Goal: Complete application form: Complete application form

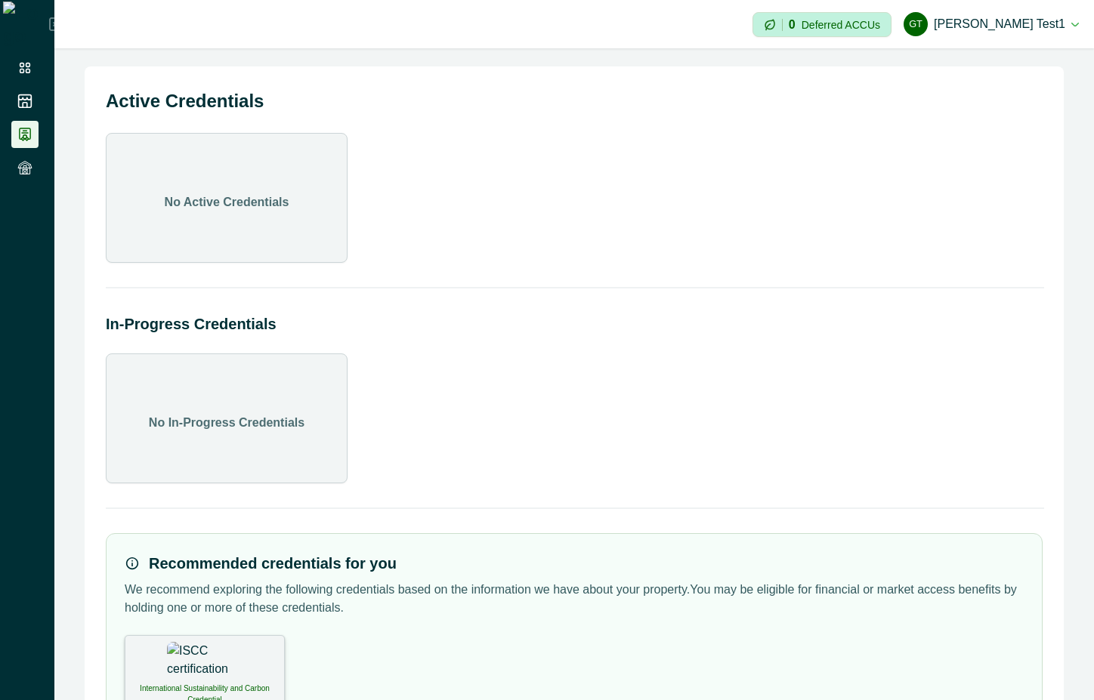
scroll to position [85, 0]
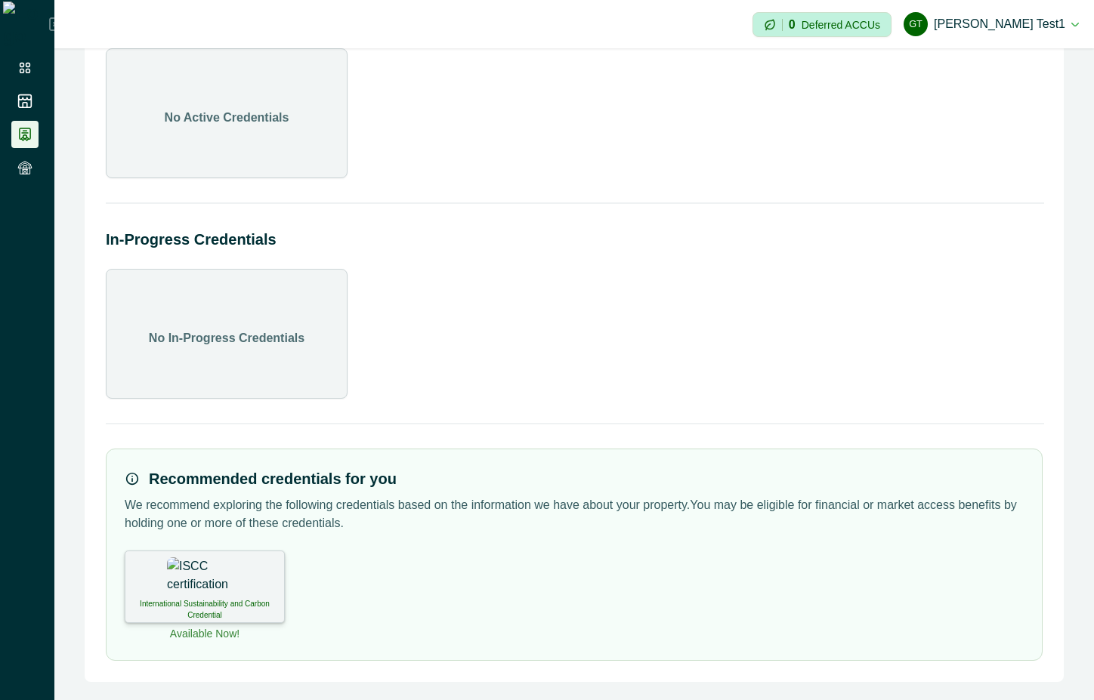
click at [202, 569] on img at bounding box center [205, 576] width 76 height 38
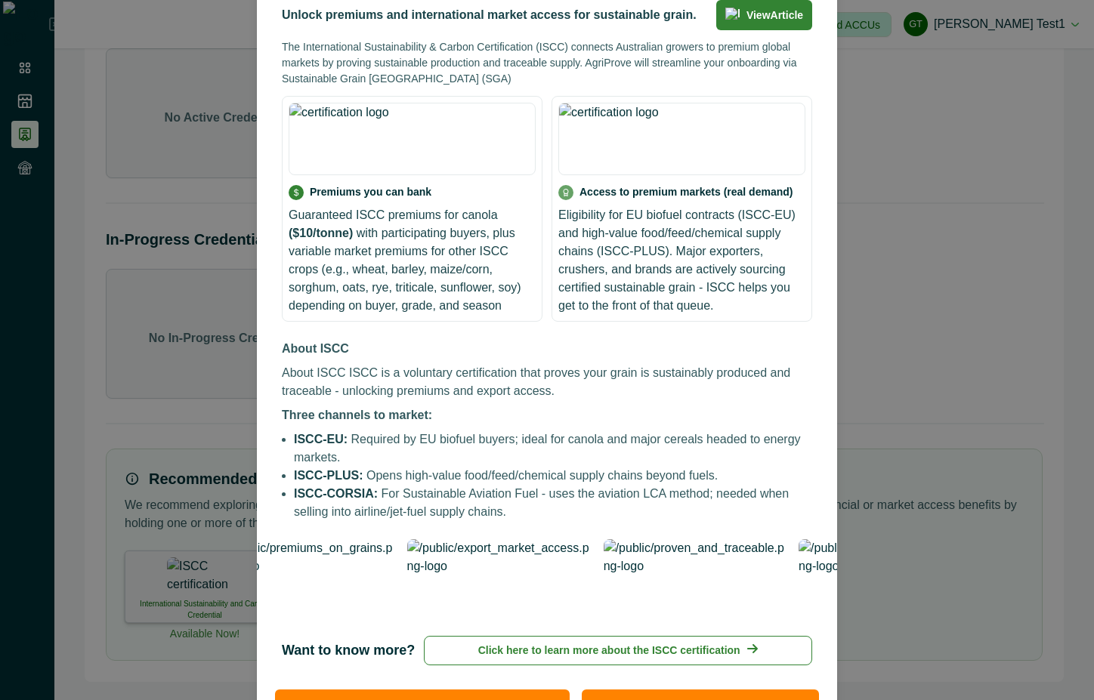
scroll to position [190, 0]
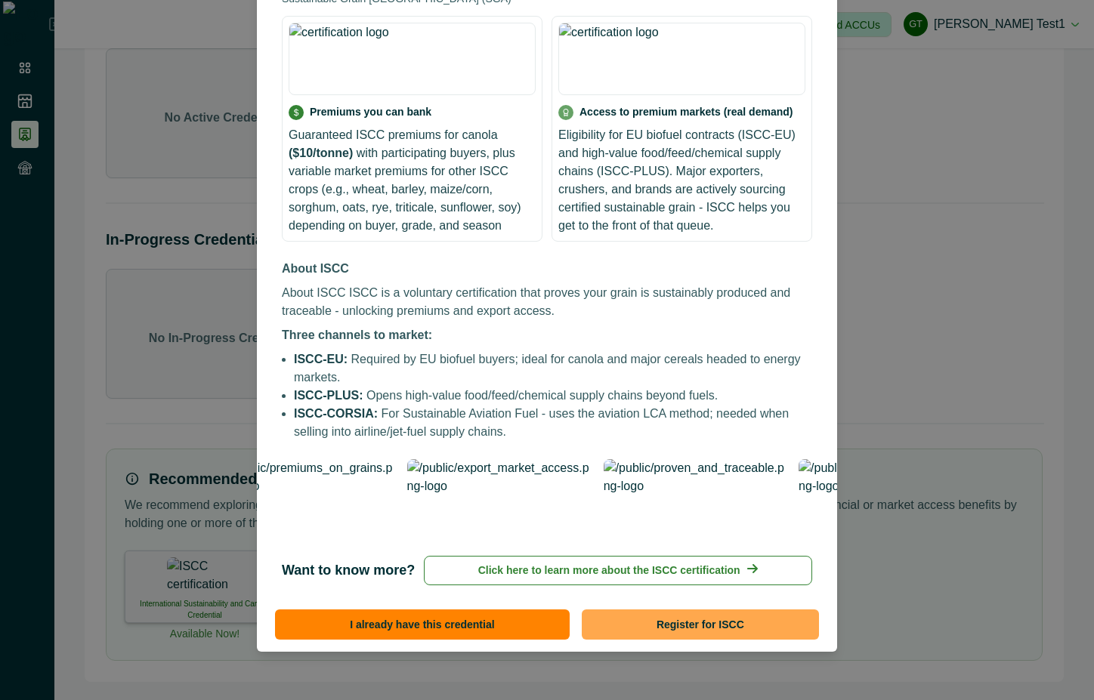
click at [683, 625] on button "Register for ISCC" at bounding box center [700, 624] width 237 height 30
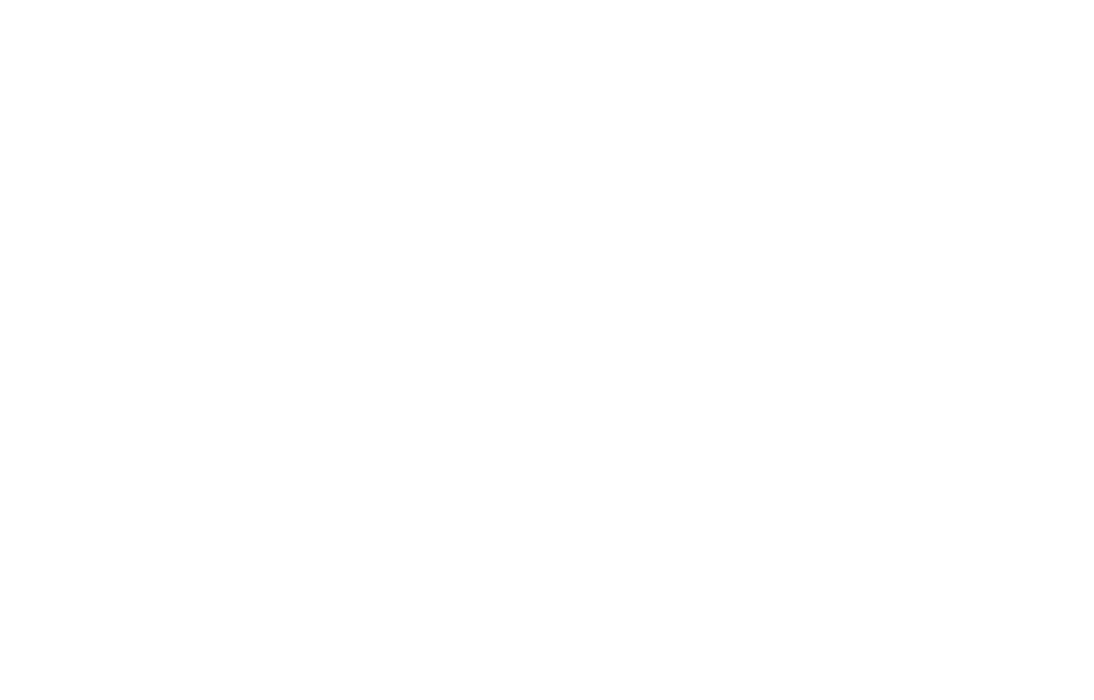
click at [0, 0] on html at bounding box center [547, 0] width 1094 height 0
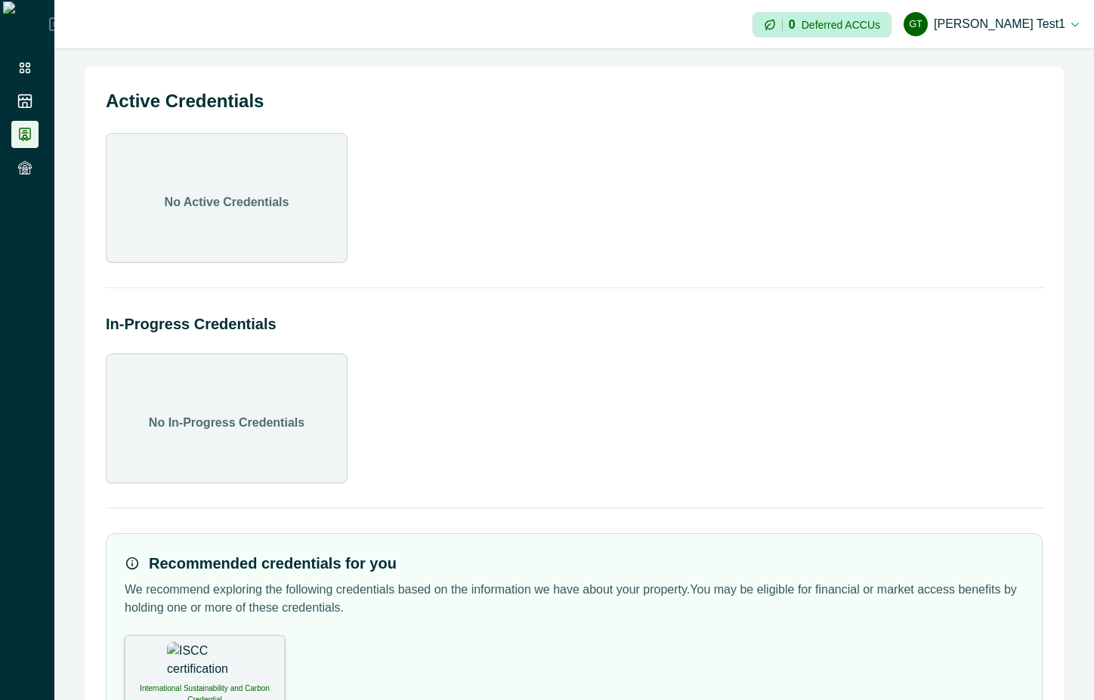
scroll to position [85, 0]
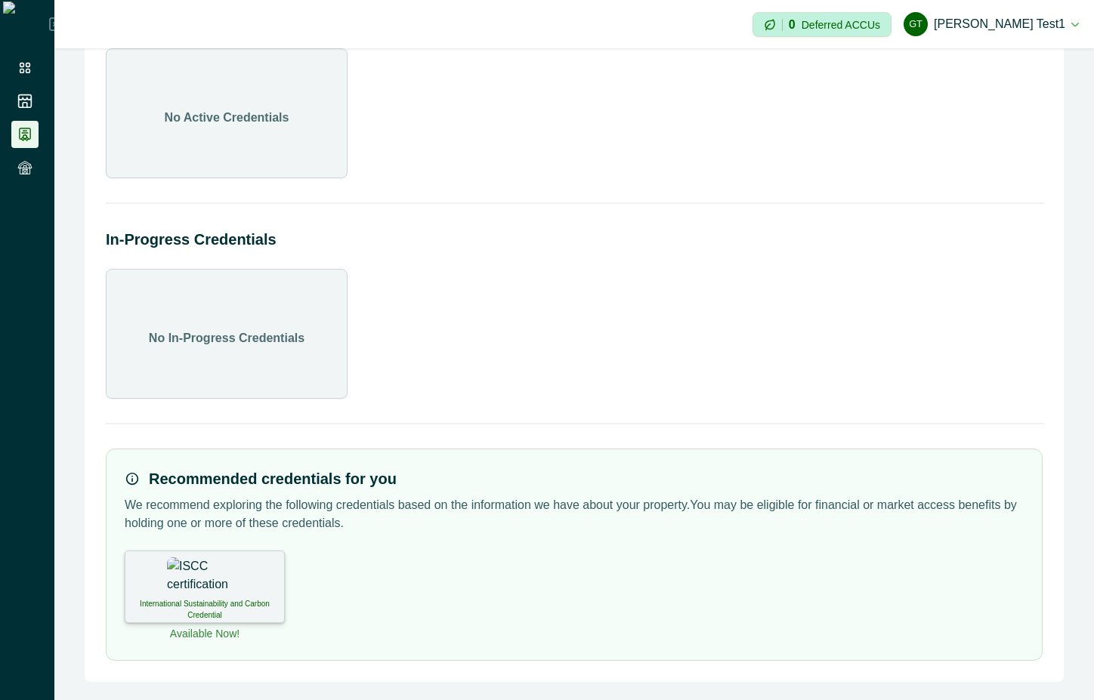
click at [255, 579] on div "International Sustainability and Carbon Credential" at bounding box center [205, 587] width 160 height 73
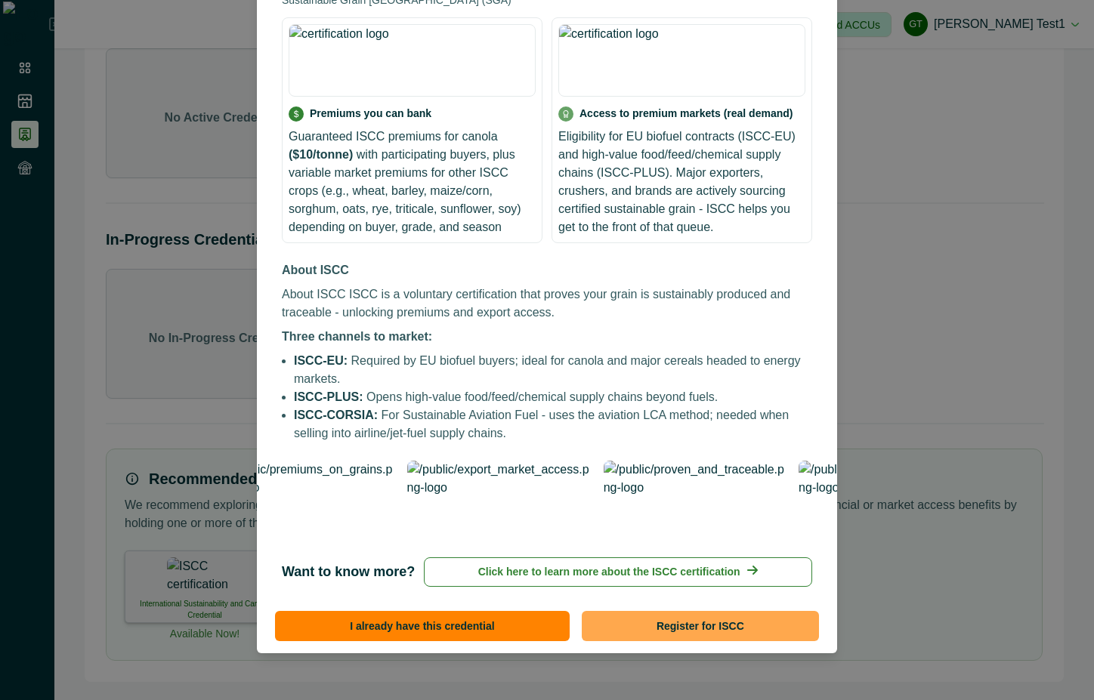
scroll to position [190, 0]
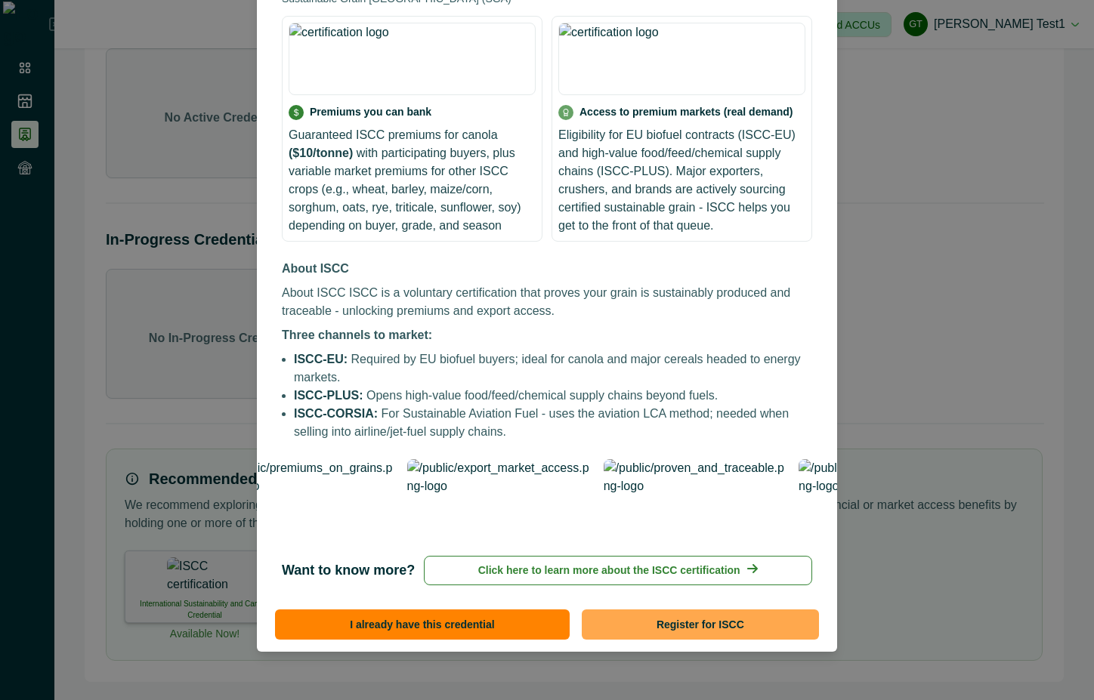
click at [659, 619] on button "Register for ISCC" at bounding box center [700, 624] width 237 height 30
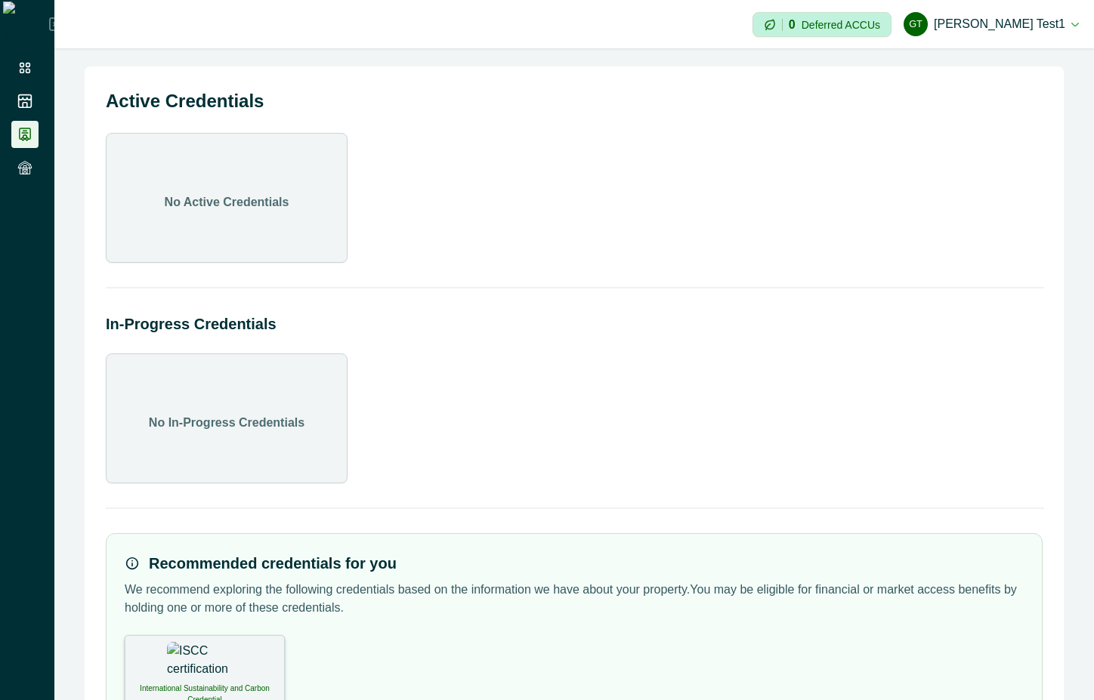
scroll to position [85, 0]
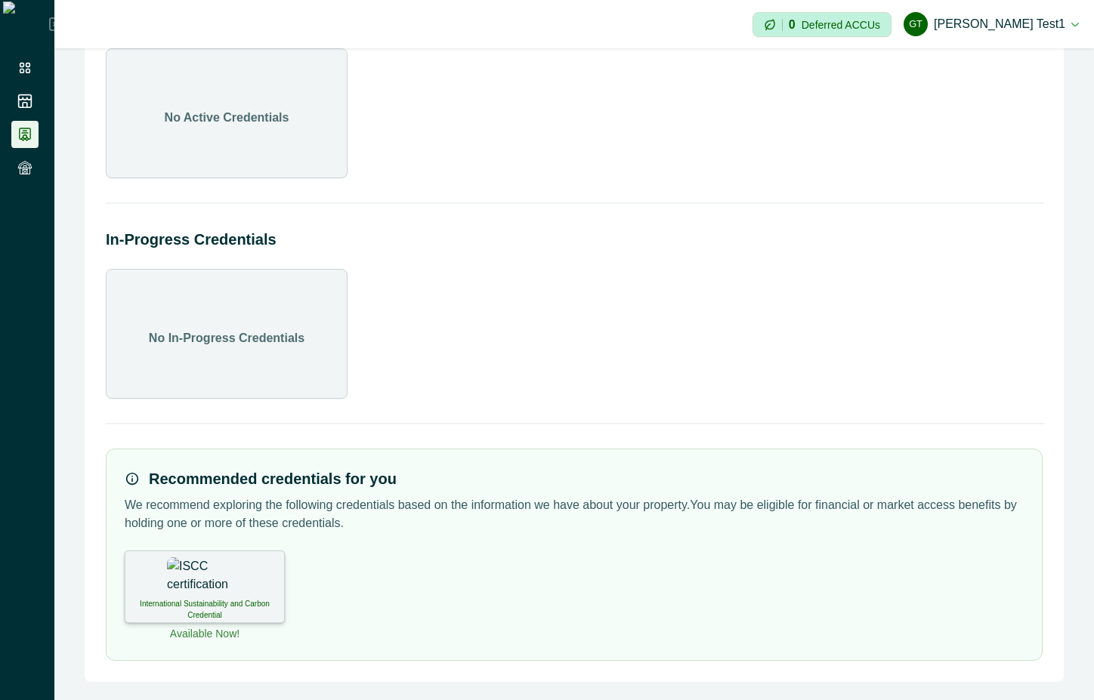
click at [221, 592] on img at bounding box center [205, 576] width 76 height 38
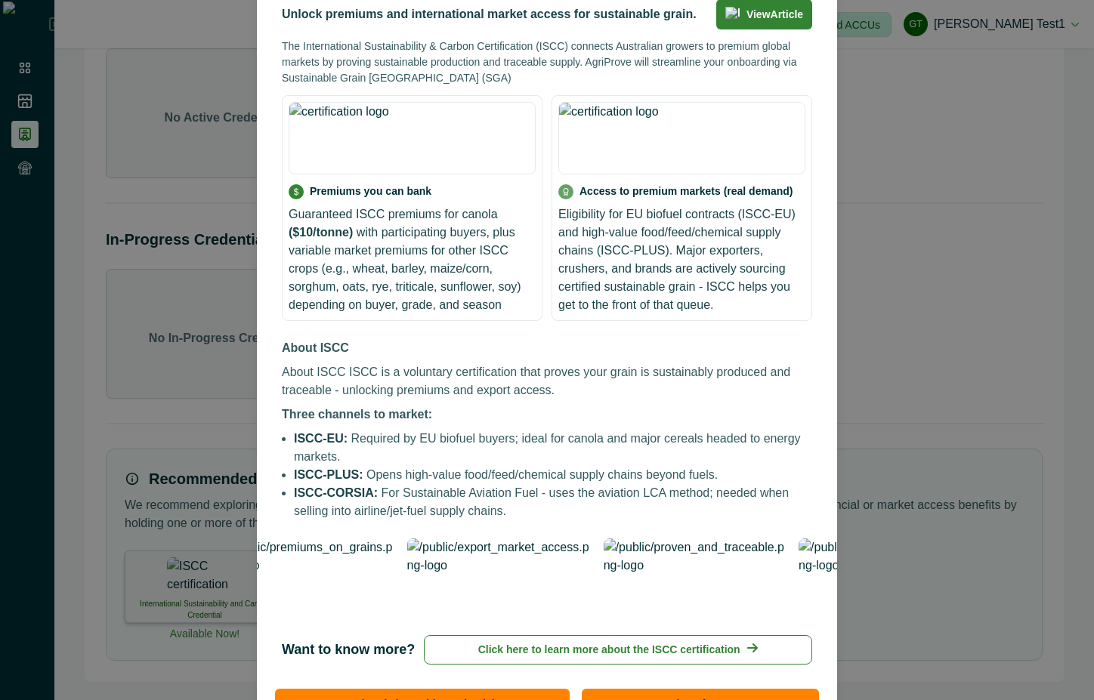
scroll to position [190, 0]
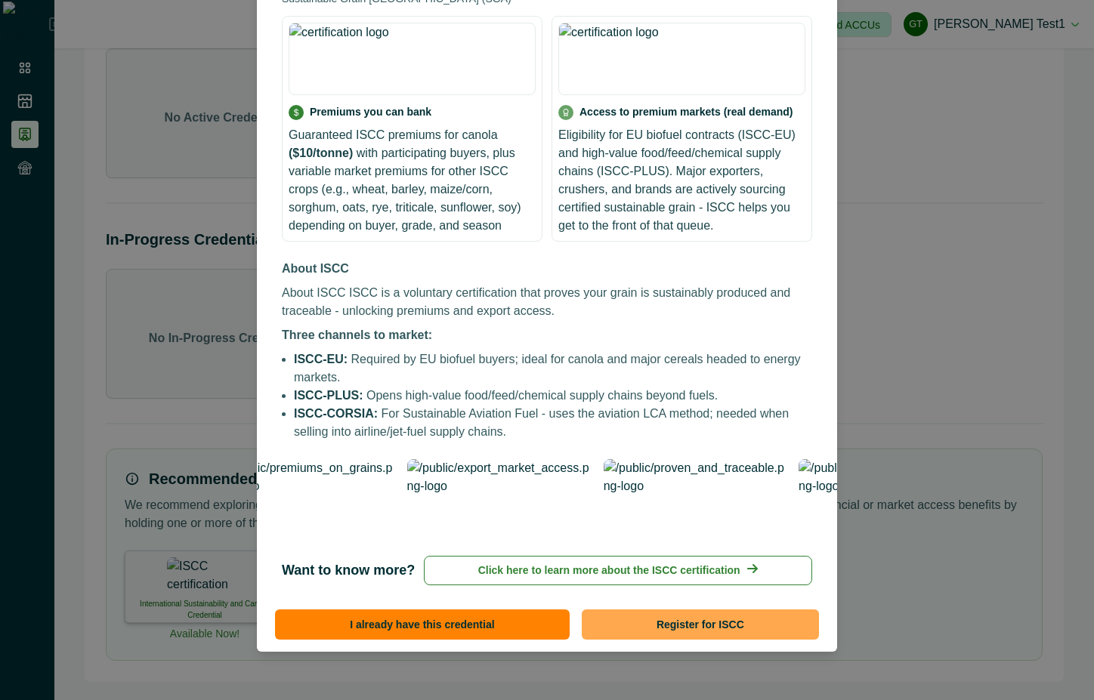
click at [714, 623] on button "Register for ISCC" at bounding box center [700, 624] width 237 height 30
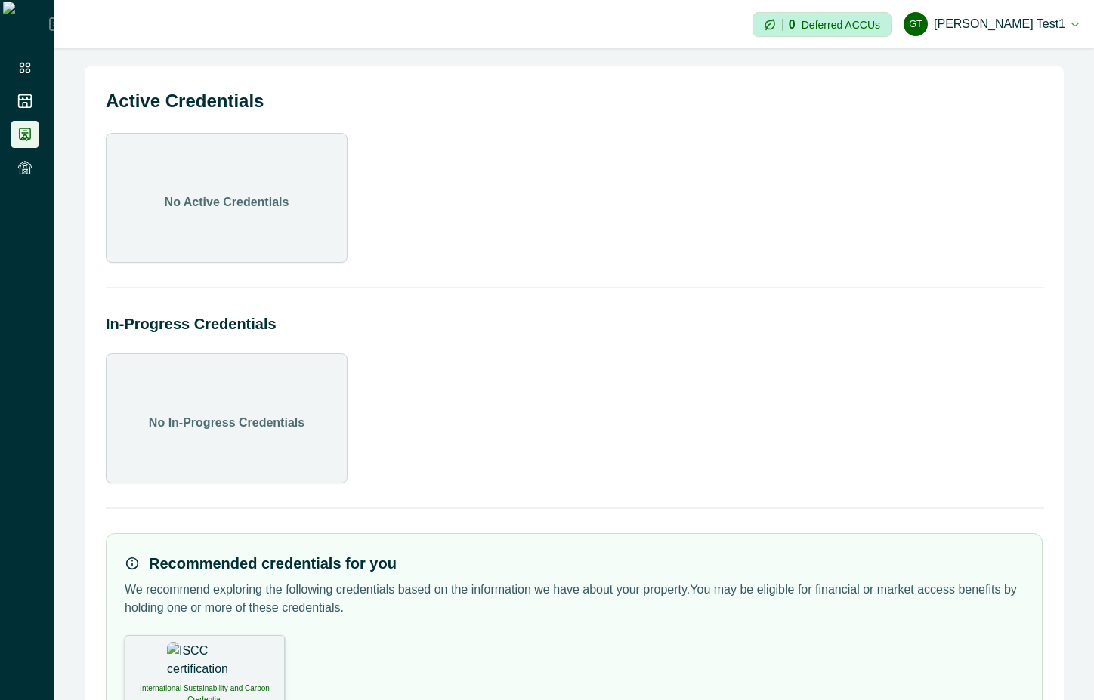
click at [201, 678] on img at bounding box center [205, 661] width 76 height 38
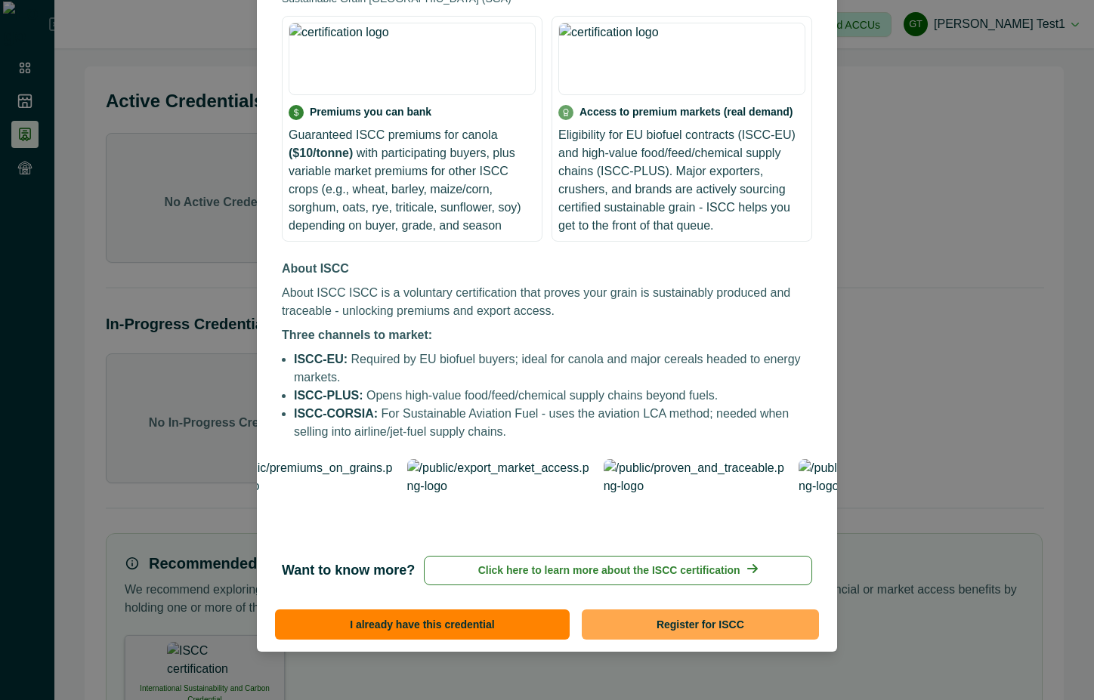
click at [742, 625] on button "Register for ISCC" at bounding box center [700, 624] width 237 height 30
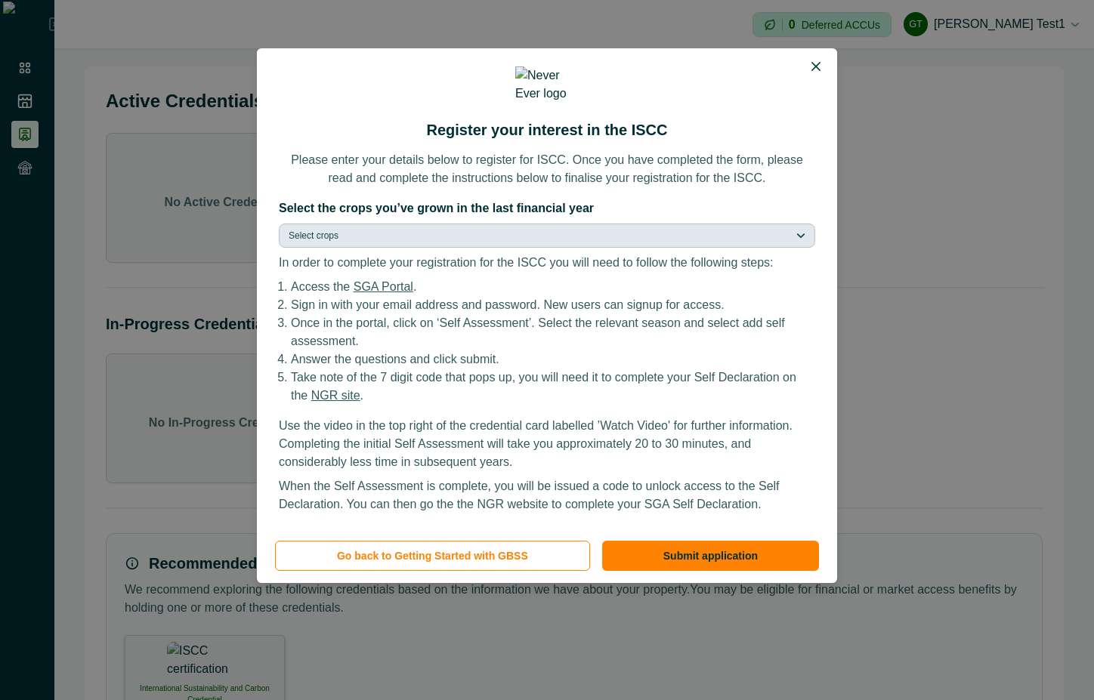
click at [600, 237] on button "Select crops" at bounding box center [547, 236] width 536 height 24
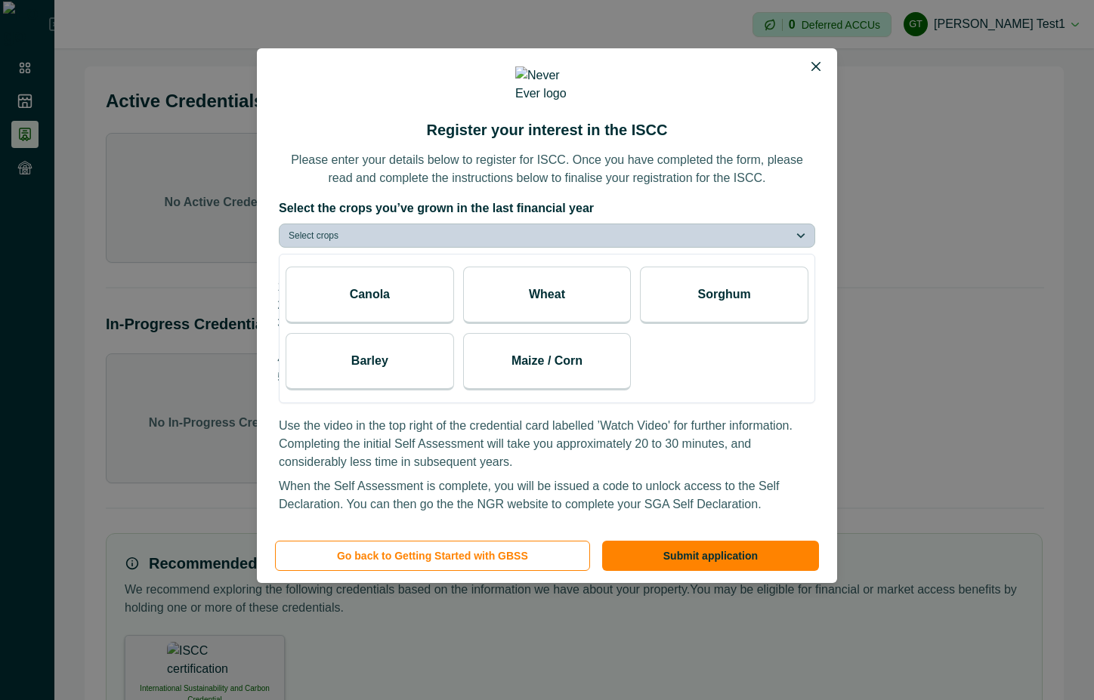
click at [524, 293] on div "Wheat" at bounding box center [547, 295] width 168 height 57
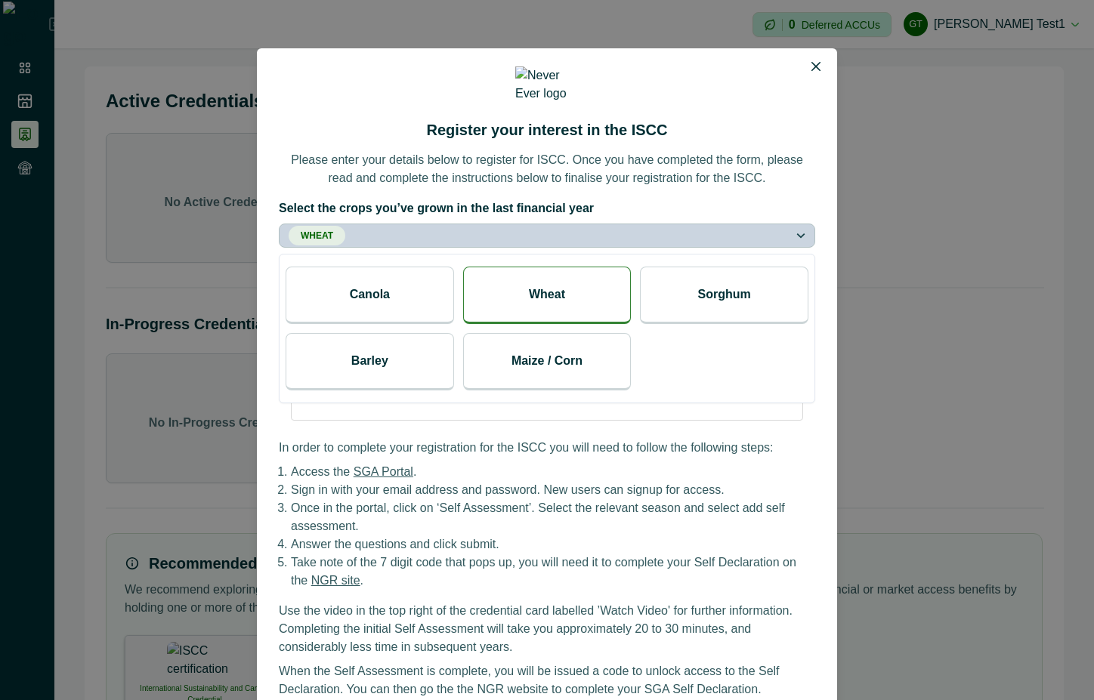
click at [403, 288] on div "Canola" at bounding box center [369, 295] width 168 height 57
click at [667, 418] on div "Total Area (ha) Total Harvest (tonnes)" at bounding box center [547, 362] width 536 height 142
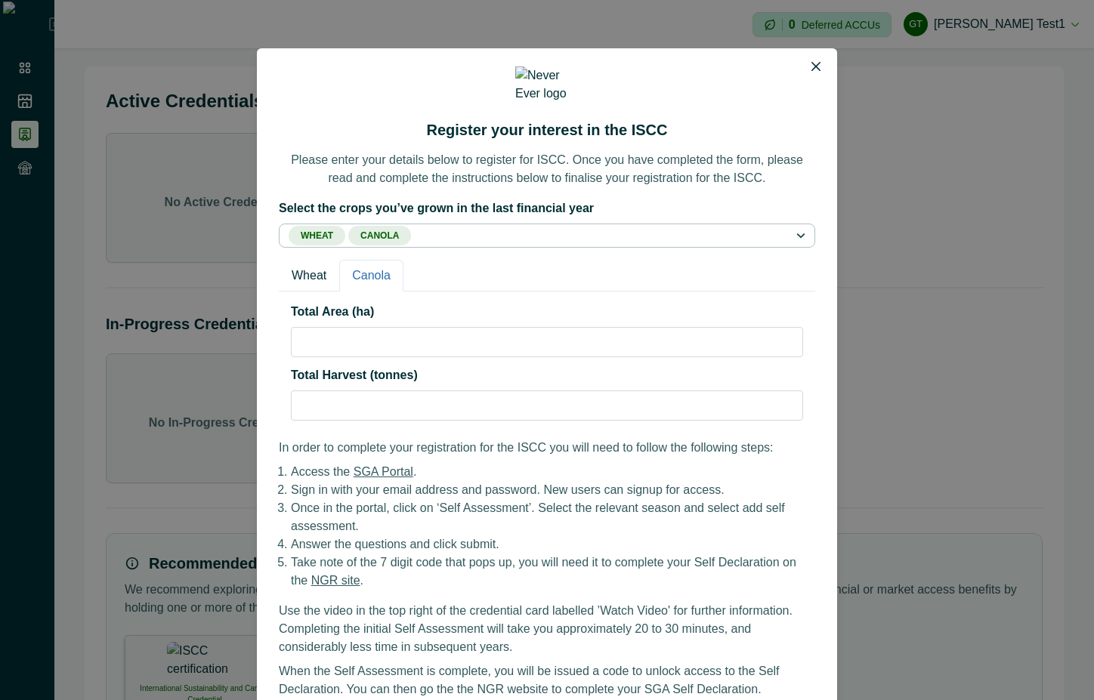
click at [366, 267] on button "Canola" at bounding box center [371, 276] width 64 height 32
click at [307, 267] on button "Wheat" at bounding box center [309, 276] width 60 height 32
click at [372, 328] on input "Total Area (ha)" at bounding box center [547, 342] width 512 height 30
type input "****"
click at [344, 403] on input "Total Harvest (tonnes)" at bounding box center [547, 405] width 512 height 30
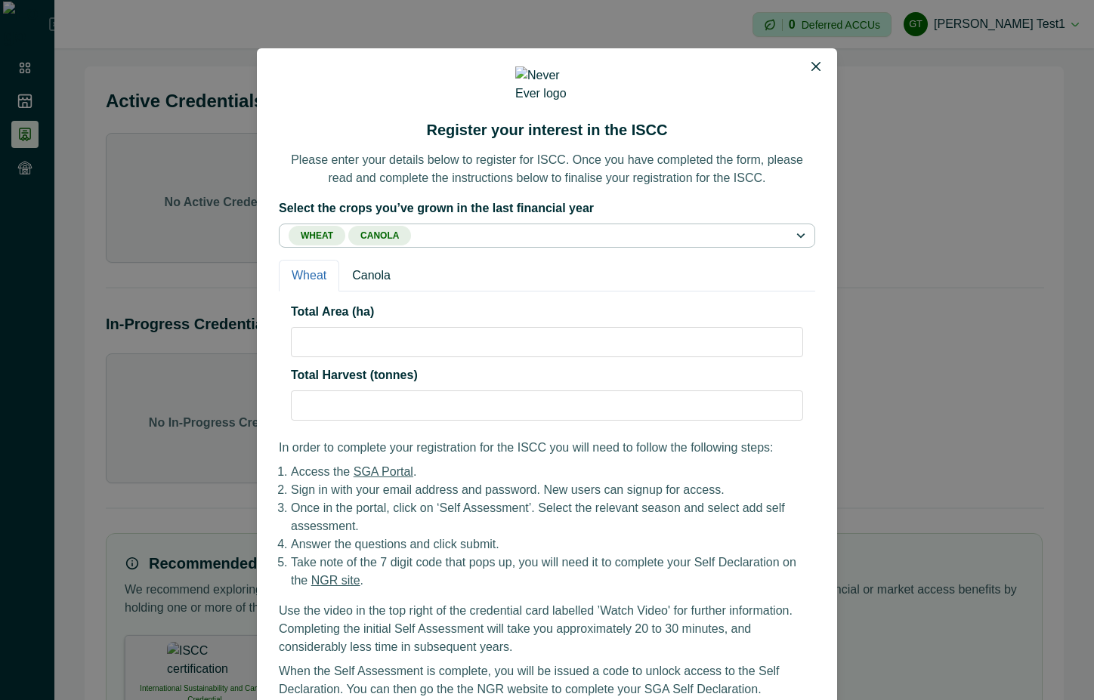
type input "**"
click at [353, 267] on button "Canola" at bounding box center [371, 276] width 64 height 32
click at [366, 335] on input "Total Area (ha)" at bounding box center [547, 342] width 512 height 30
type input "**"
click at [360, 390] on input "Total Harvest (tonnes)" at bounding box center [547, 405] width 512 height 30
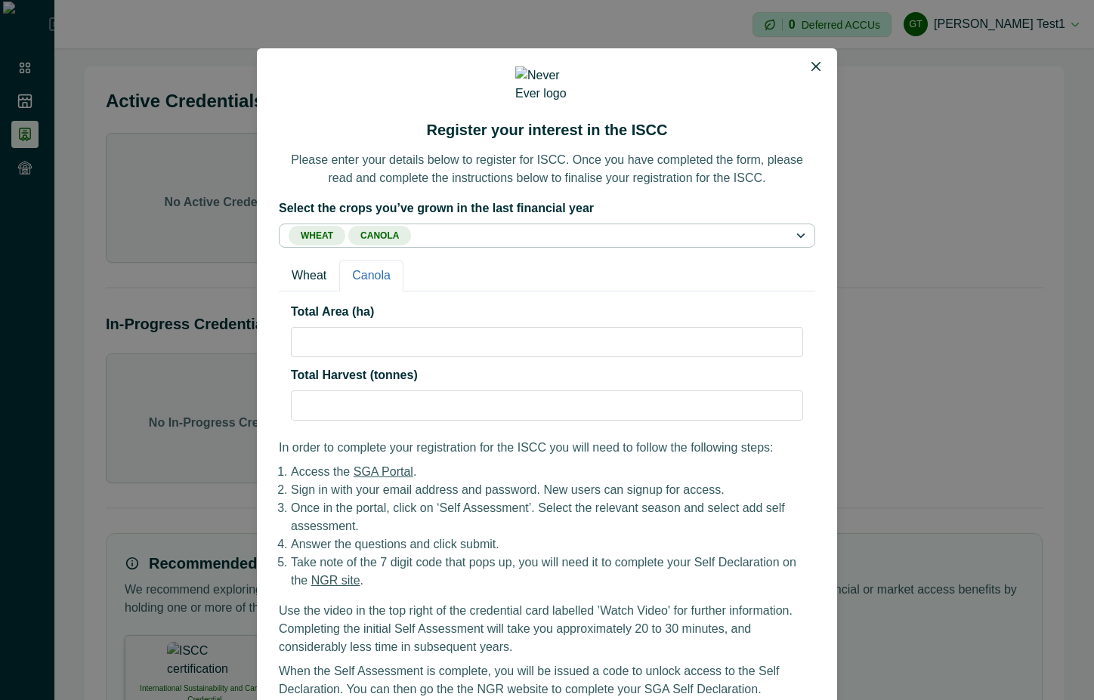
type input "**"
click at [311, 291] on div "Total Area (ha) ** Total Harvest (tonnes) **" at bounding box center [547, 362] width 536 height 142
click at [309, 267] on button "Wheat" at bounding box center [309, 276] width 60 height 32
click at [370, 265] on button "Canola" at bounding box center [371, 276] width 64 height 32
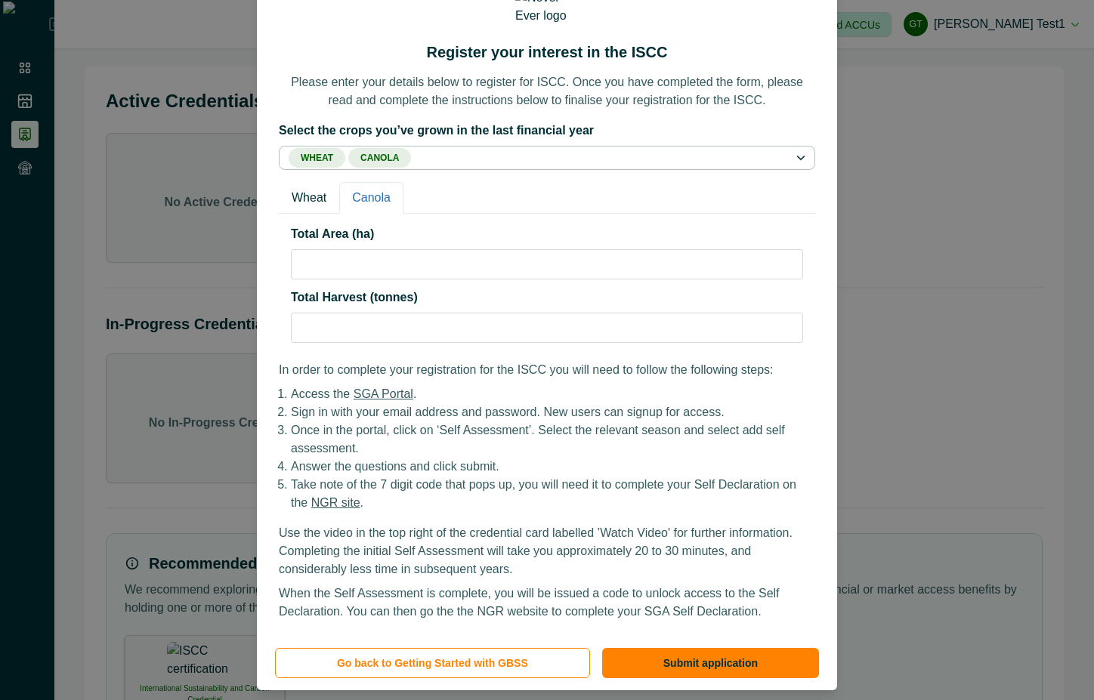
scroll to position [112, 0]
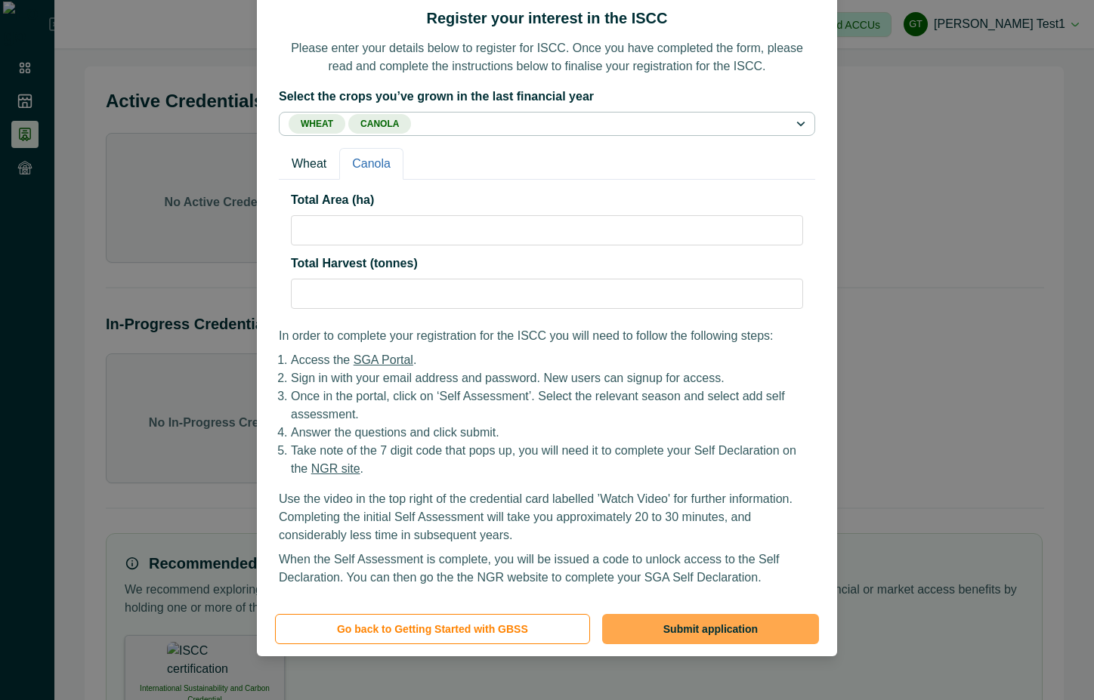
click at [724, 625] on button "Submit application" at bounding box center [710, 629] width 217 height 30
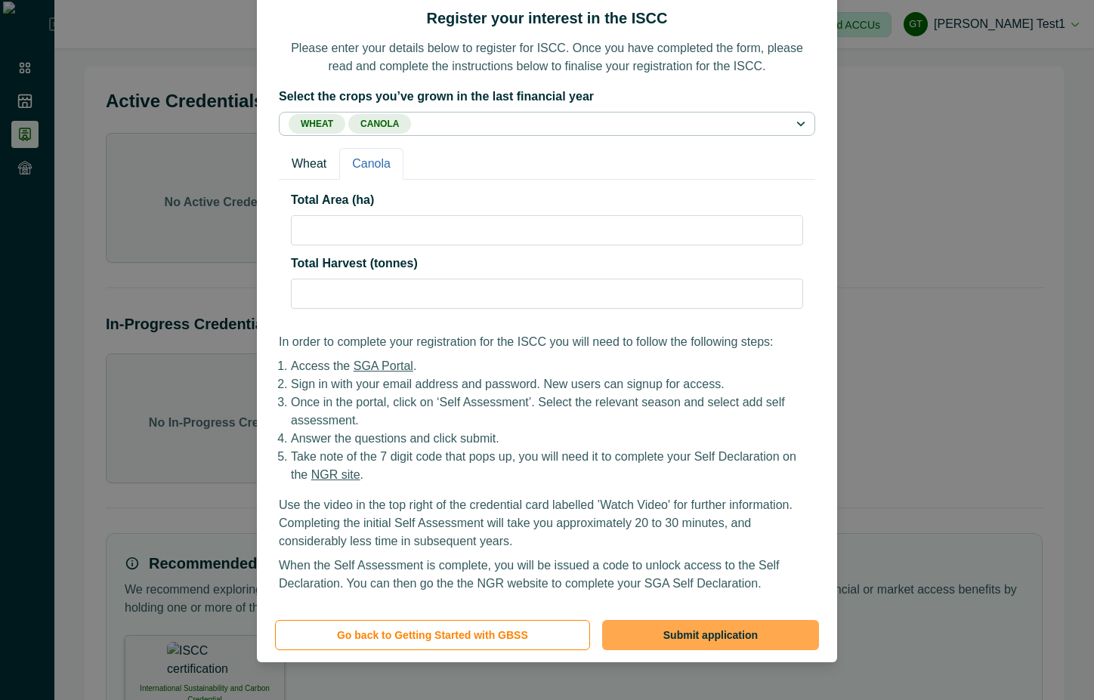
click at [720, 628] on button "Submit application" at bounding box center [710, 635] width 217 height 30
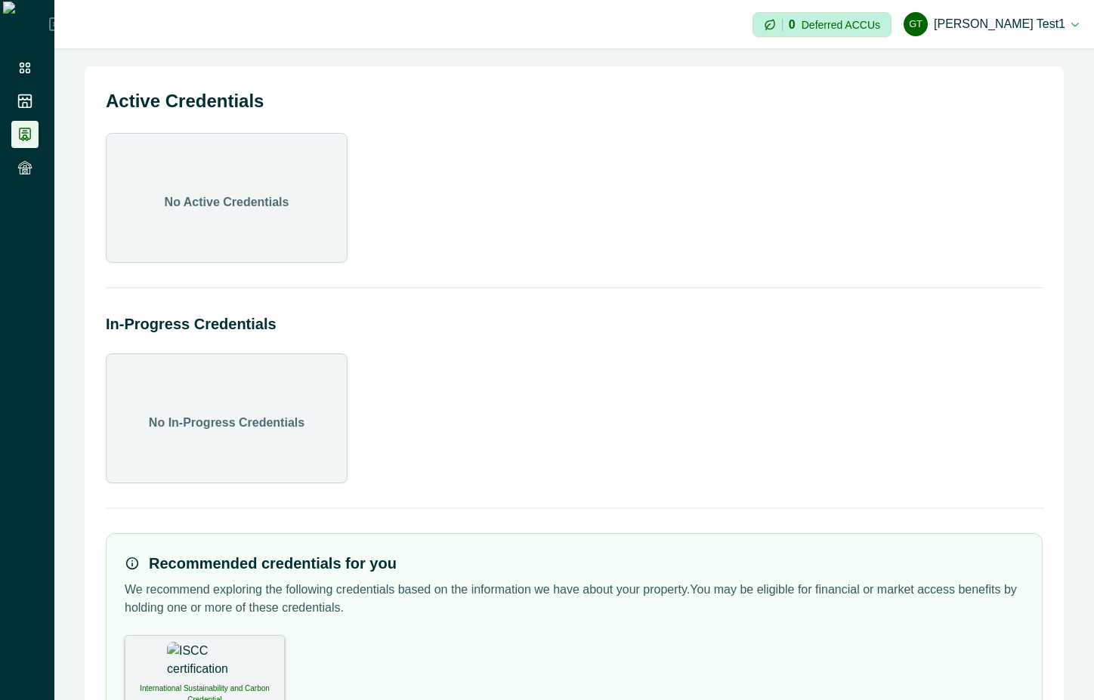
click at [235, 665] on div "International Sustainability and Carbon Credential" at bounding box center [205, 671] width 160 height 73
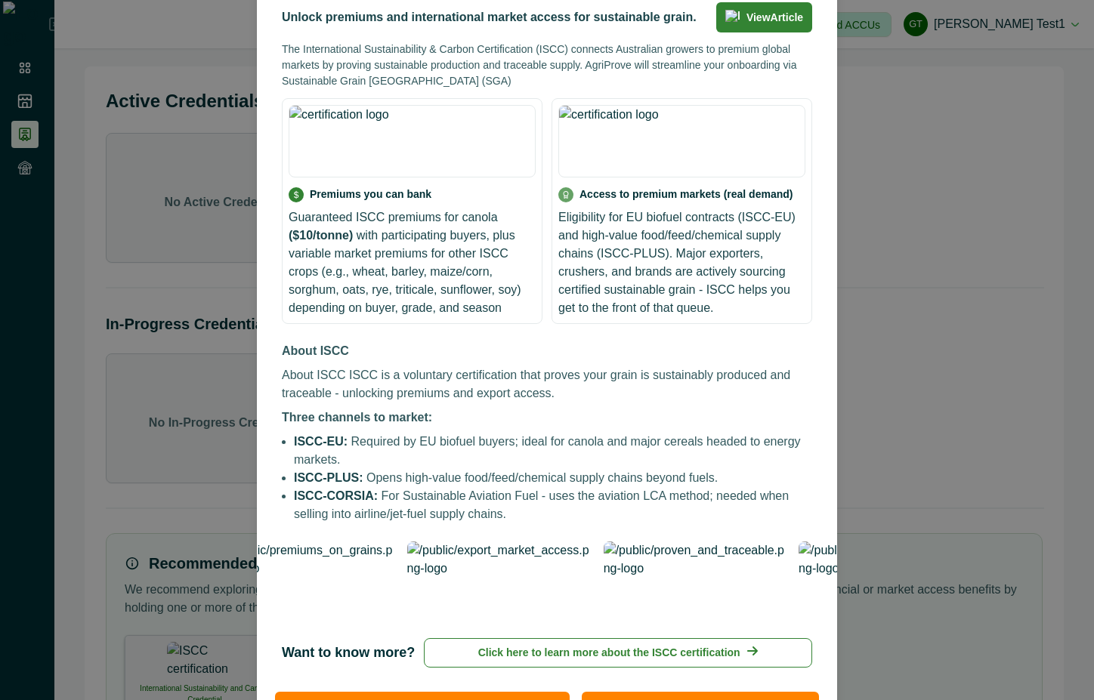
scroll to position [190, 0]
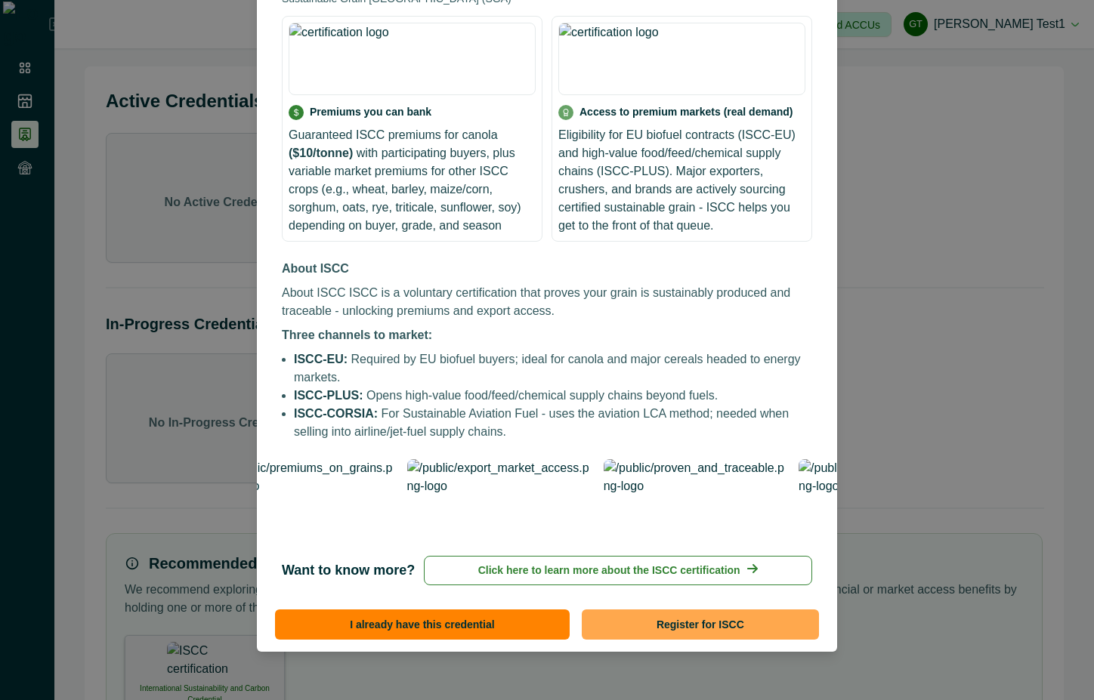
click at [751, 622] on button "Register for ISCC" at bounding box center [700, 624] width 237 height 30
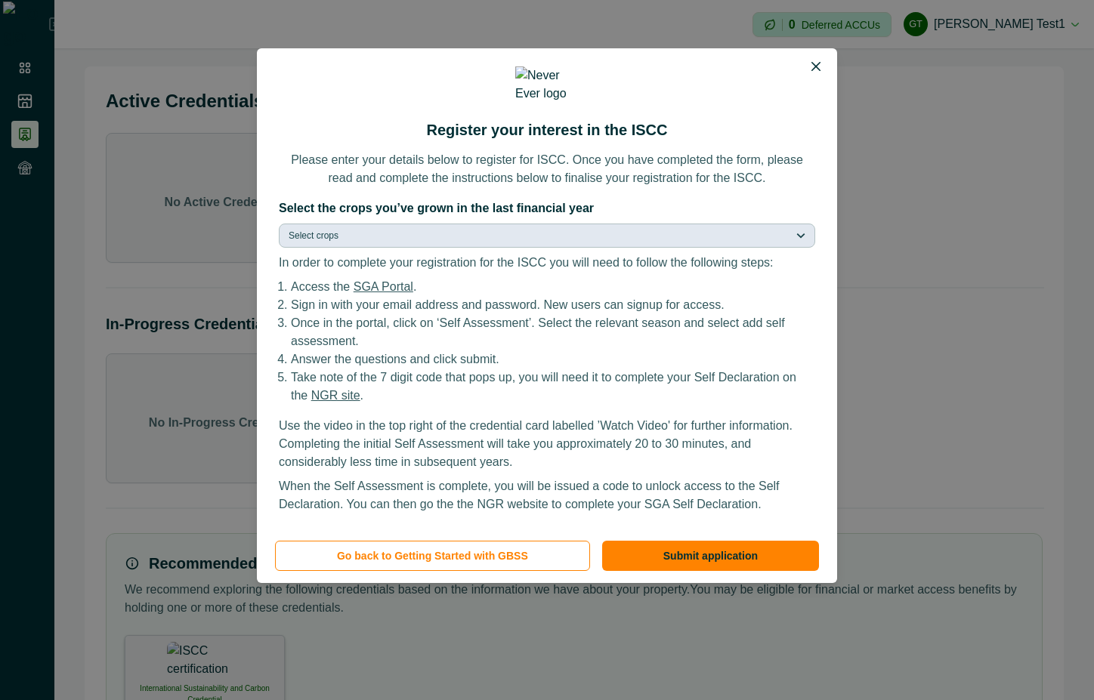
click at [628, 226] on button "Select crops" at bounding box center [547, 236] width 536 height 24
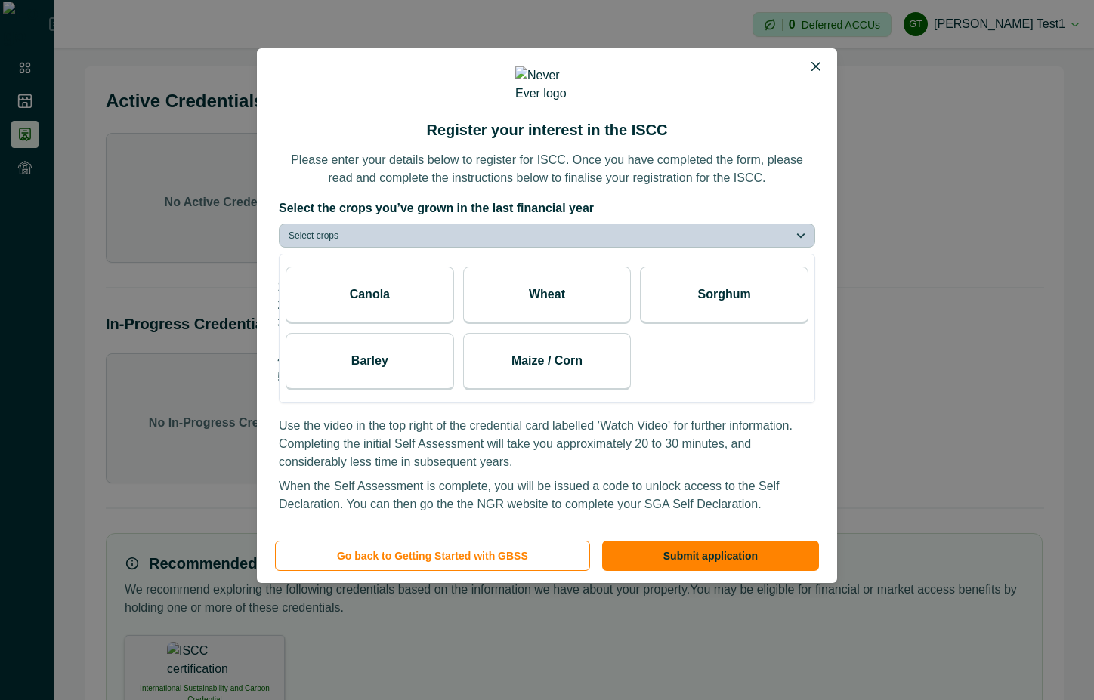
click at [418, 292] on div "Canola" at bounding box center [369, 295] width 168 height 57
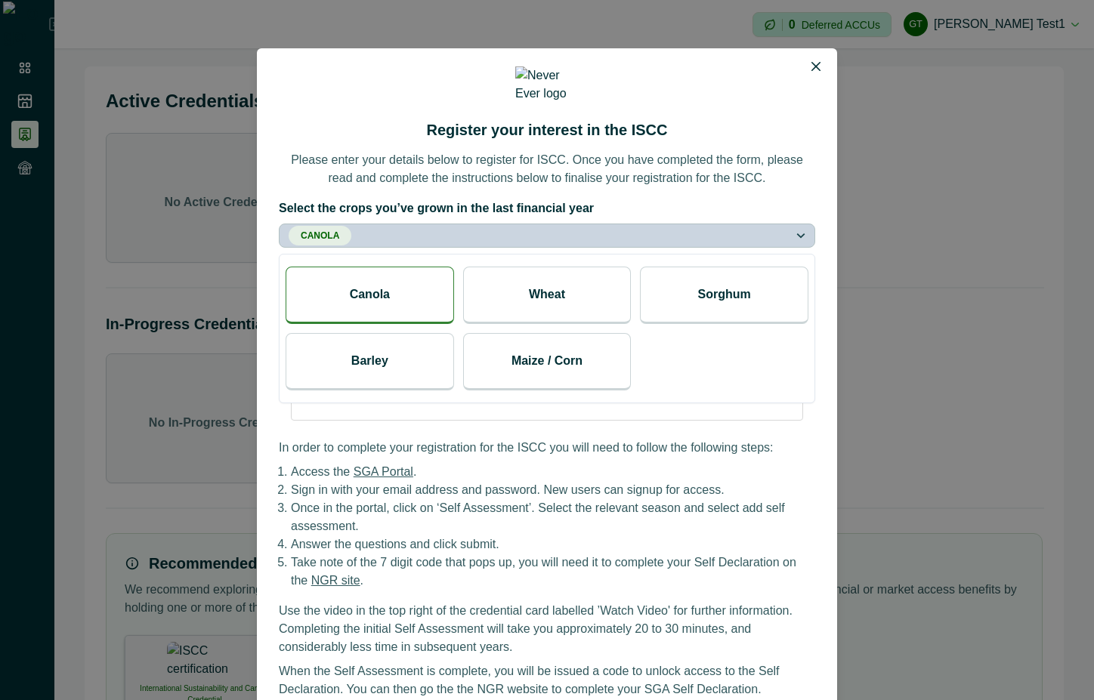
click at [572, 293] on div "Wheat" at bounding box center [547, 295] width 168 height 57
click at [736, 199] on label "Select the crops you’ve grown in the last financial year" at bounding box center [542, 208] width 527 height 18
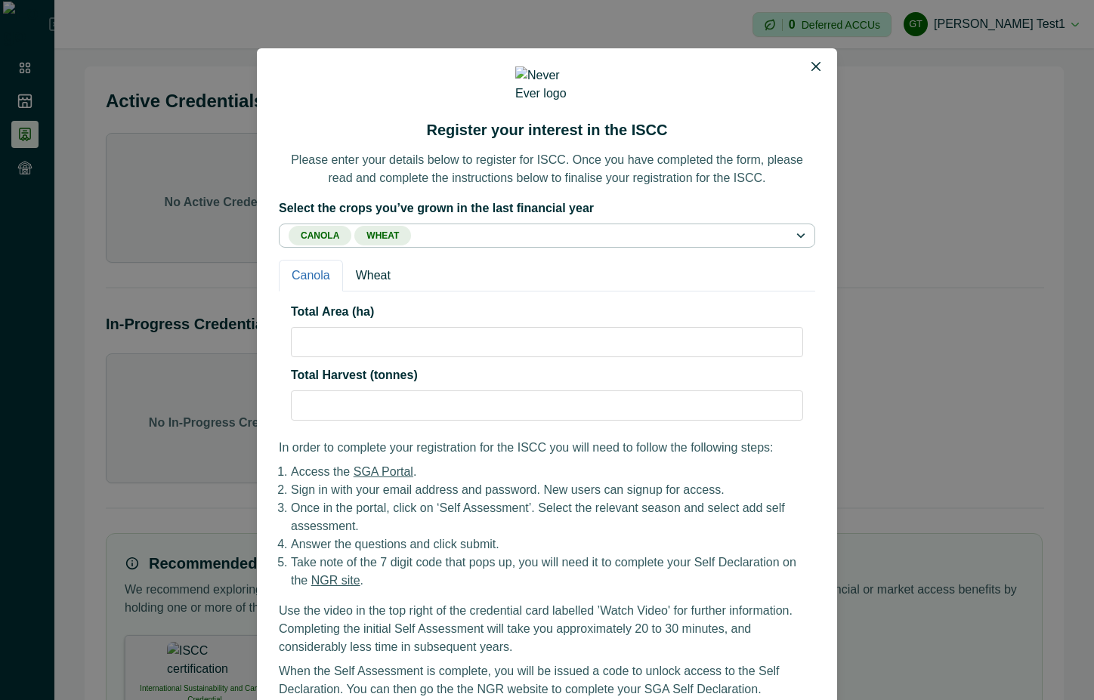
click at [350, 341] on input "Total Area (ha)" at bounding box center [547, 342] width 512 height 30
type input "*****"
click at [322, 392] on input "Total Harvest (tonnes)" at bounding box center [547, 405] width 512 height 30
type input "**"
click at [348, 272] on button "Wheat" at bounding box center [373, 276] width 60 height 32
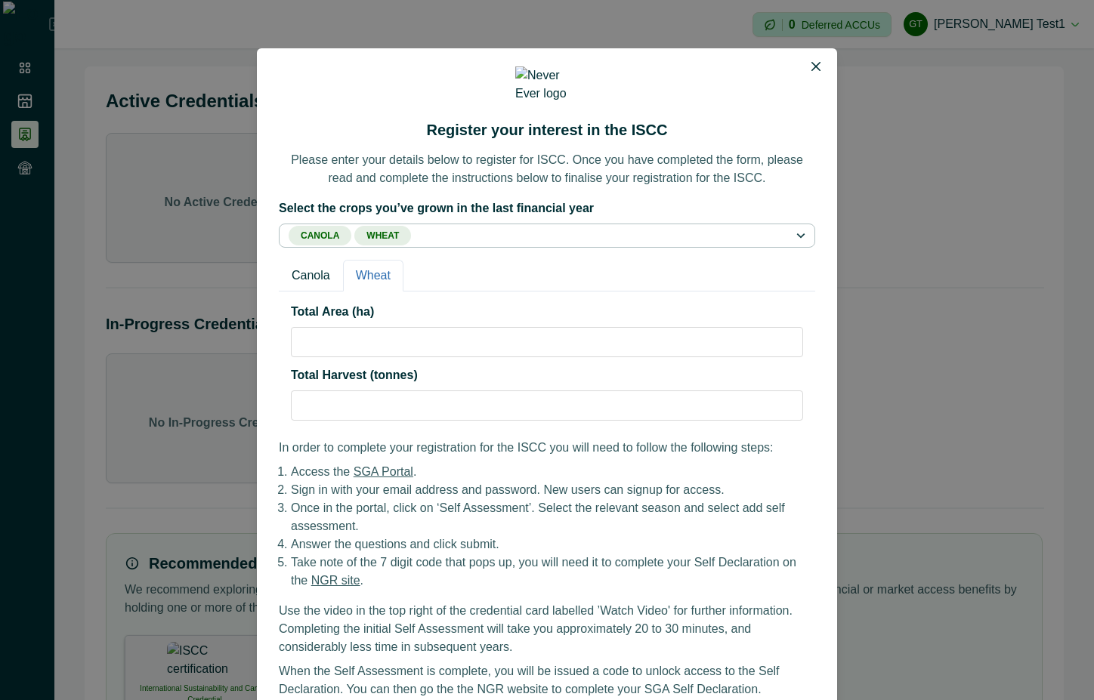
click at [388, 332] on input "Total Area (ha)" at bounding box center [547, 342] width 512 height 30
type input "****"
click at [356, 398] on input "Total Harvest (tonnes)" at bounding box center [547, 405] width 512 height 30
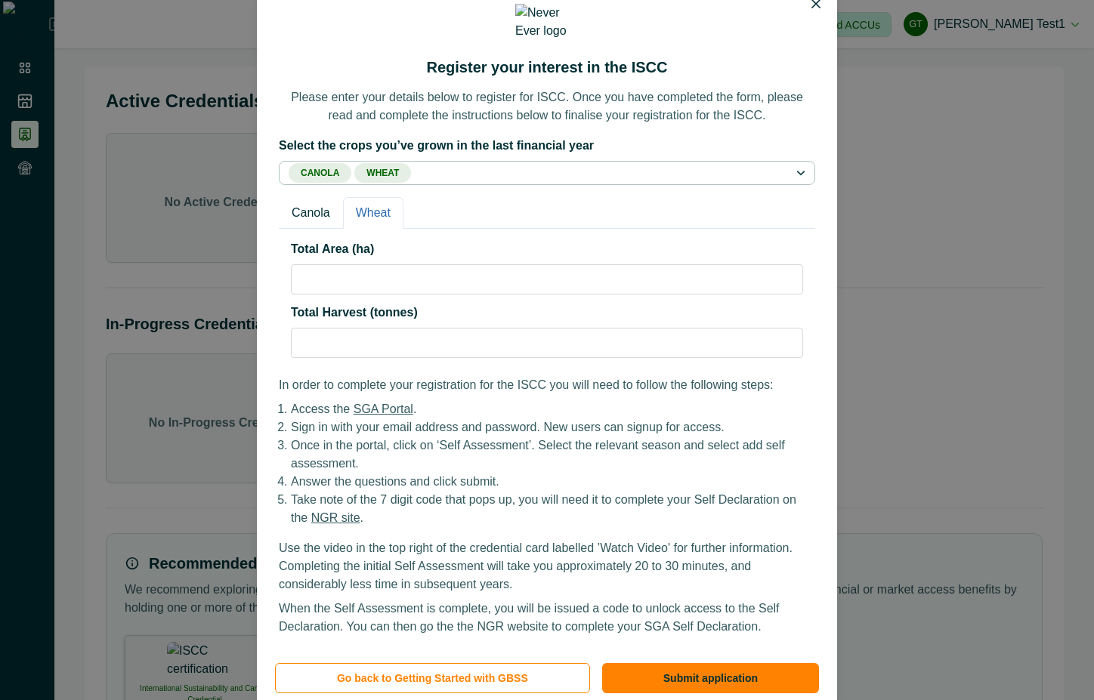
scroll to position [112, 0]
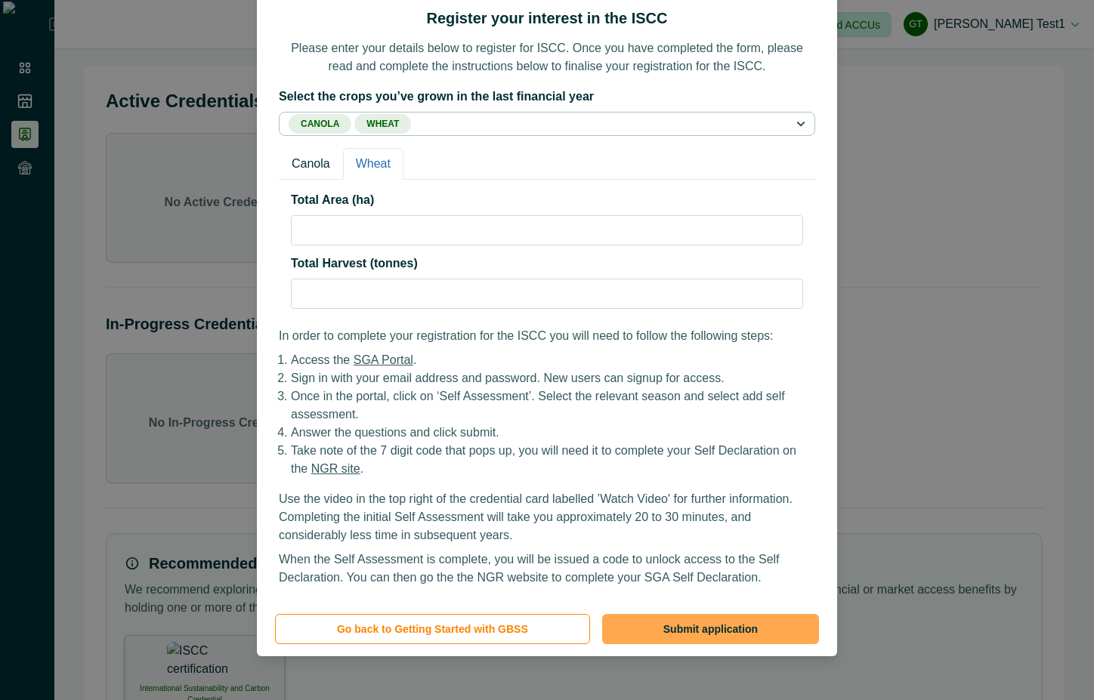
type input "*******"
click at [699, 614] on button "Submit application" at bounding box center [710, 629] width 217 height 30
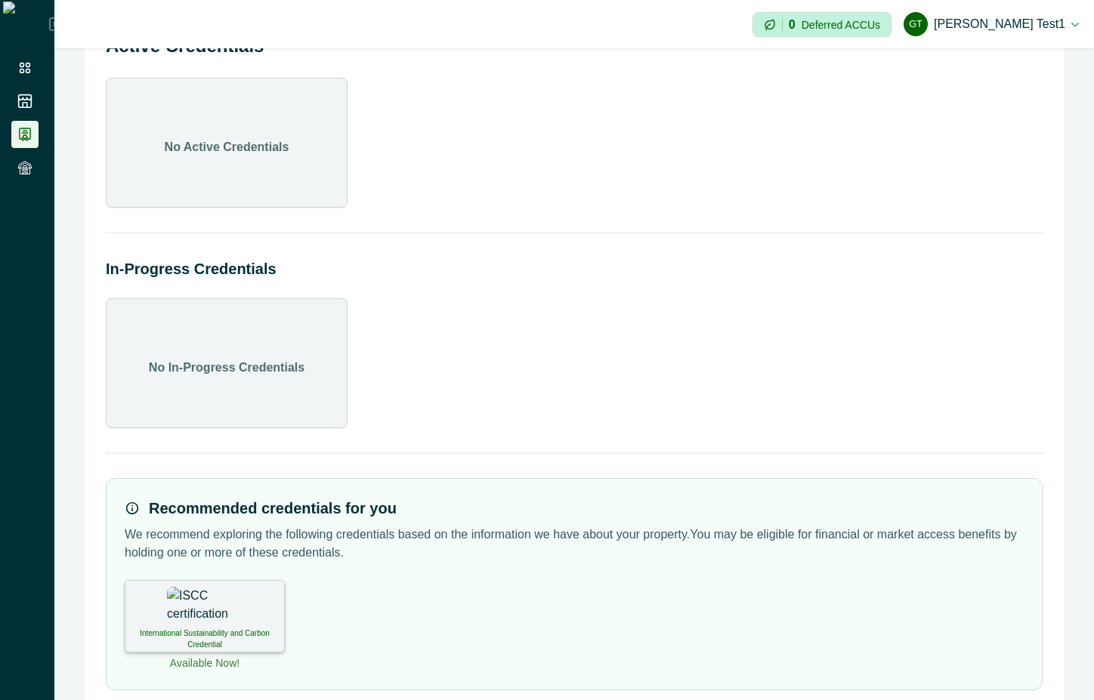
scroll to position [85, 0]
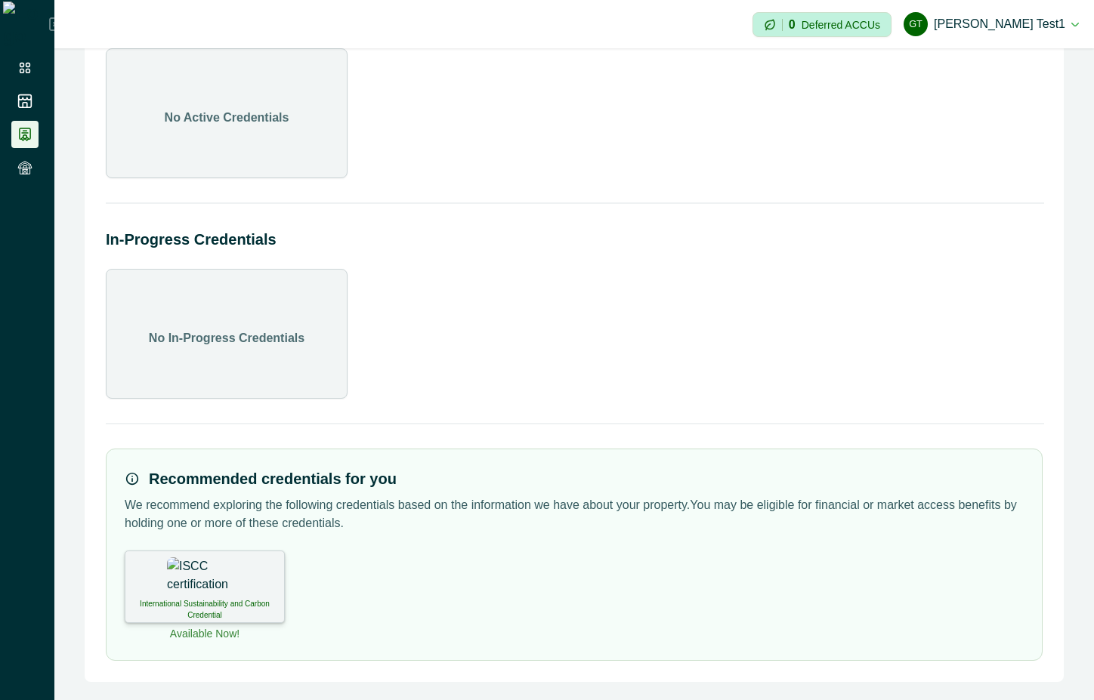
click at [215, 599] on p "International Sustainability and Carbon Credential" at bounding box center [204, 609] width 140 height 23
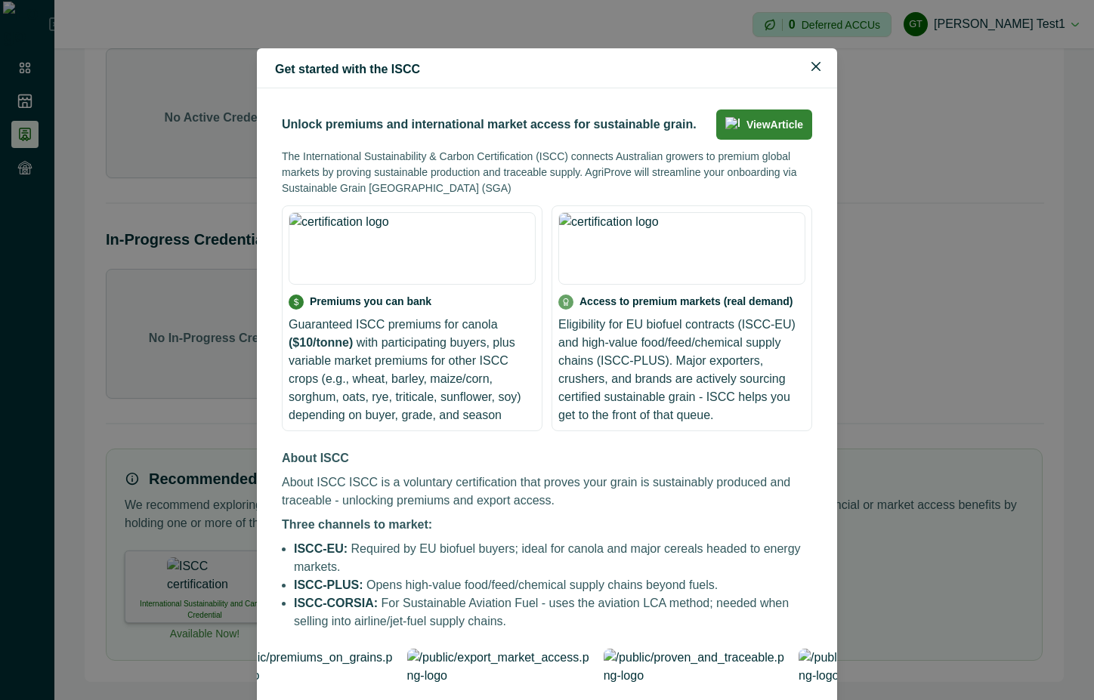
scroll to position [190, 0]
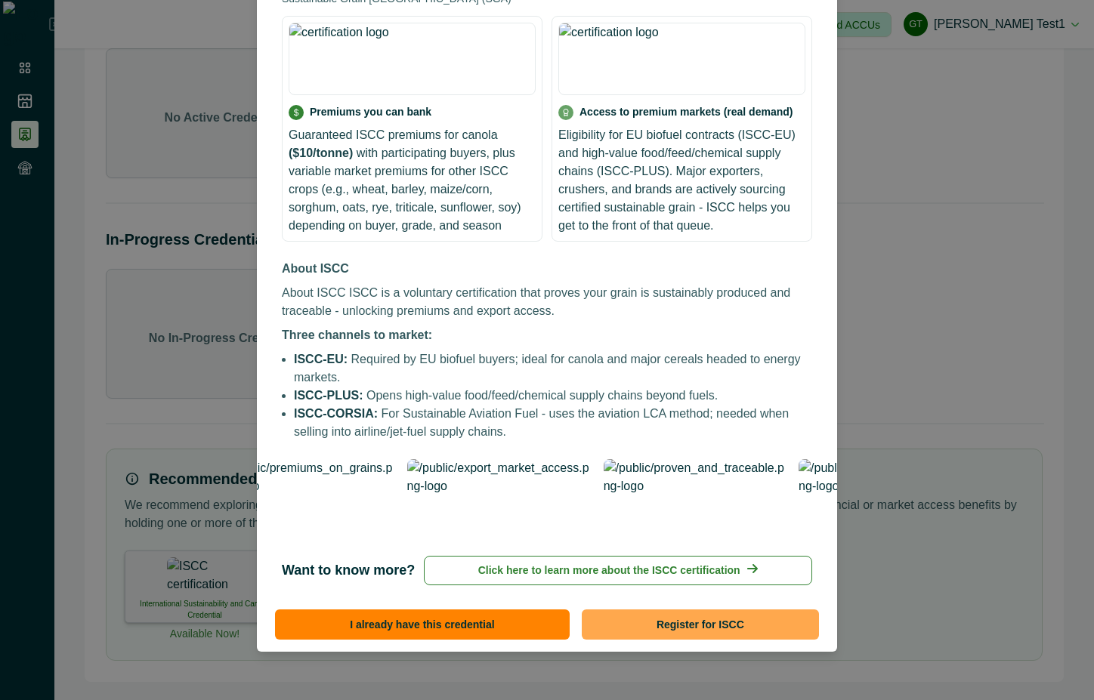
click at [731, 617] on button "Register for ISCC" at bounding box center [700, 624] width 237 height 30
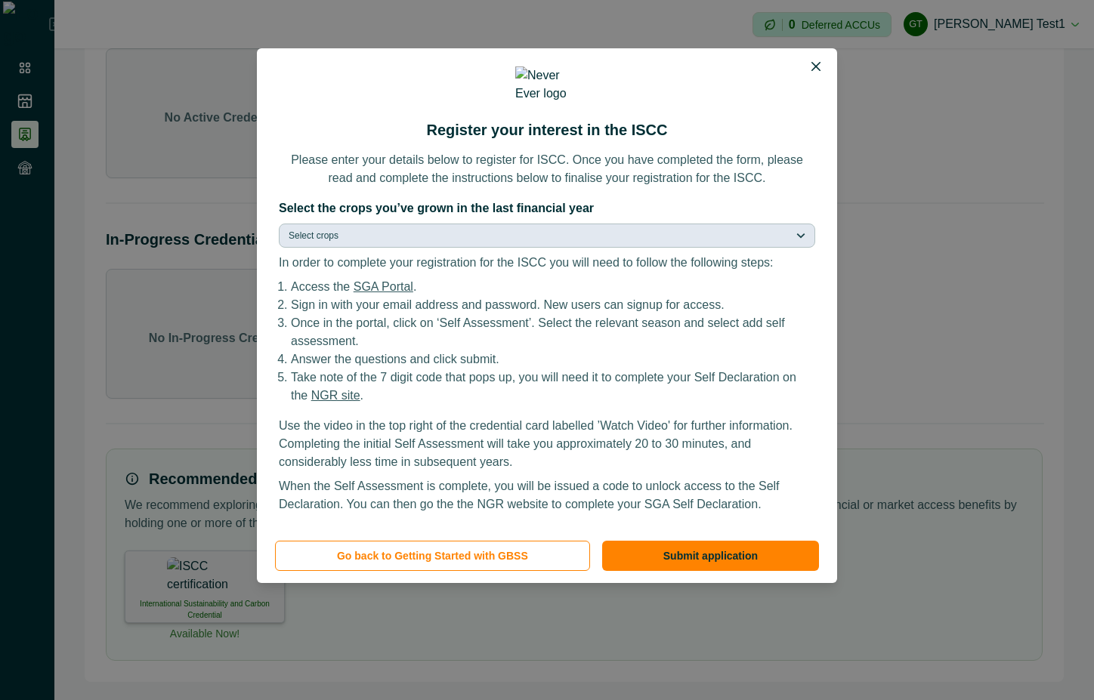
click at [668, 234] on button "Select crops" at bounding box center [547, 236] width 536 height 24
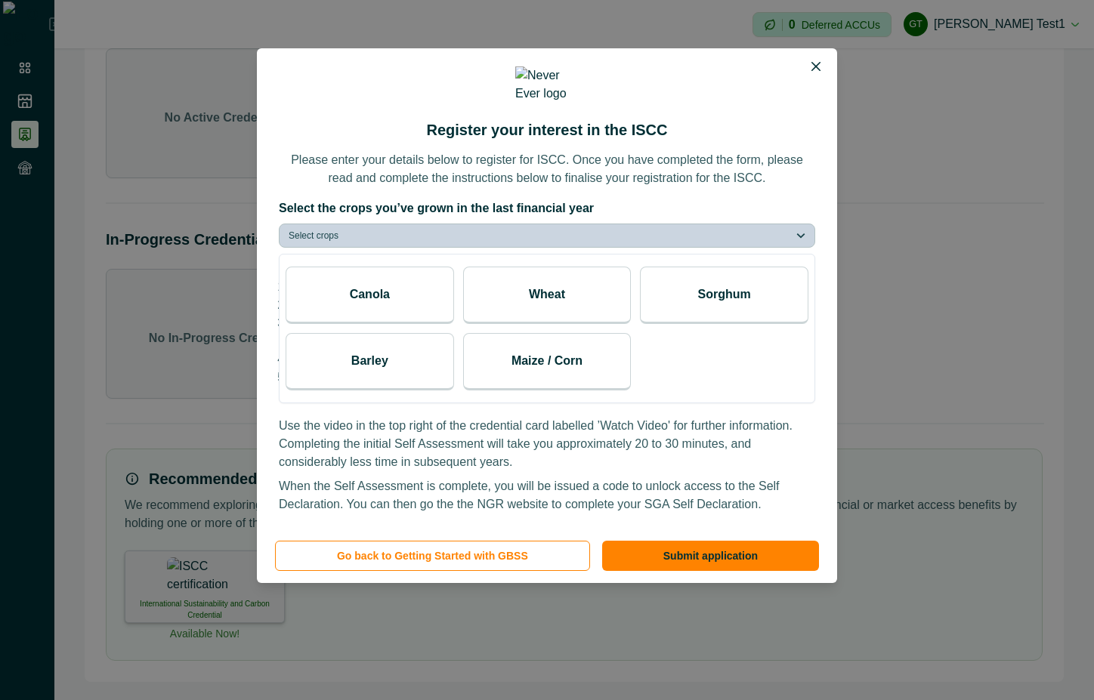
click at [534, 293] on p "Wheat" at bounding box center [547, 294] width 36 height 18
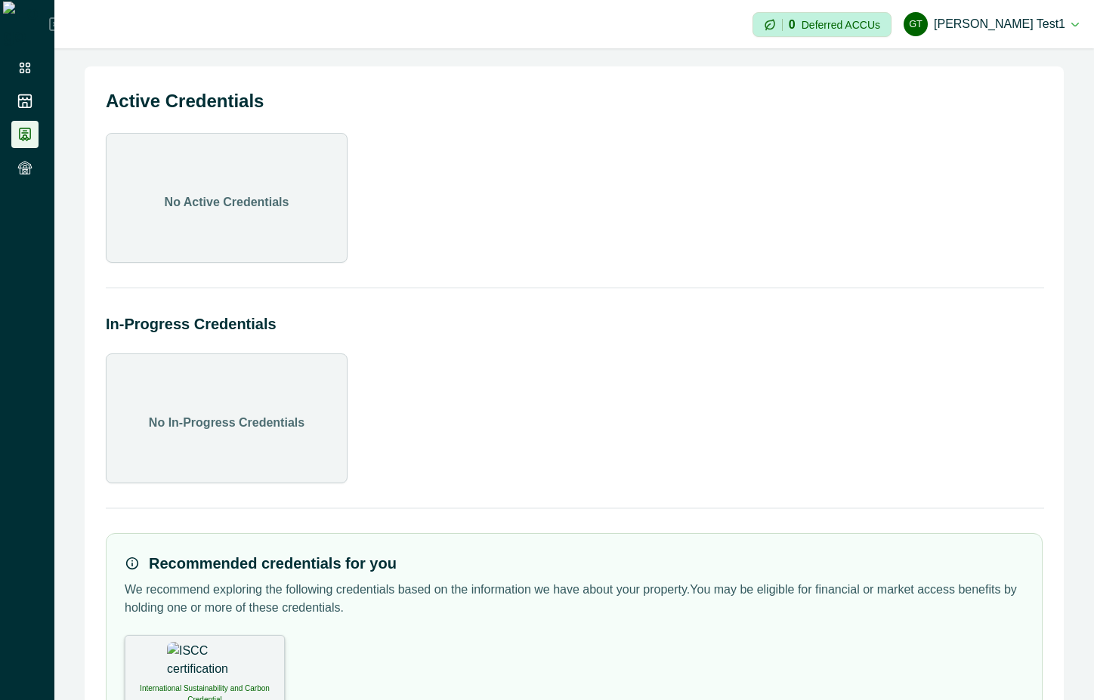
click at [218, 673] on img at bounding box center [205, 661] width 76 height 38
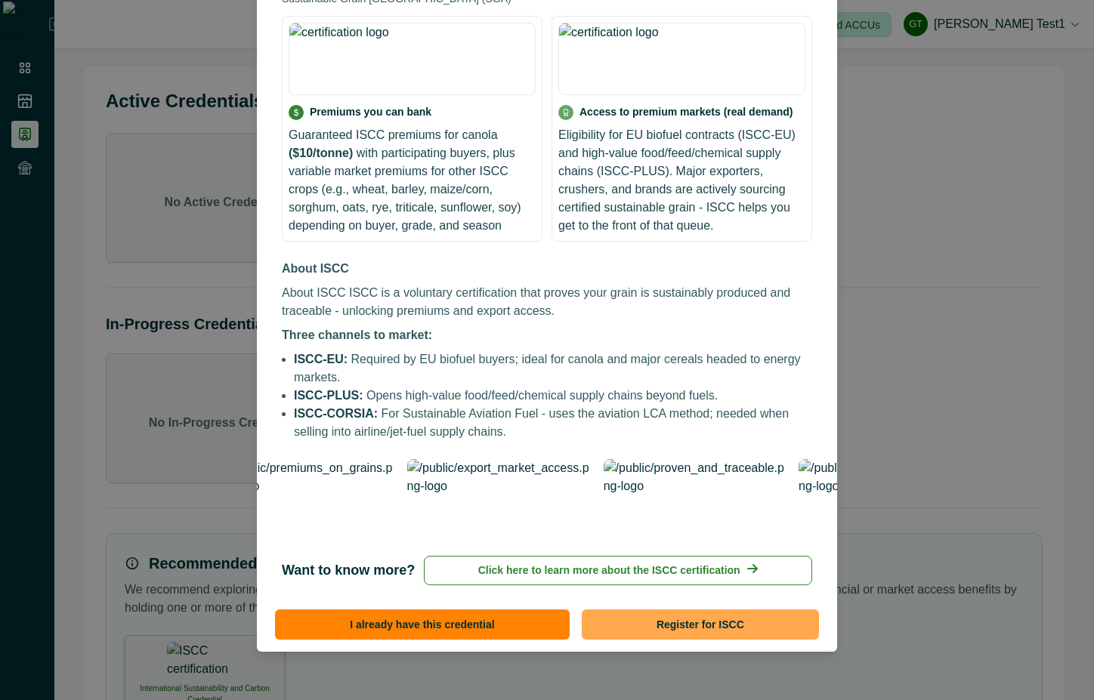
click at [726, 631] on button "Register for ISCC" at bounding box center [700, 624] width 237 height 30
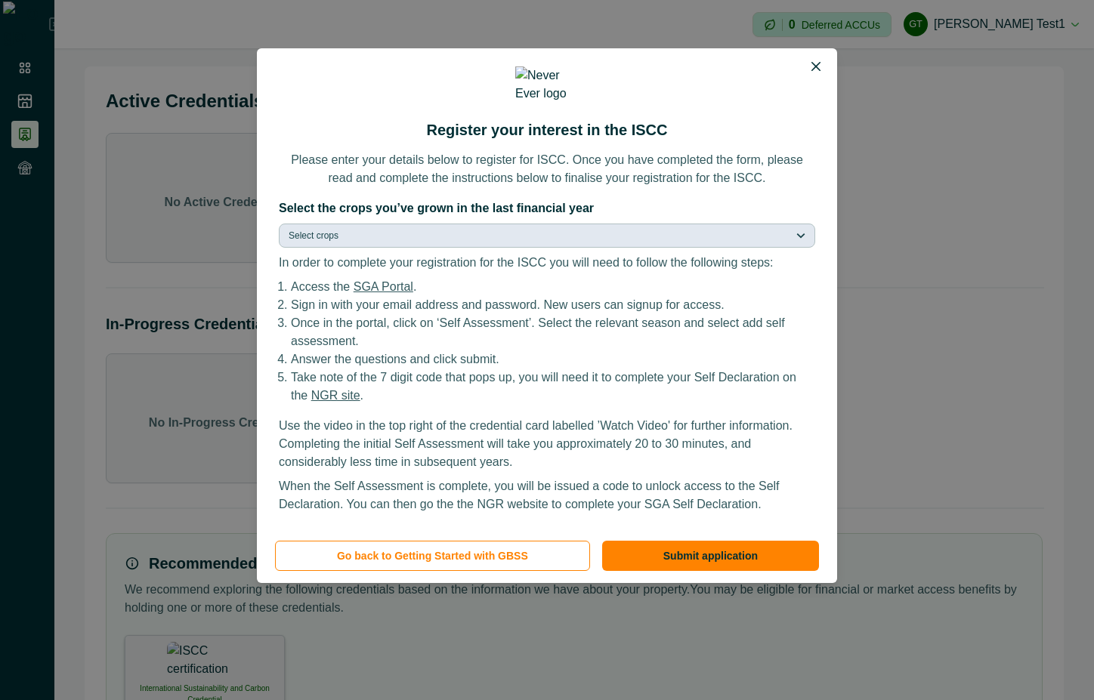
click at [660, 224] on button "Select crops" at bounding box center [547, 236] width 536 height 24
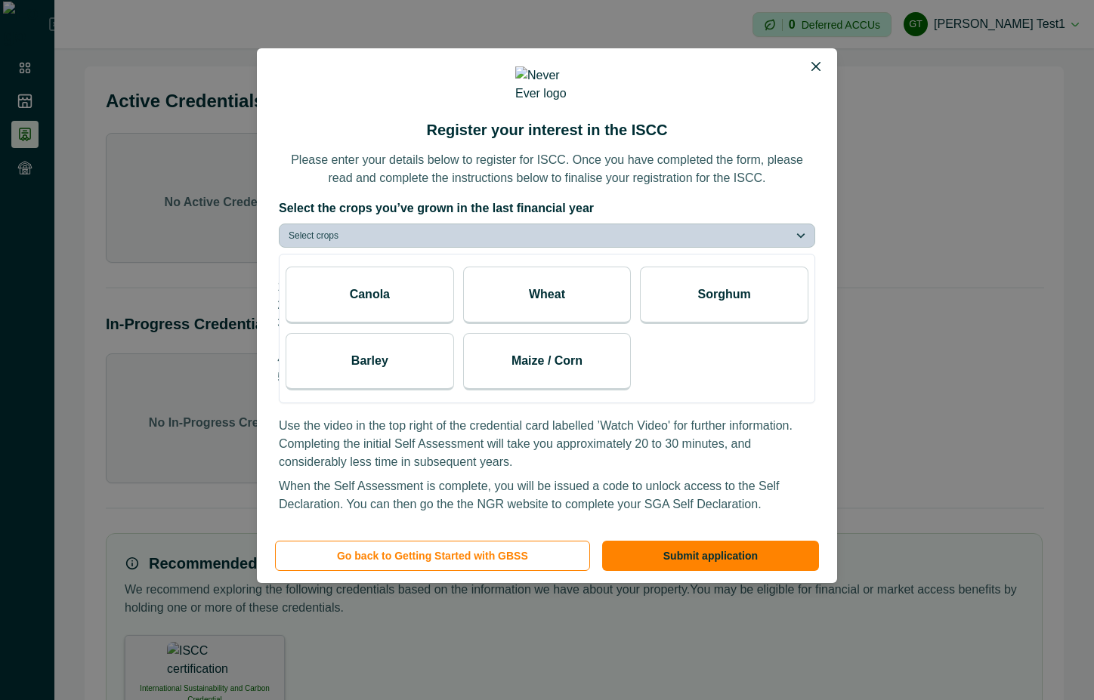
click at [501, 309] on div "Wheat" at bounding box center [547, 295] width 168 height 57
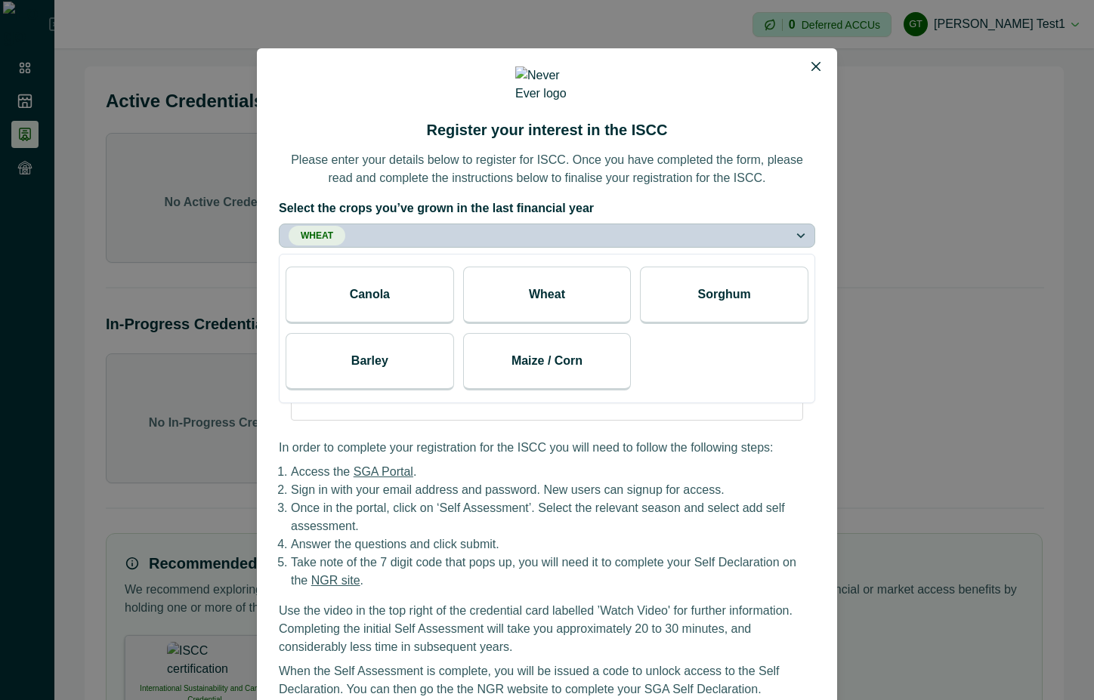
click at [406, 288] on div "Canola" at bounding box center [369, 295] width 168 height 57
click at [794, 191] on div "Register your interest in the ISCC Please enter your details below to register …" at bounding box center [547, 382] width 580 height 668
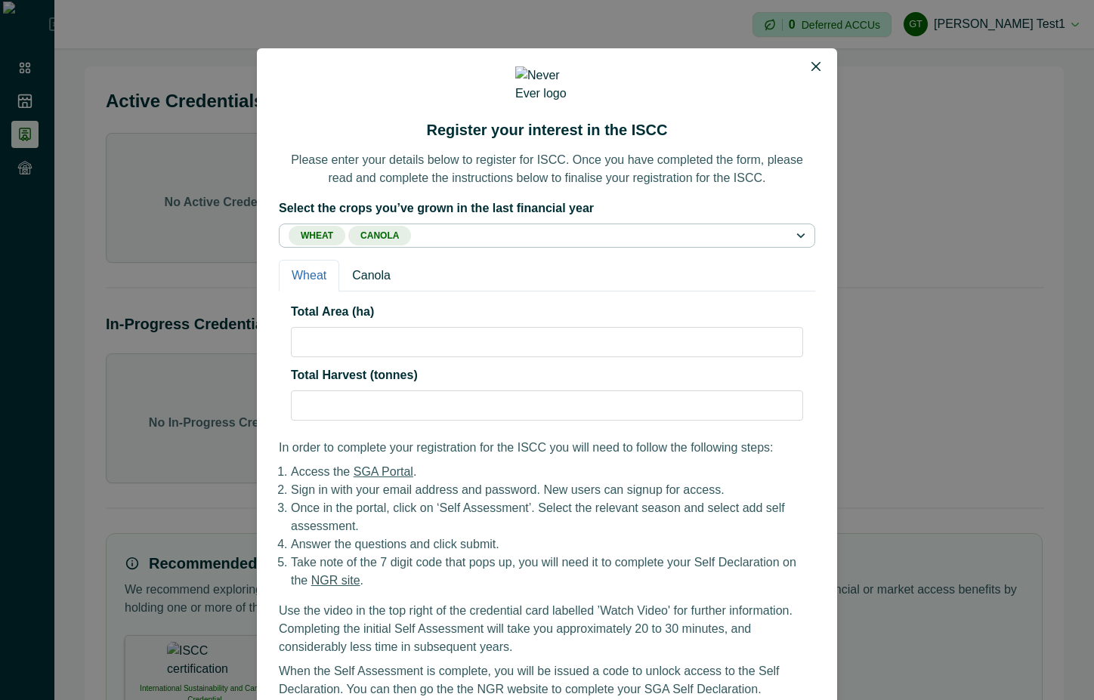
click at [337, 344] on input "*" at bounding box center [547, 342] width 512 height 30
type input "****"
click at [307, 413] on input "*" at bounding box center [547, 405] width 512 height 30
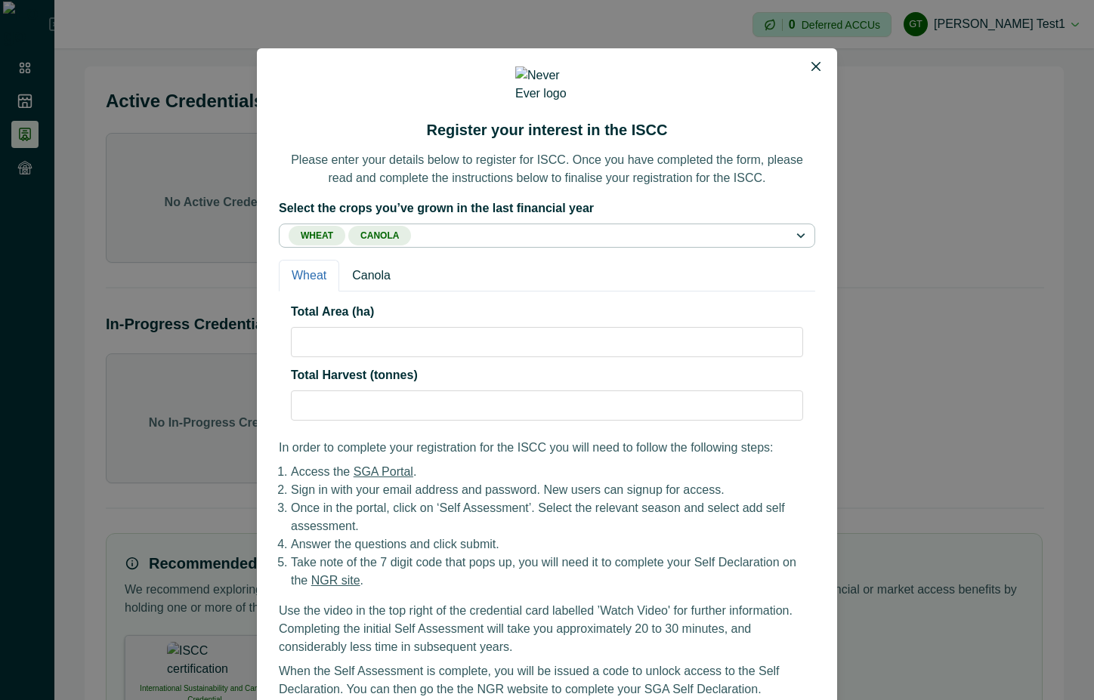
click at [313, 404] on input "*" at bounding box center [547, 405] width 512 height 30
click at [306, 401] on input "***" at bounding box center [547, 405] width 512 height 30
type input "**"
click at [370, 264] on button "Canola" at bounding box center [371, 276] width 64 height 32
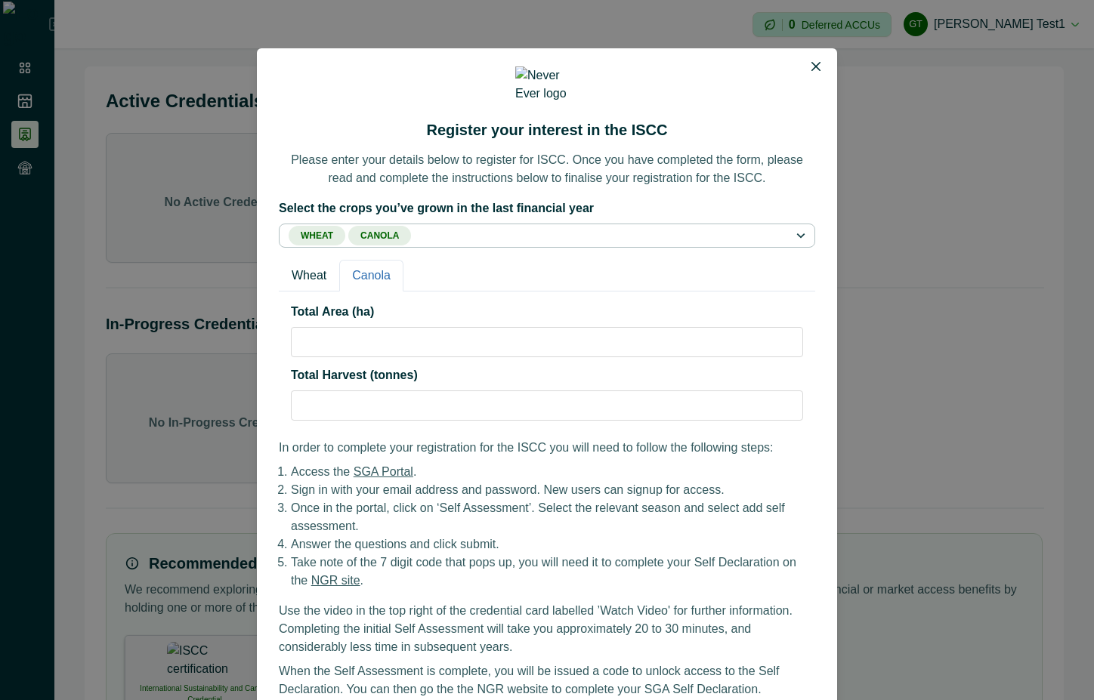
click at [379, 341] on input "*" at bounding box center [547, 342] width 512 height 30
click at [322, 338] on input "****" at bounding box center [547, 342] width 512 height 30
click at [344, 341] on input "****" at bounding box center [547, 342] width 512 height 30
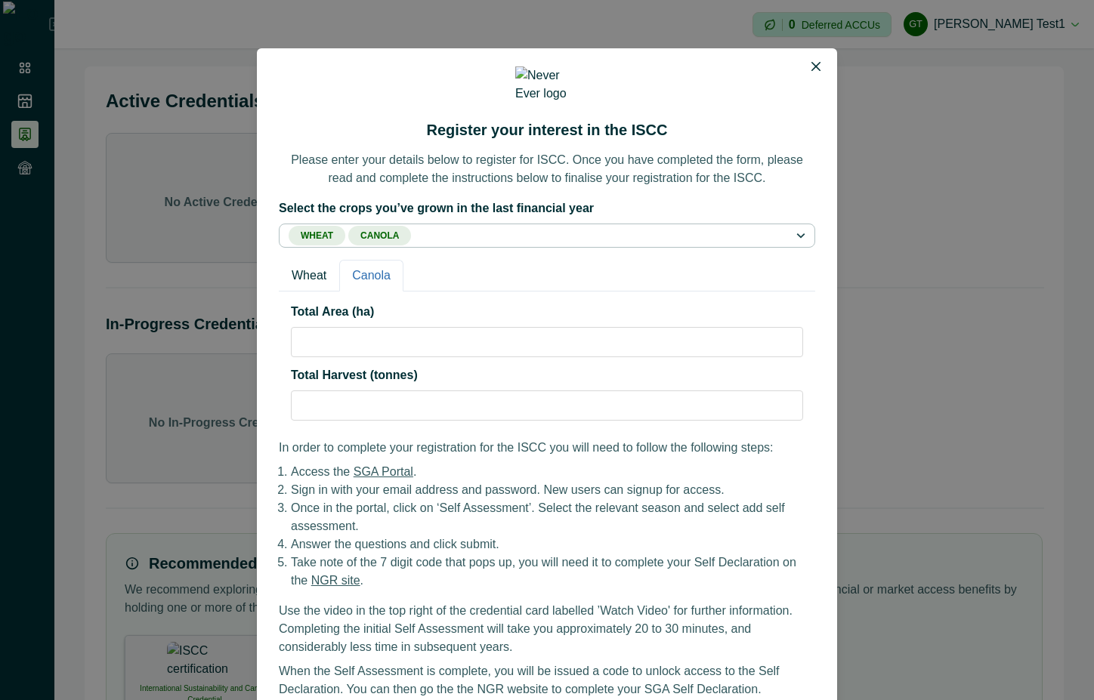
type input "*****"
click at [337, 409] on input "*" at bounding box center [547, 405] width 512 height 30
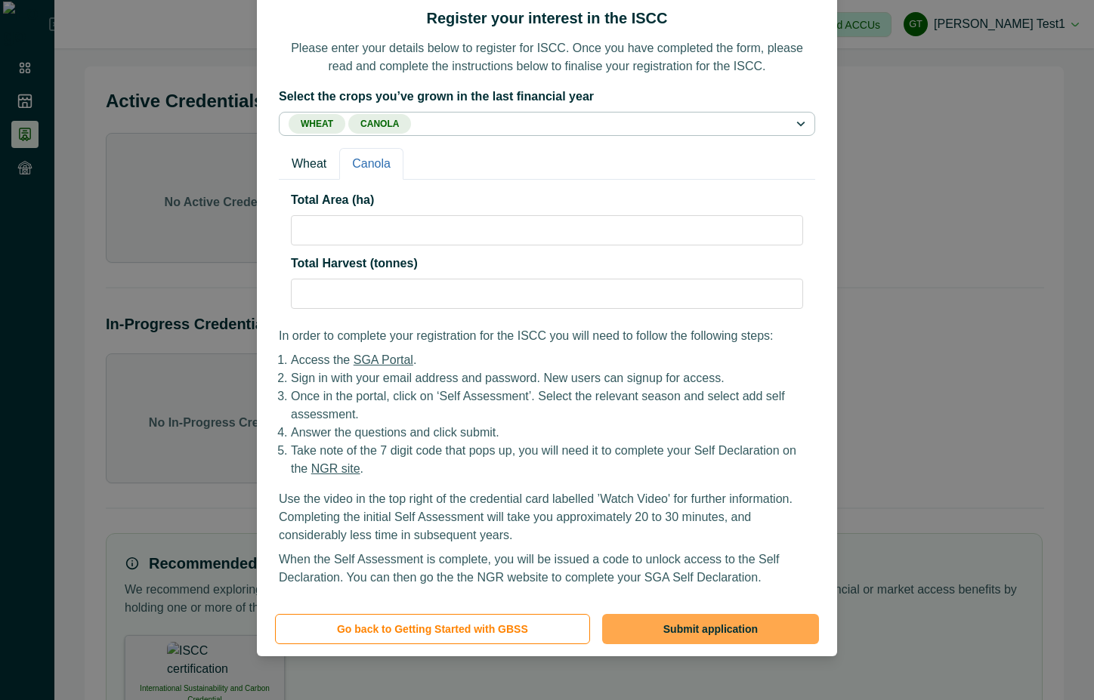
type input "**"
click at [724, 628] on button "Submit application" at bounding box center [710, 629] width 217 height 30
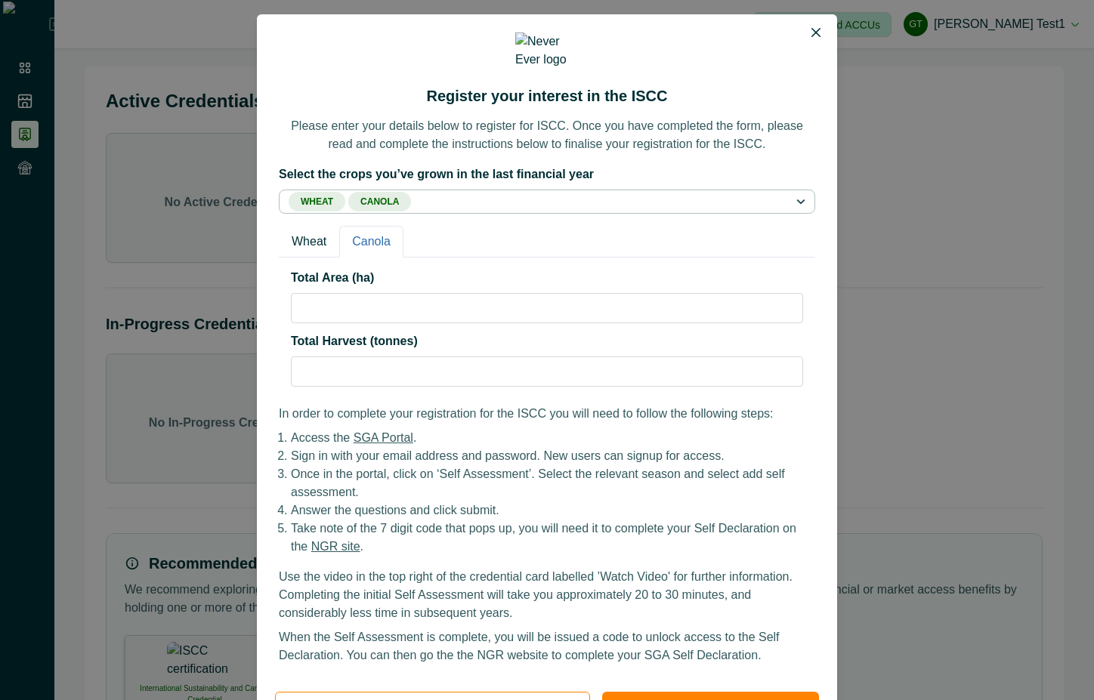
scroll to position [0, 0]
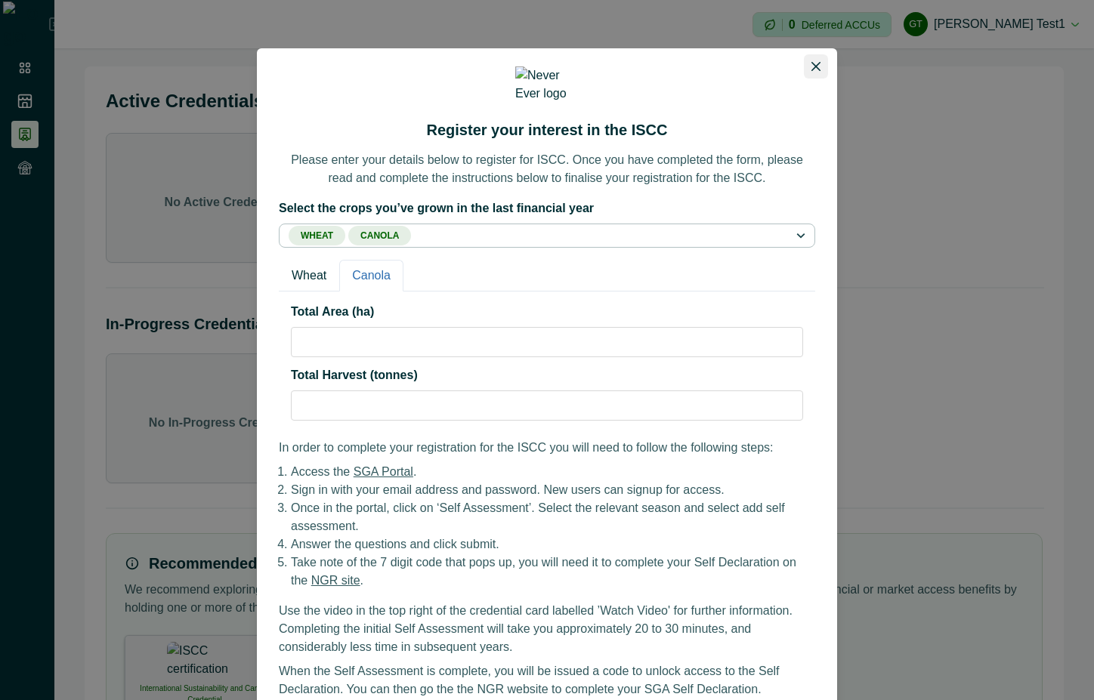
click at [811, 64] on icon "Close" at bounding box center [815, 66] width 9 height 9
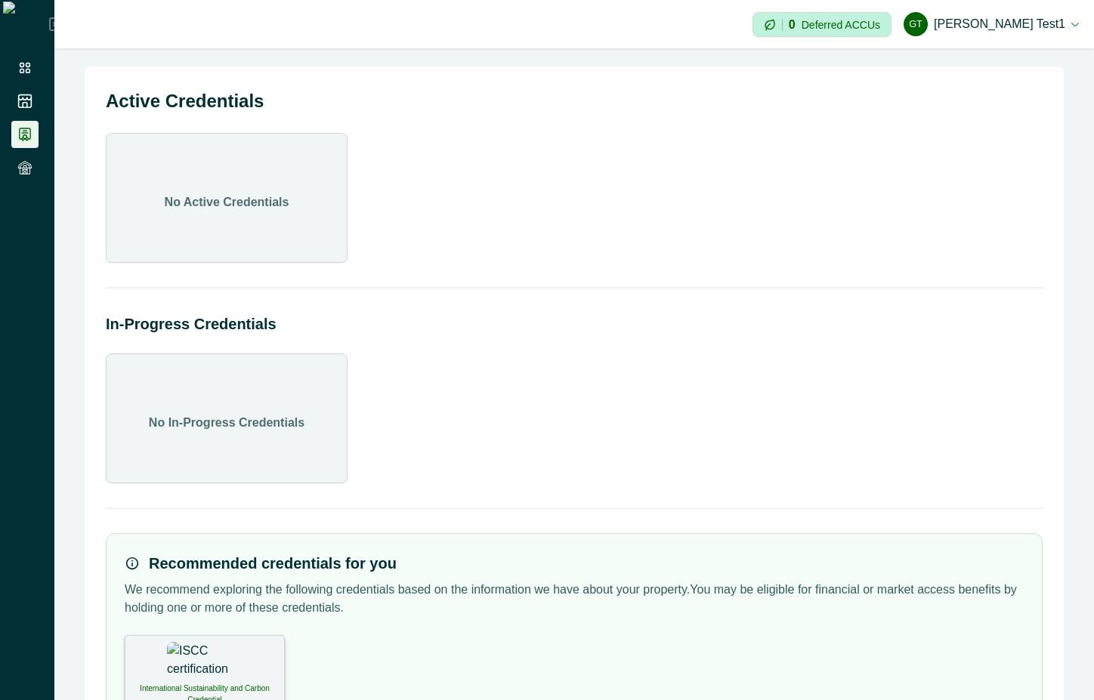
click at [199, 668] on img at bounding box center [205, 661] width 76 height 38
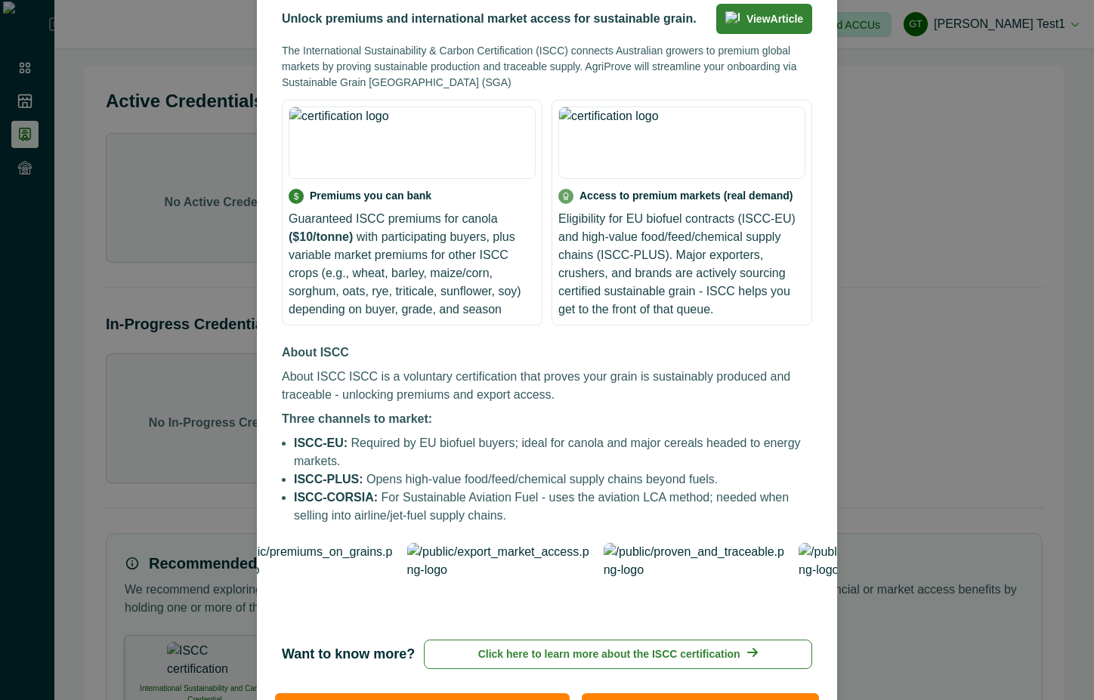
scroll to position [190, 0]
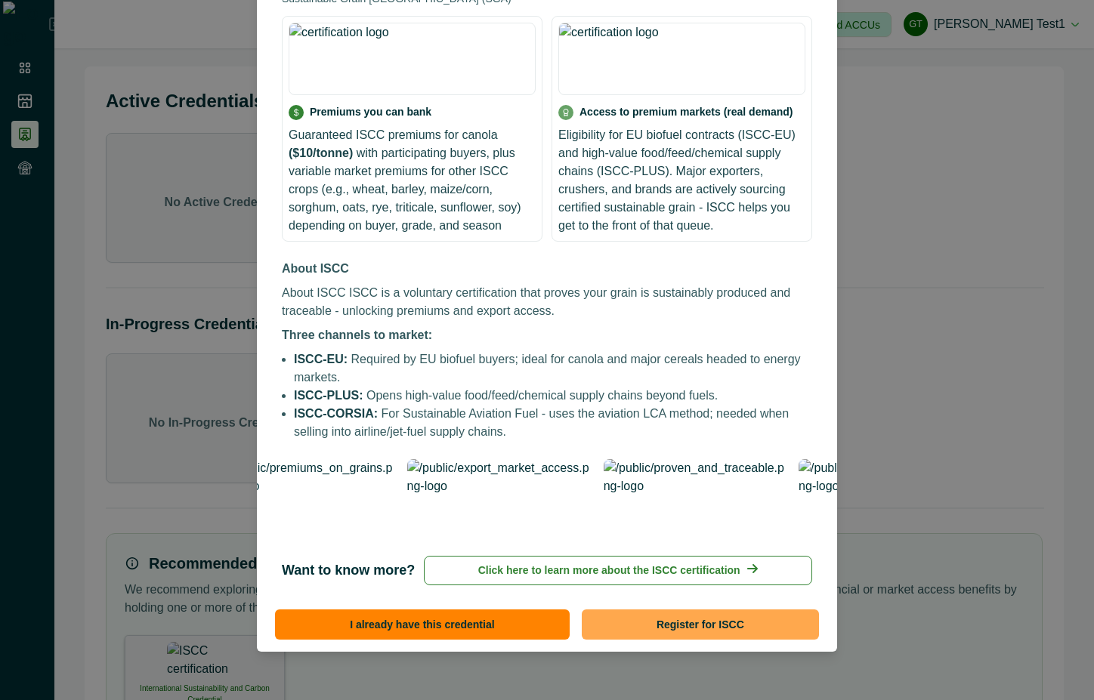
click at [714, 624] on button "Register for ISCC" at bounding box center [700, 624] width 237 height 30
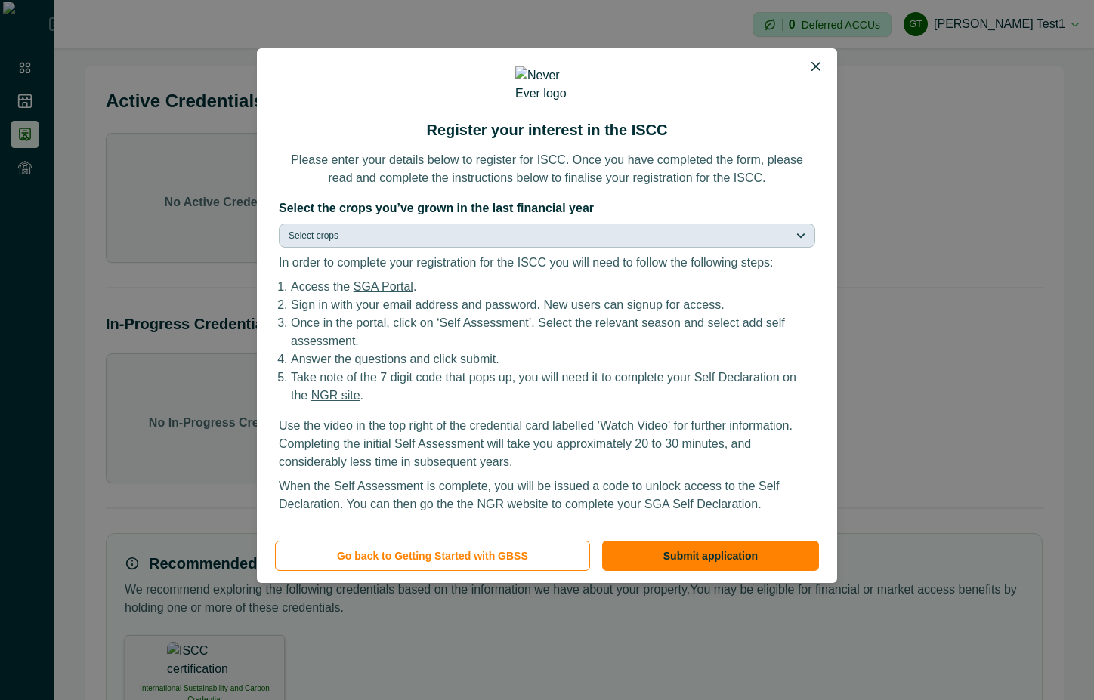
click at [656, 224] on button "Select crops" at bounding box center [547, 236] width 536 height 24
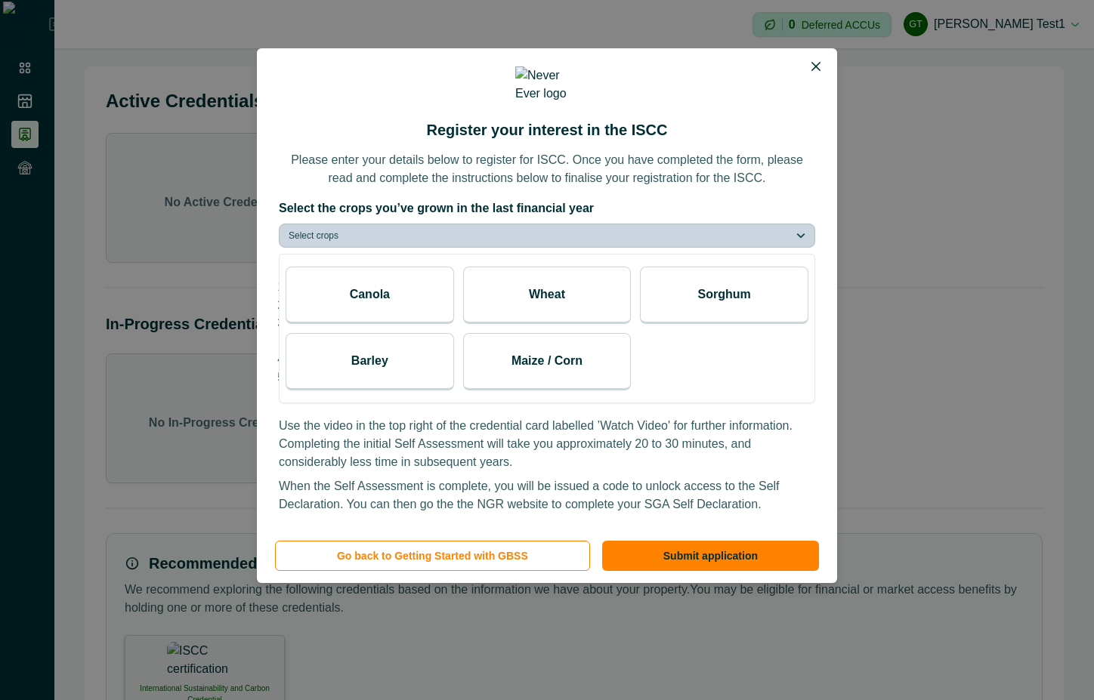
click at [524, 289] on div "Wheat" at bounding box center [547, 295] width 168 height 57
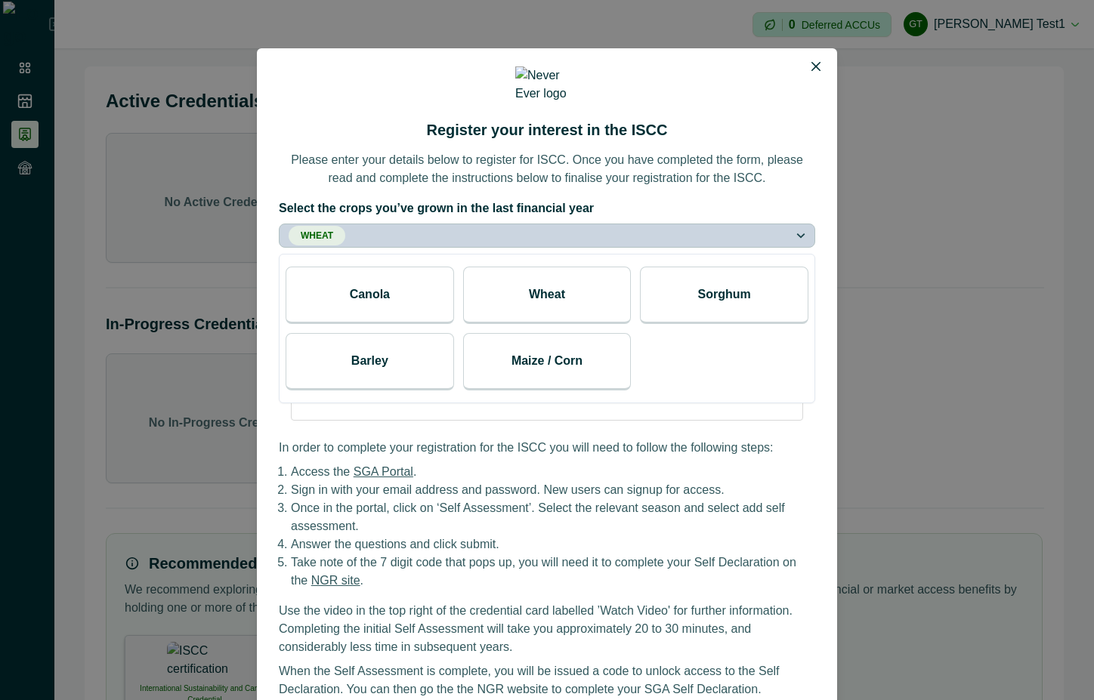
click at [364, 285] on p "Canola" at bounding box center [370, 294] width 40 height 18
click at [778, 199] on label "Select the crops you’ve grown in the last financial year" at bounding box center [542, 208] width 527 height 18
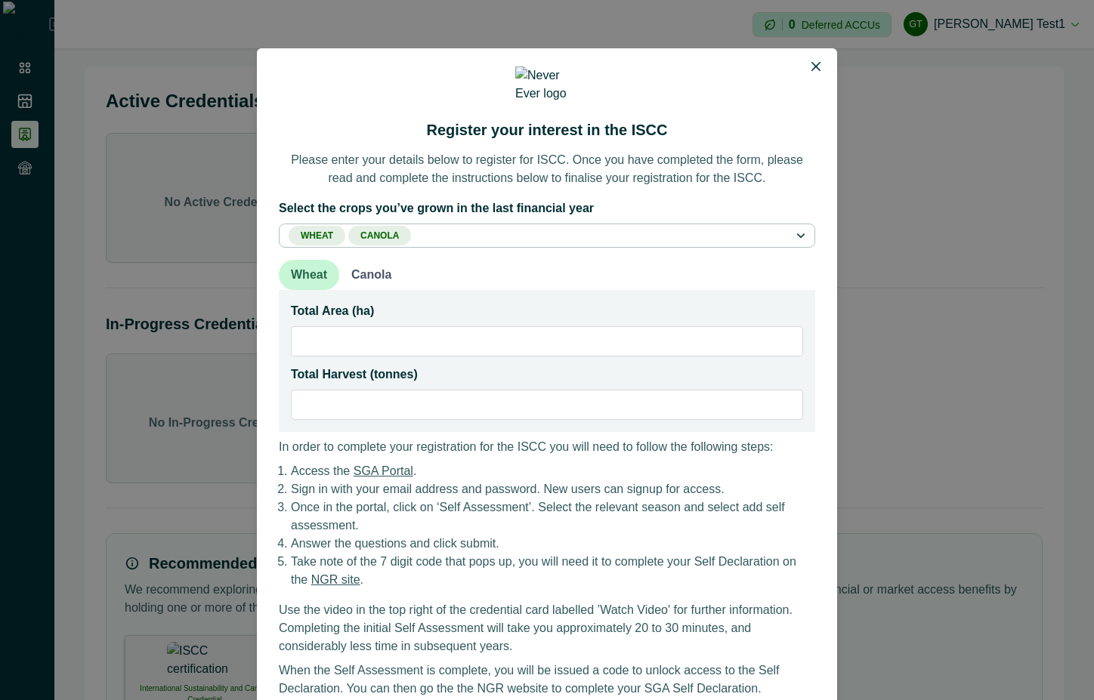
click at [375, 265] on button "Canola" at bounding box center [371, 275] width 64 height 30
click at [303, 265] on button "Wheat" at bounding box center [309, 275] width 60 height 30
click at [367, 261] on button "Canola" at bounding box center [371, 275] width 64 height 30
click at [298, 270] on button "Wheat" at bounding box center [309, 275] width 60 height 30
click at [364, 267] on button "Canola" at bounding box center [371, 276] width 64 height 32
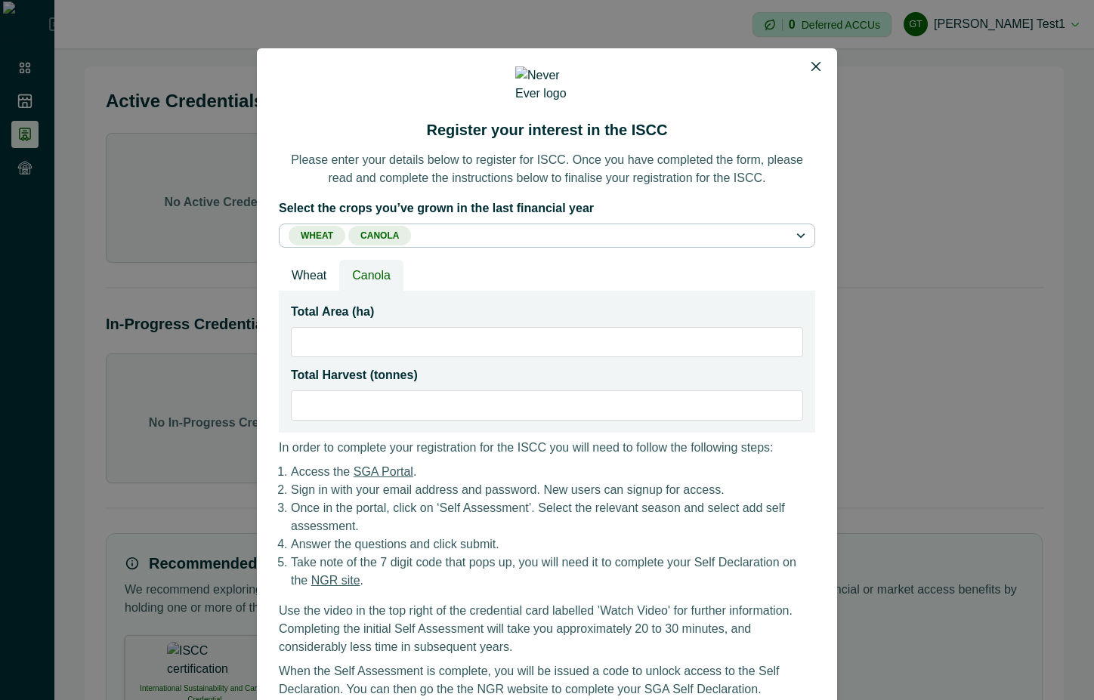
click at [296, 267] on button "Wheat" at bounding box center [309, 276] width 60 height 32
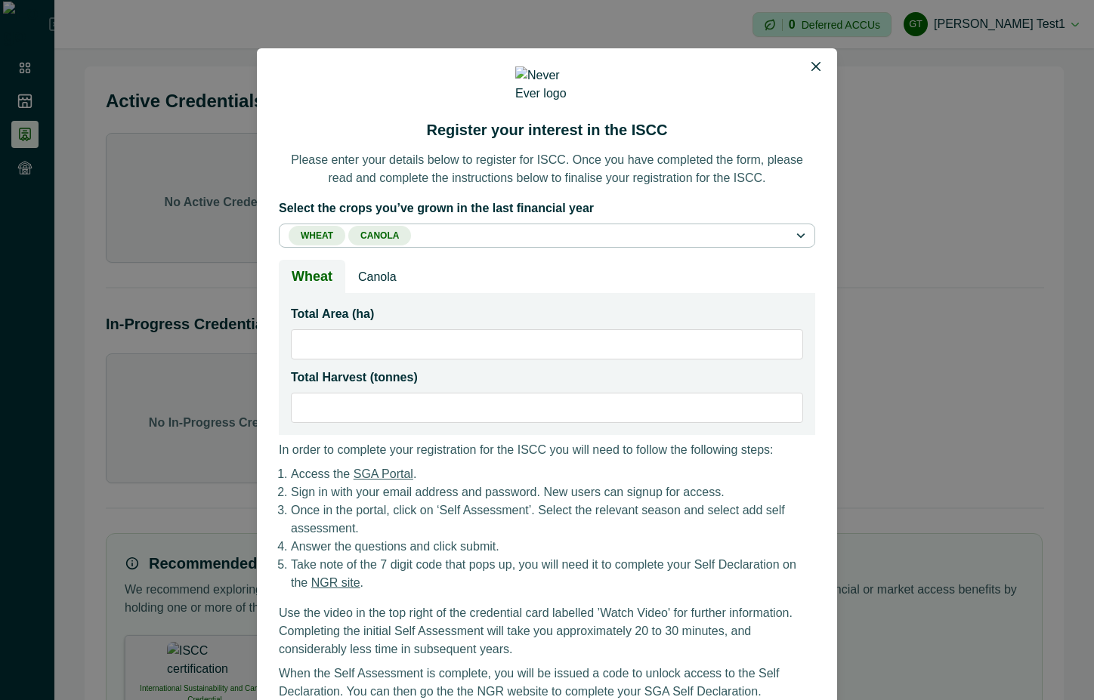
click at [381, 270] on button "Canola" at bounding box center [377, 277] width 64 height 34
click at [298, 267] on button "Wheat" at bounding box center [312, 277] width 66 height 34
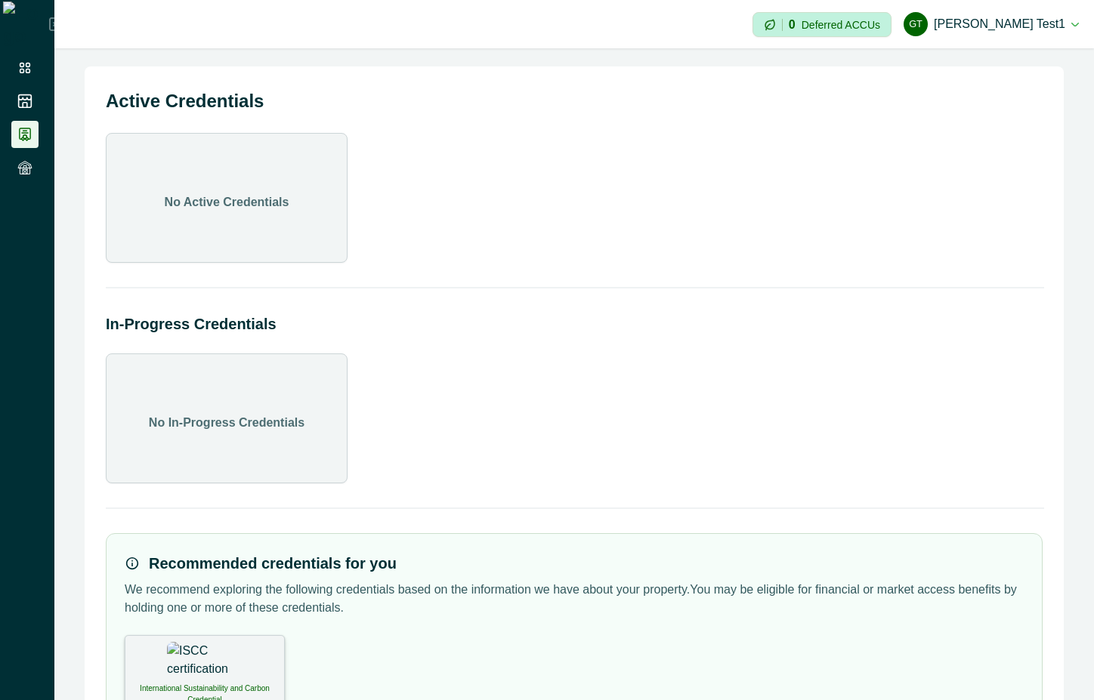
click at [224, 673] on div "International Sustainability and Carbon Credential" at bounding box center [205, 671] width 160 height 73
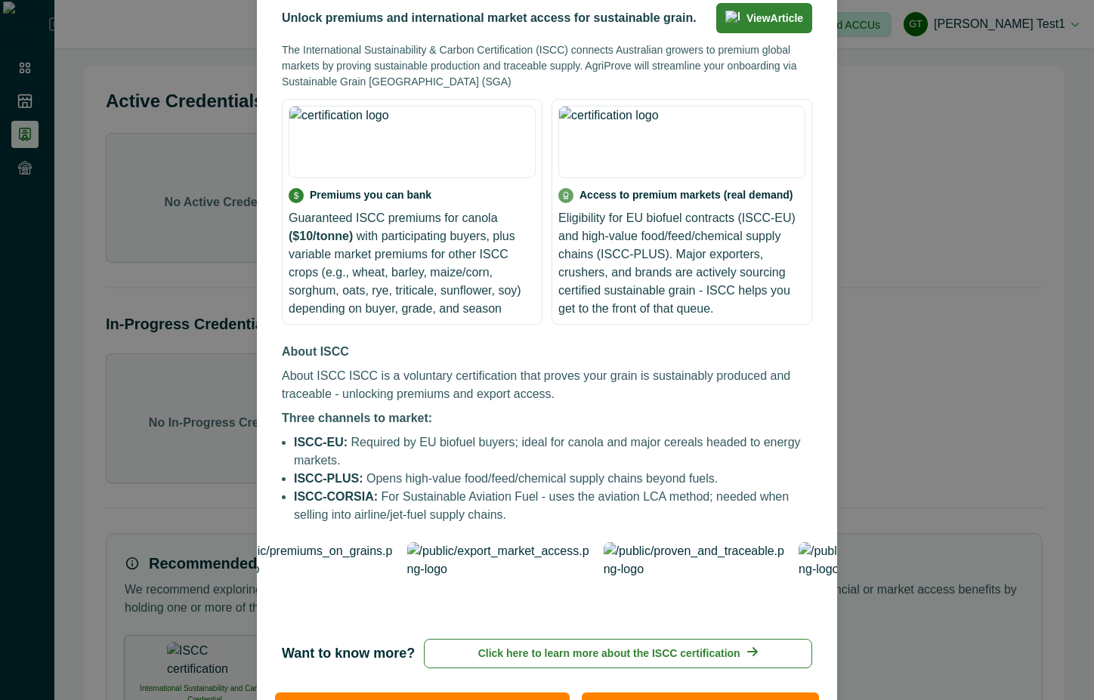
scroll to position [190, 0]
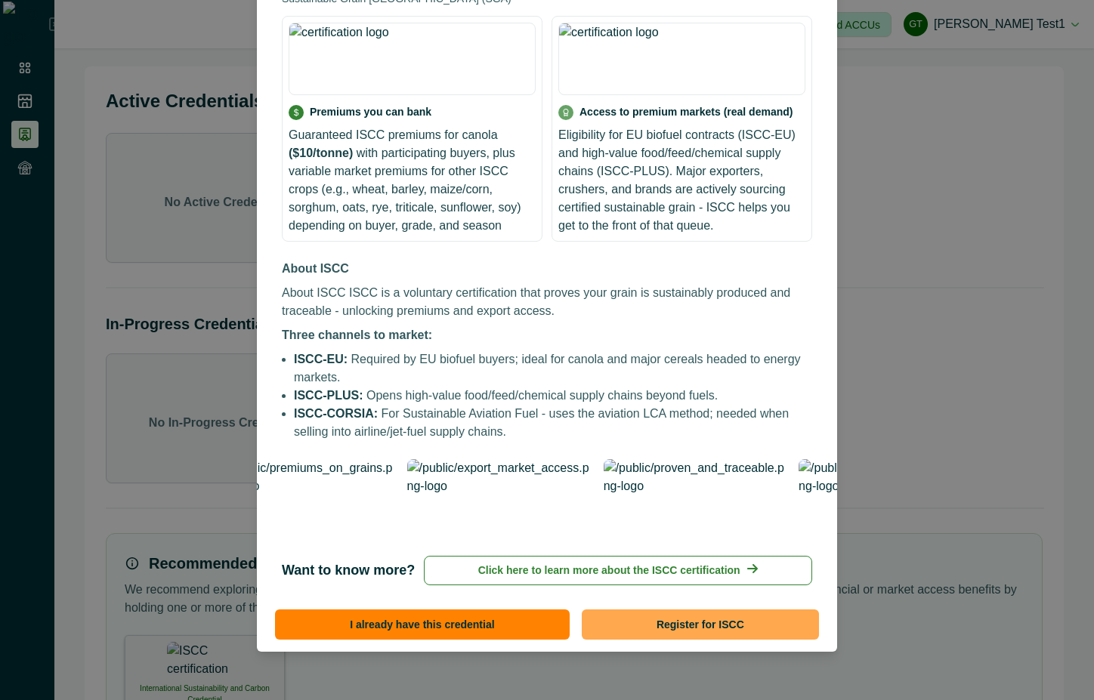
click at [777, 621] on button "Register for ISCC" at bounding box center [700, 624] width 237 height 30
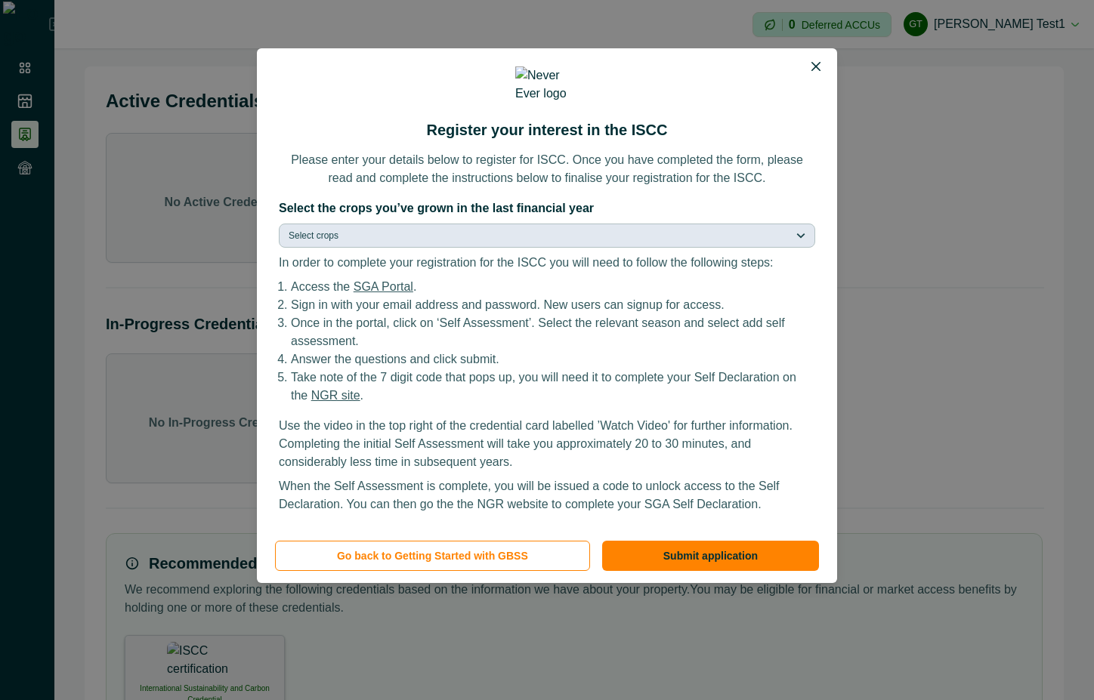
click at [562, 241] on button "Select crops" at bounding box center [547, 236] width 536 height 24
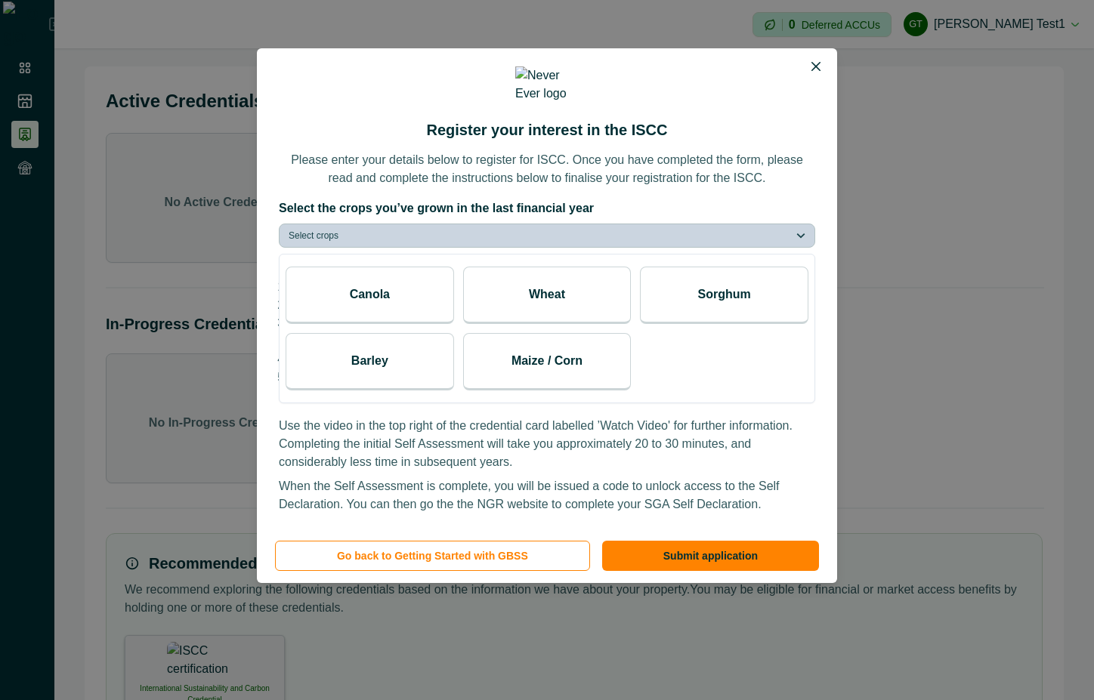
click at [405, 288] on div "Canola" at bounding box center [369, 295] width 168 height 57
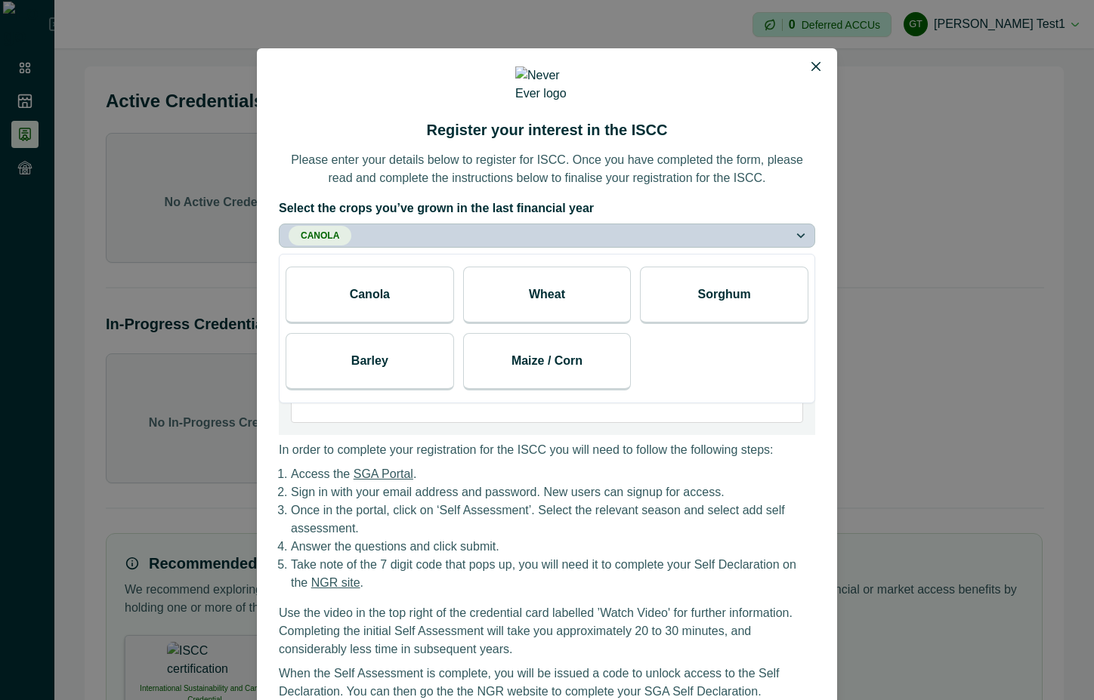
click at [551, 295] on p "Wheat" at bounding box center [547, 294] width 36 height 18
click at [733, 168] on p "Please enter your details below to register for ISCC. Once you have completed t…" at bounding box center [547, 169] width 536 height 36
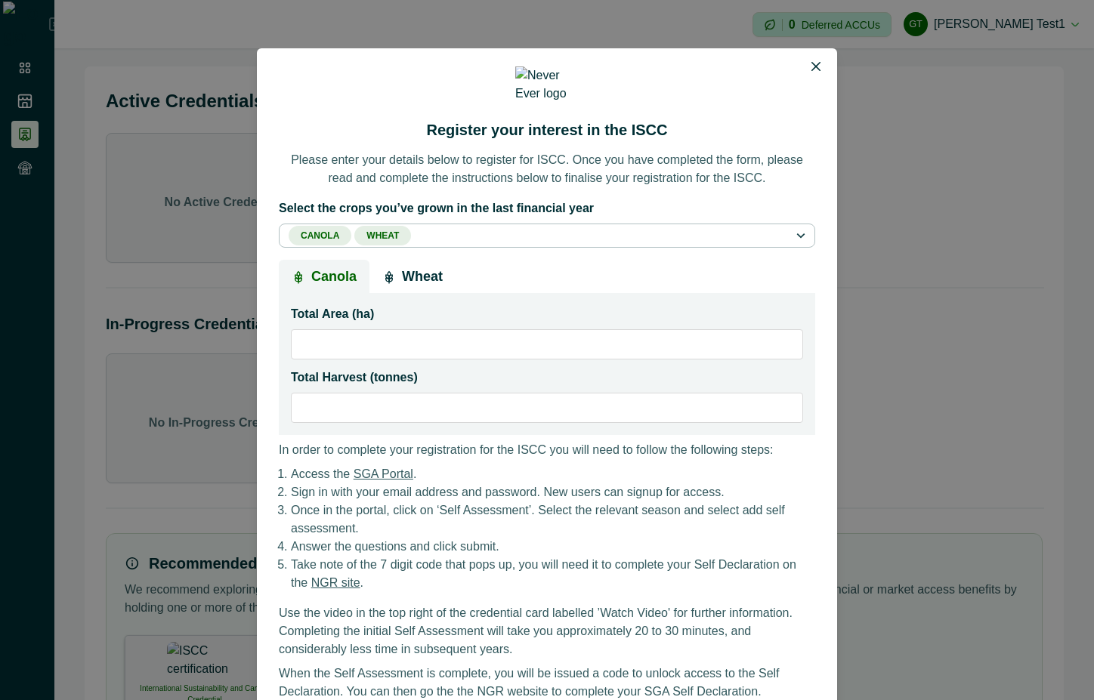
click at [415, 272] on button "Wheat" at bounding box center [412, 277] width 86 height 34
click at [292, 271] on icon "button" at bounding box center [299, 277] width 14 height 14
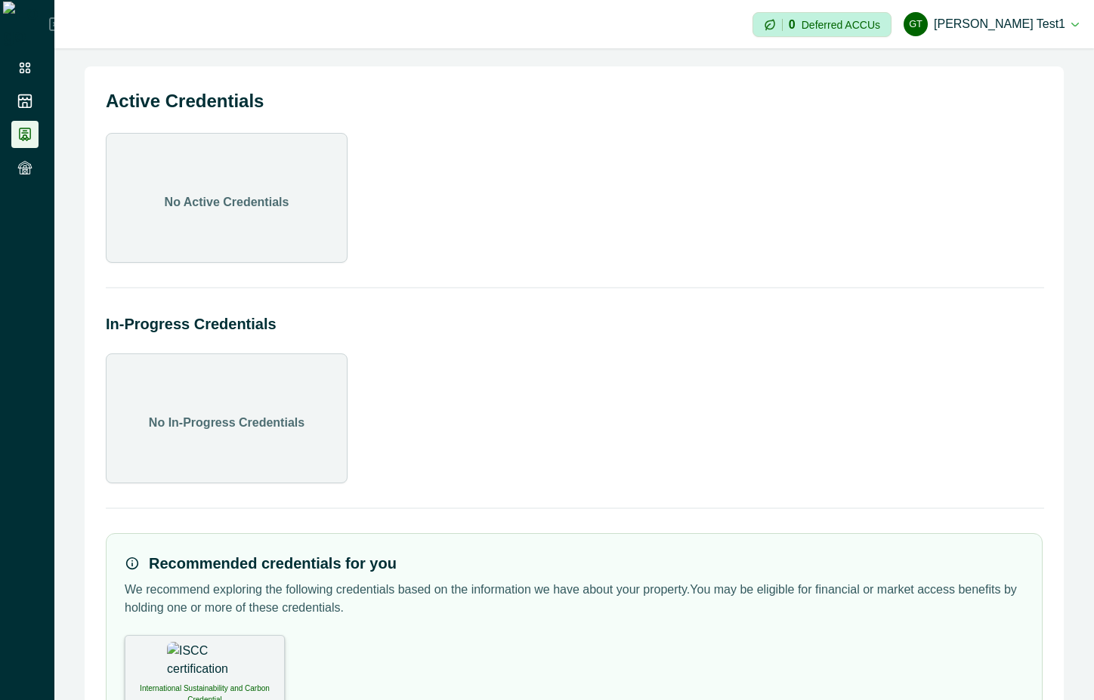
click at [189, 646] on img at bounding box center [205, 661] width 76 height 38
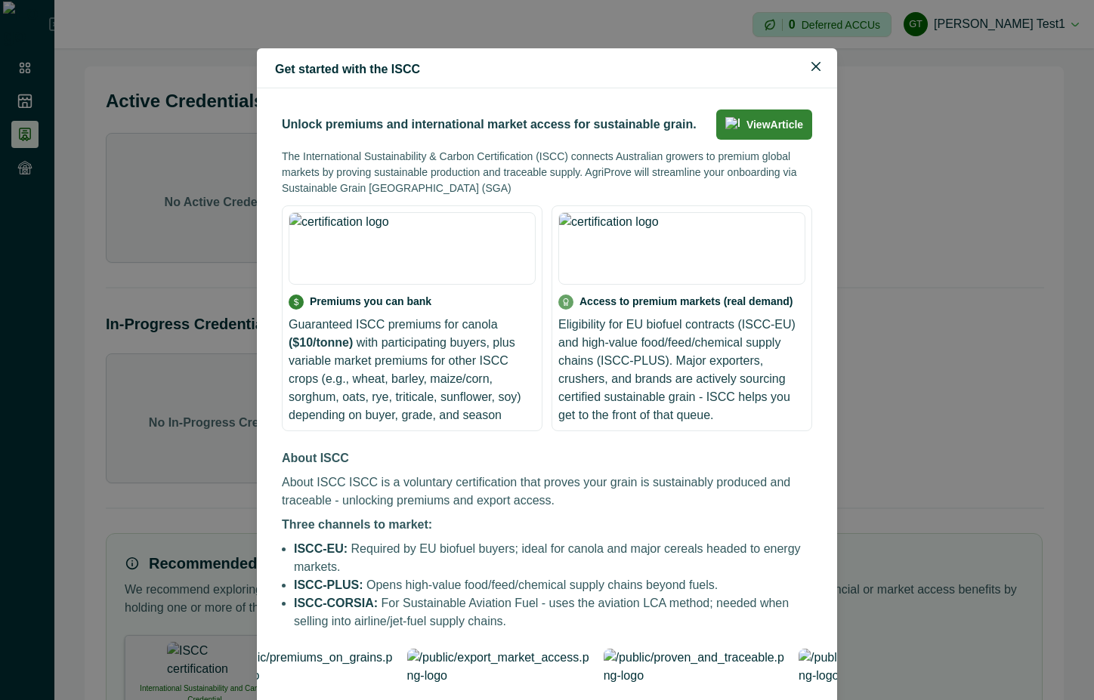
scroll to position [190, 0]
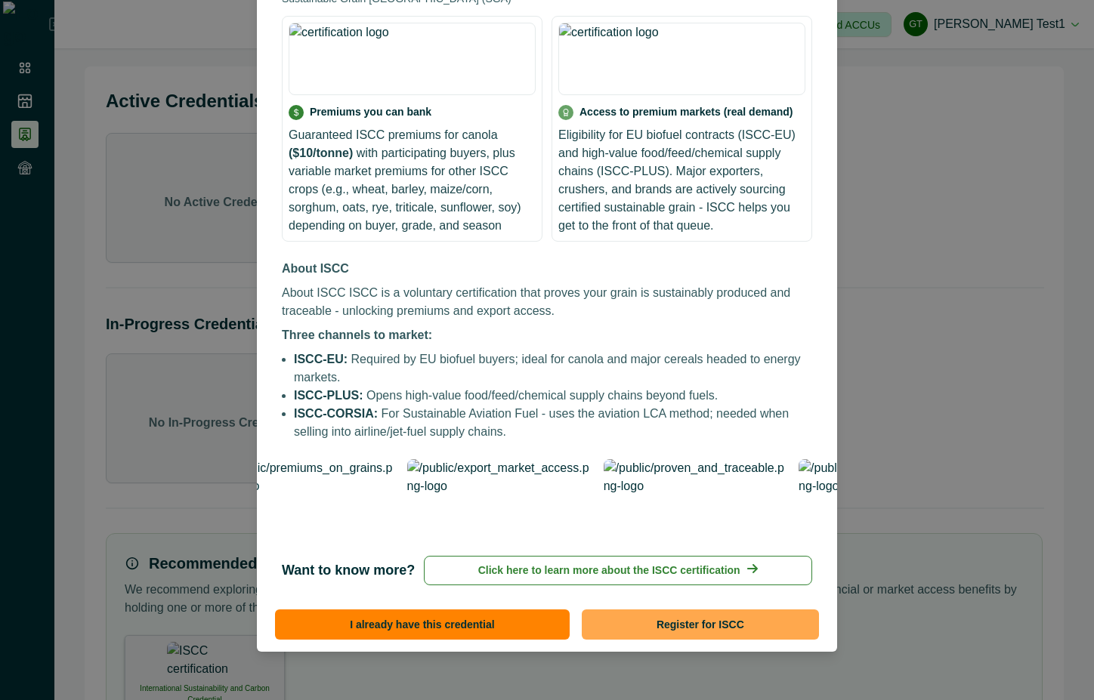
click at [742, 622] on button "Register for ISCC" at bounding box center [700, 624] width 237 height 30
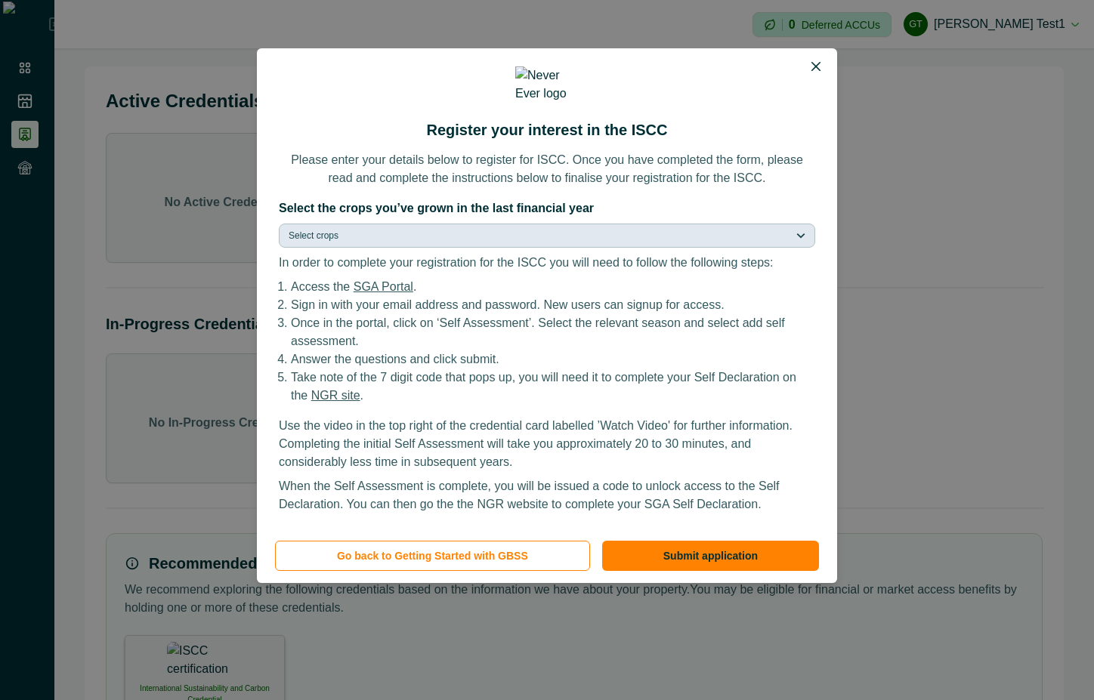
click at [662, 233] on button "Select crops" at bounding box center [547, 236] width 536 height 24
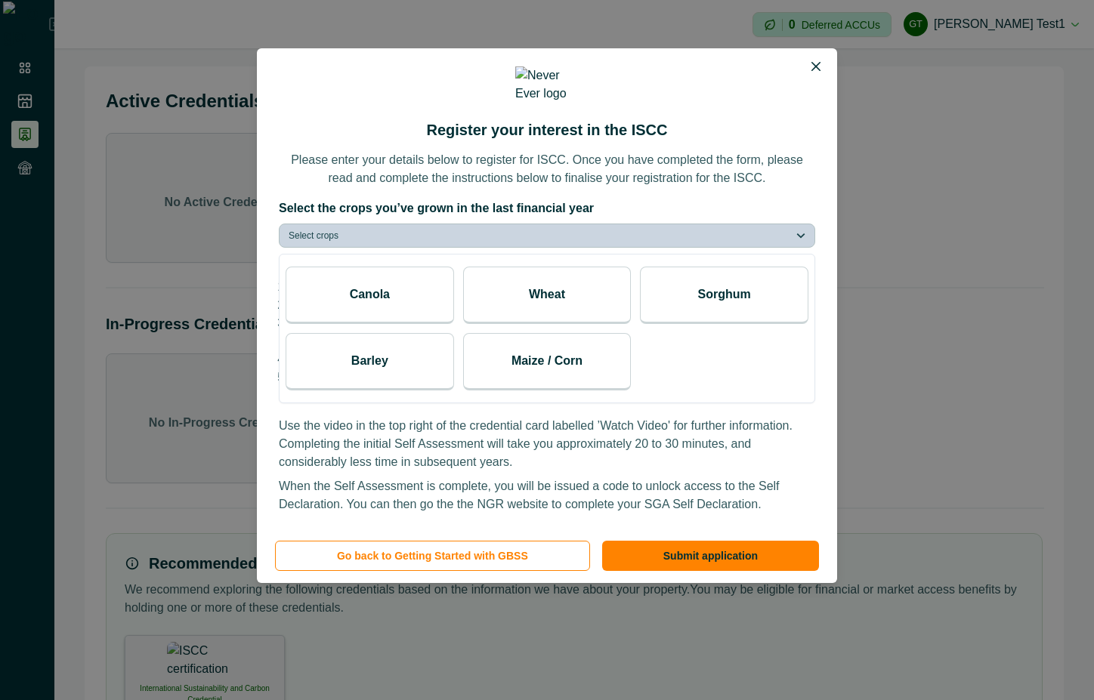
click at [599, 288] on div "Wheat" at bounding box center [547, 295] width 168 height 57
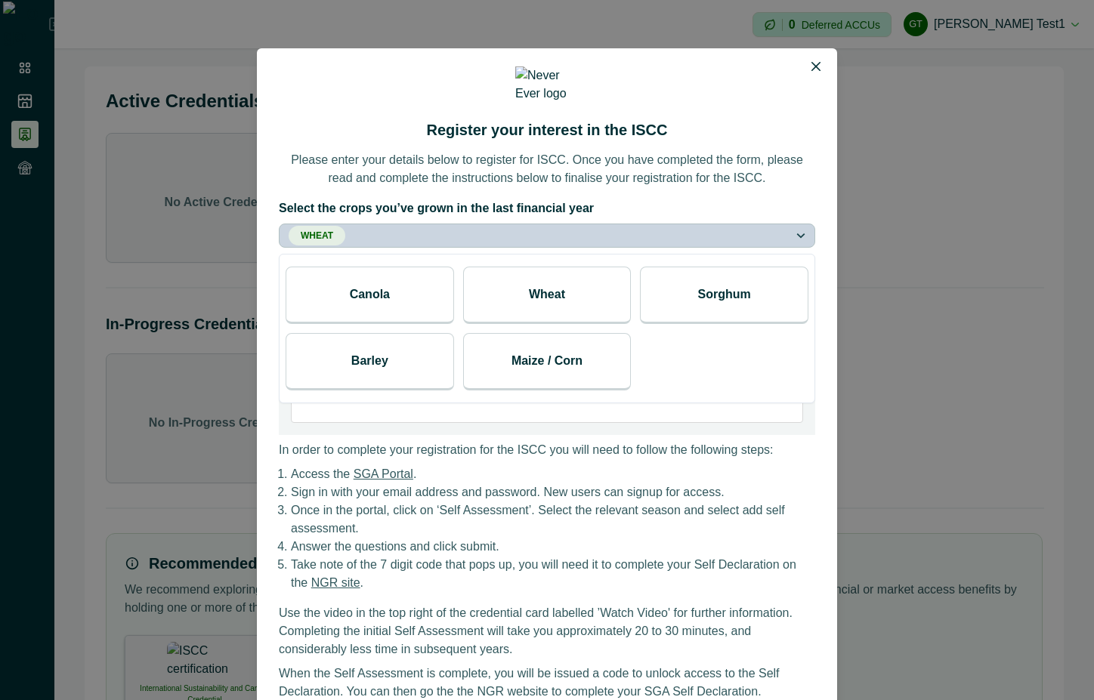
click at [698, 288] on p "Sorghum" at bounding box center [724, 294] width 53 height 18
click at [773, 199] on label "Select the crops you’ve grown in the last financial year" at bounding box center [542, 208] width 527 height 18
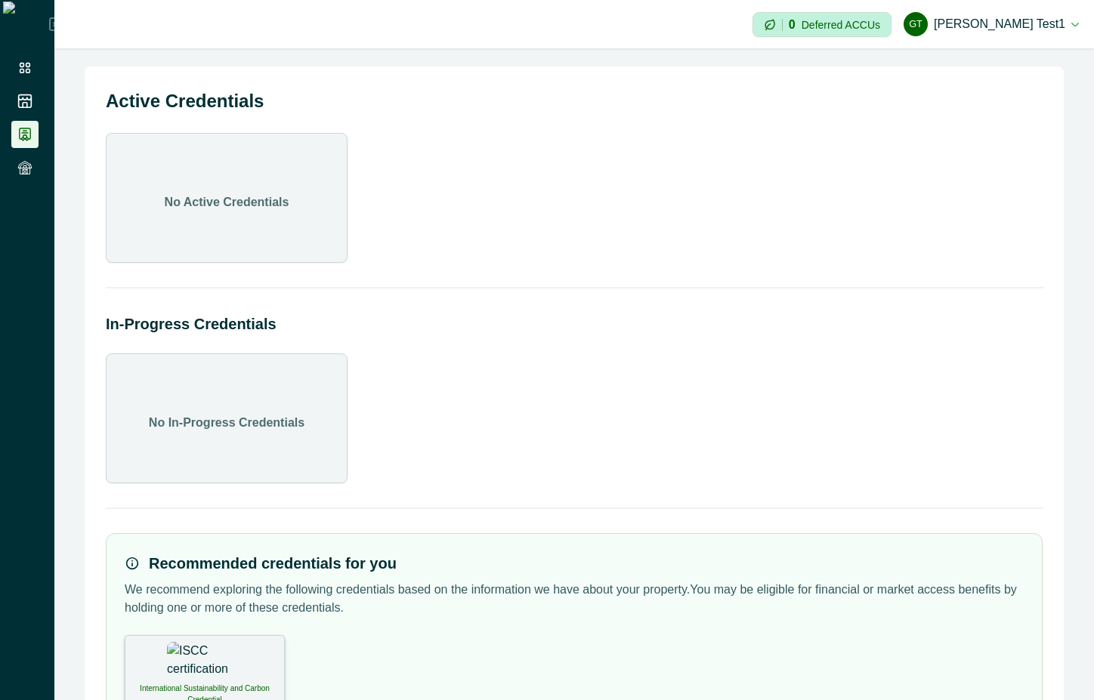
scroll to position [85, 0]
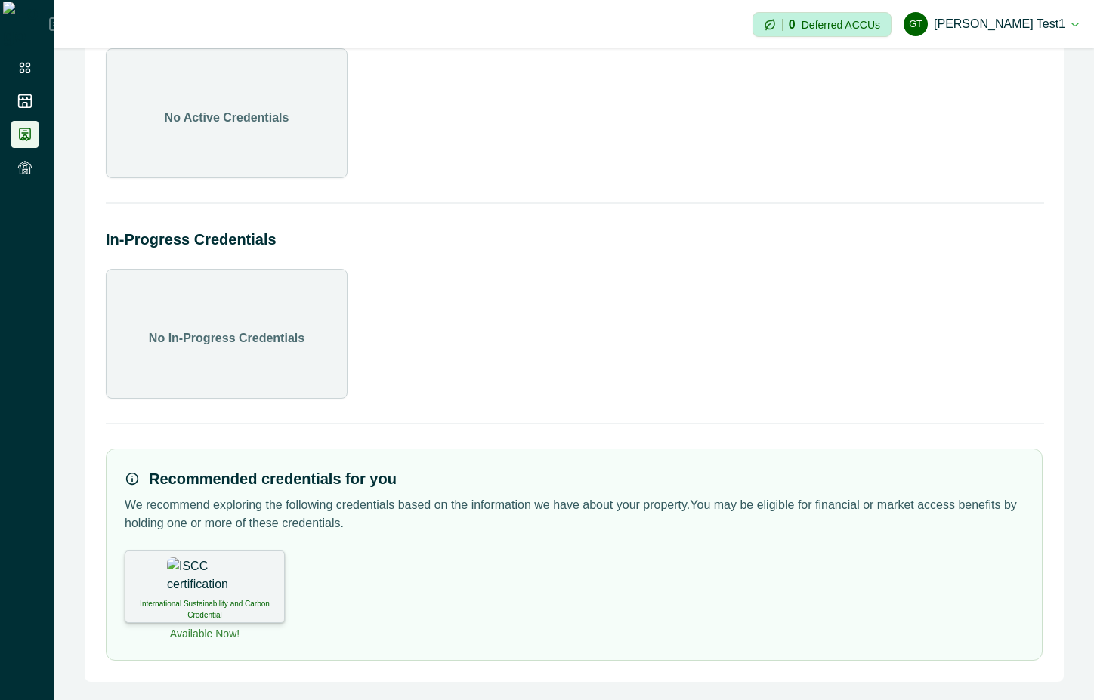
click at [167, 604] on p "International Sustainability and Carbon Credential" at bounding box center [204, 609] width 140 height 23
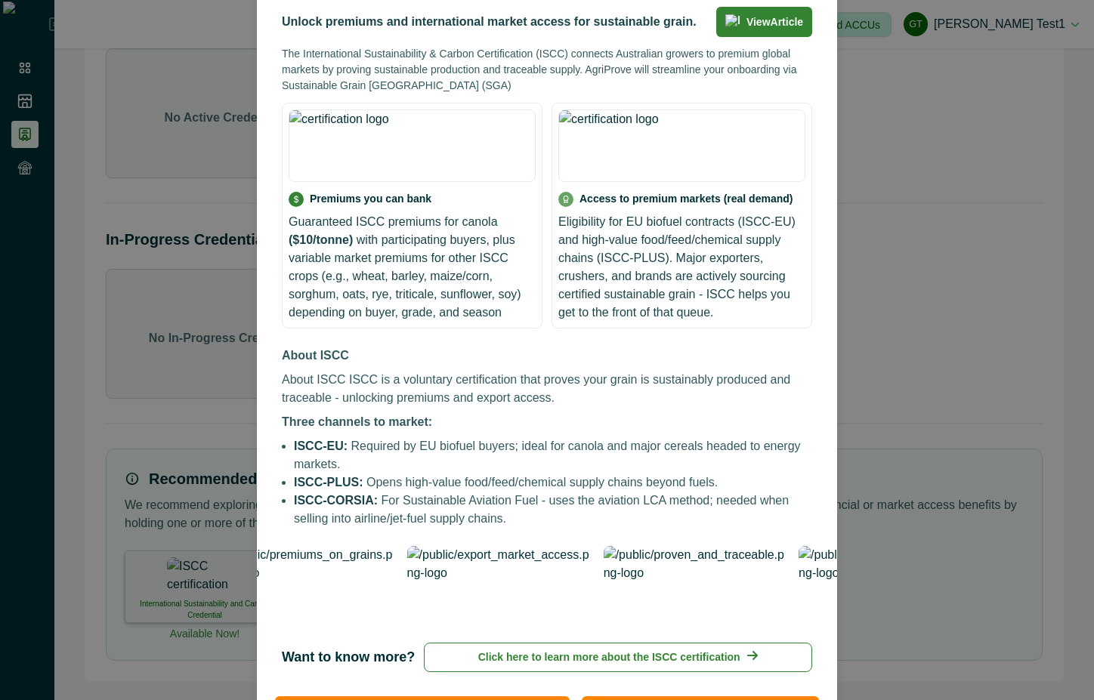
scroll to position [190, 0]
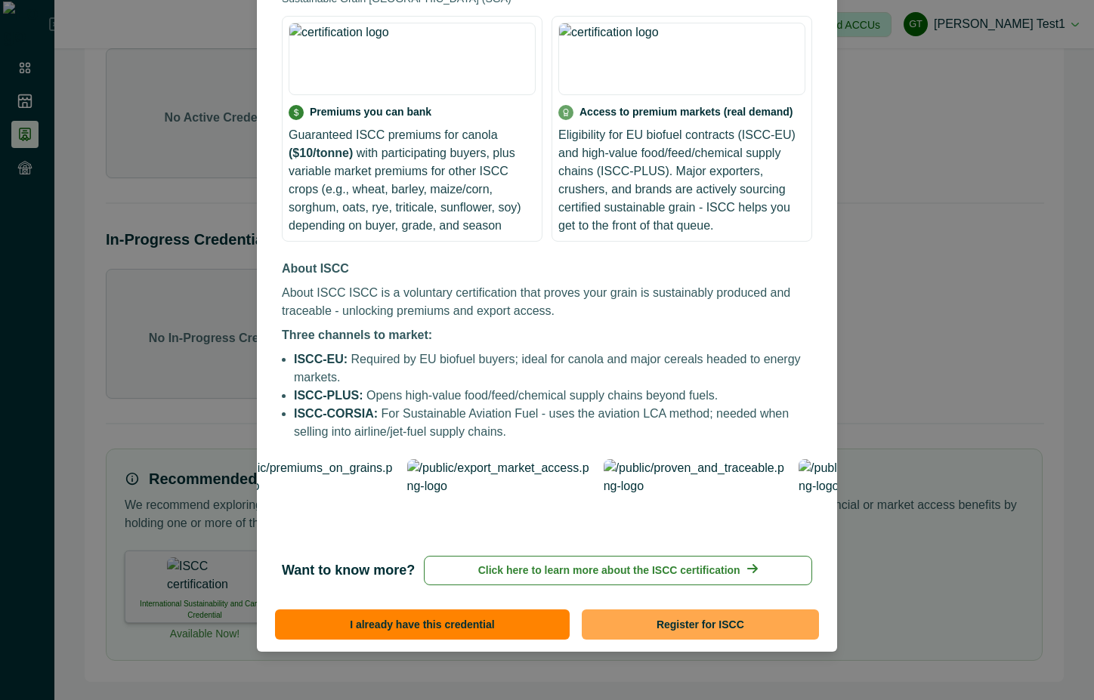
click at [676, 621] on button "Register for ISCC" at bounding box center [700, 624] width 237 height 30
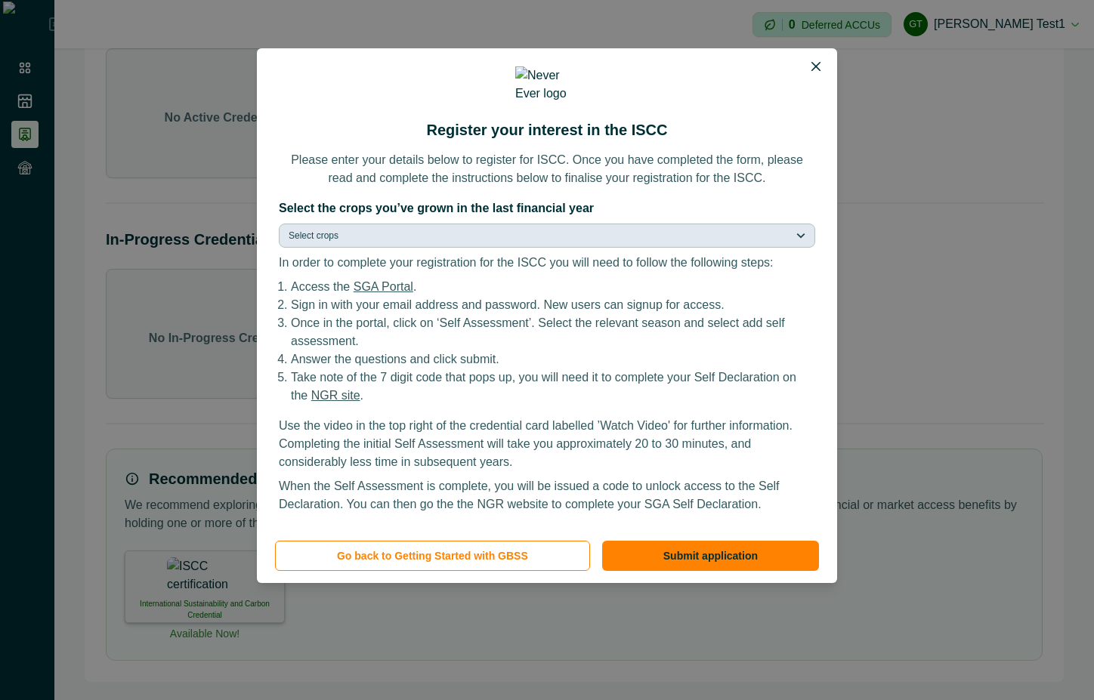
click at [631, 230] on button "Select crops" at bounding box center [547, 236] width 536 height 24
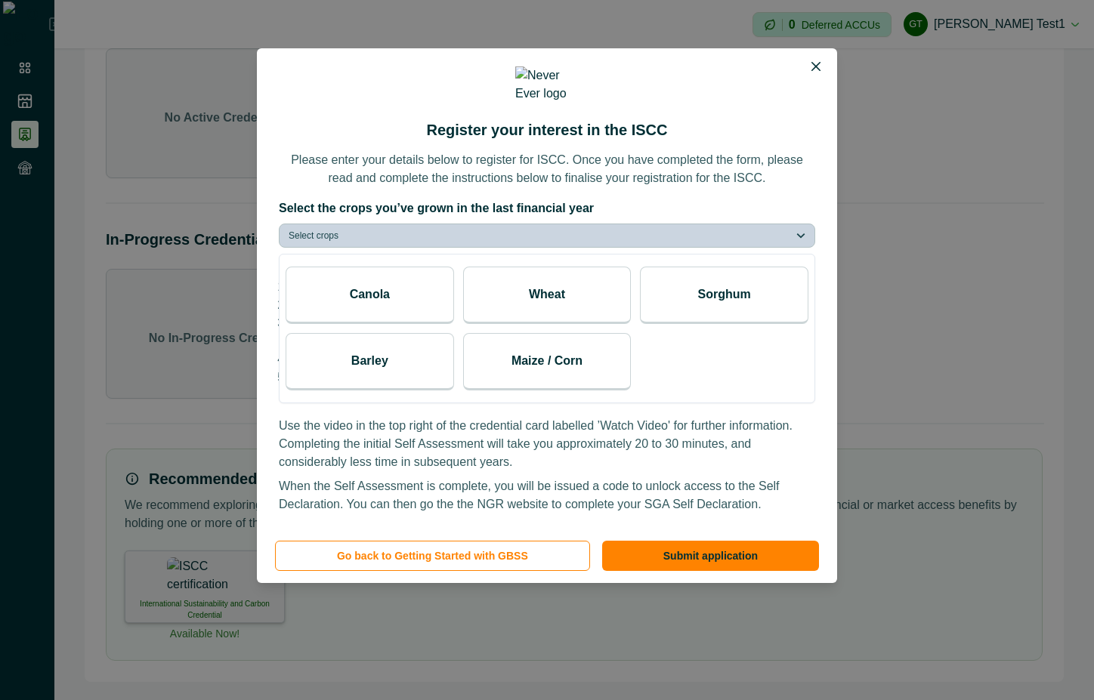
click at [408, 270] on div "Canola" at bounding box center [369, 295] width 168 height 57
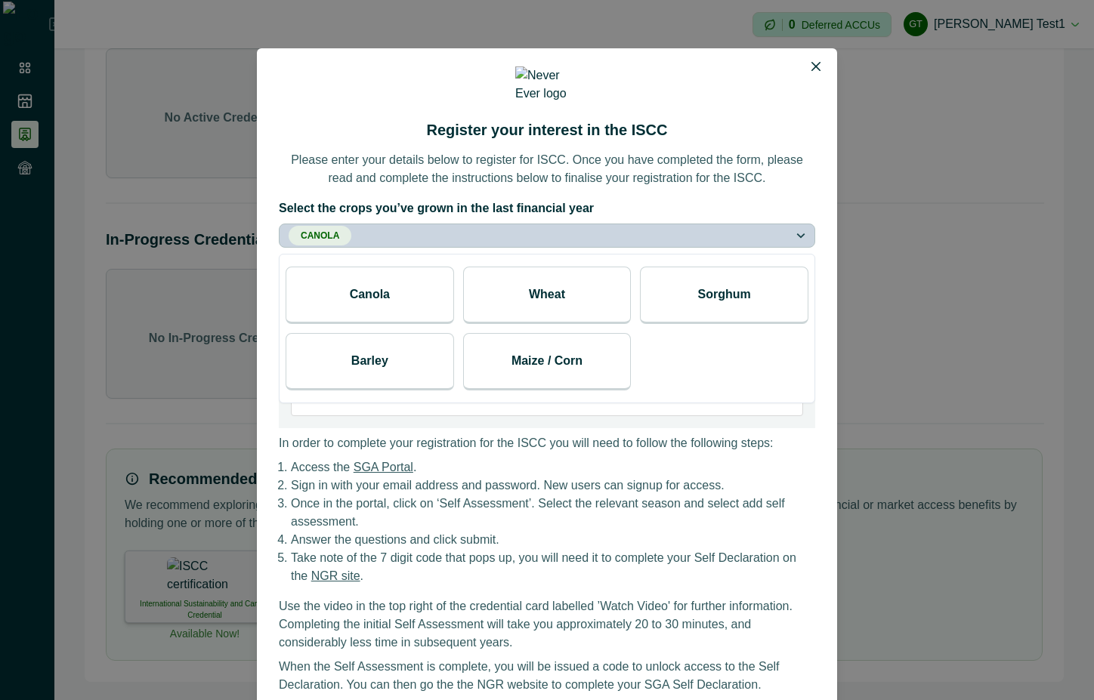
click at [585, 295] on div "Wheat" at bounding box center [547, 295] width 168 height 57
click at [706, 199] on label "Select the crops you’ve grown in the last financial year" at bounding box center [542, 208] width 527 height 18
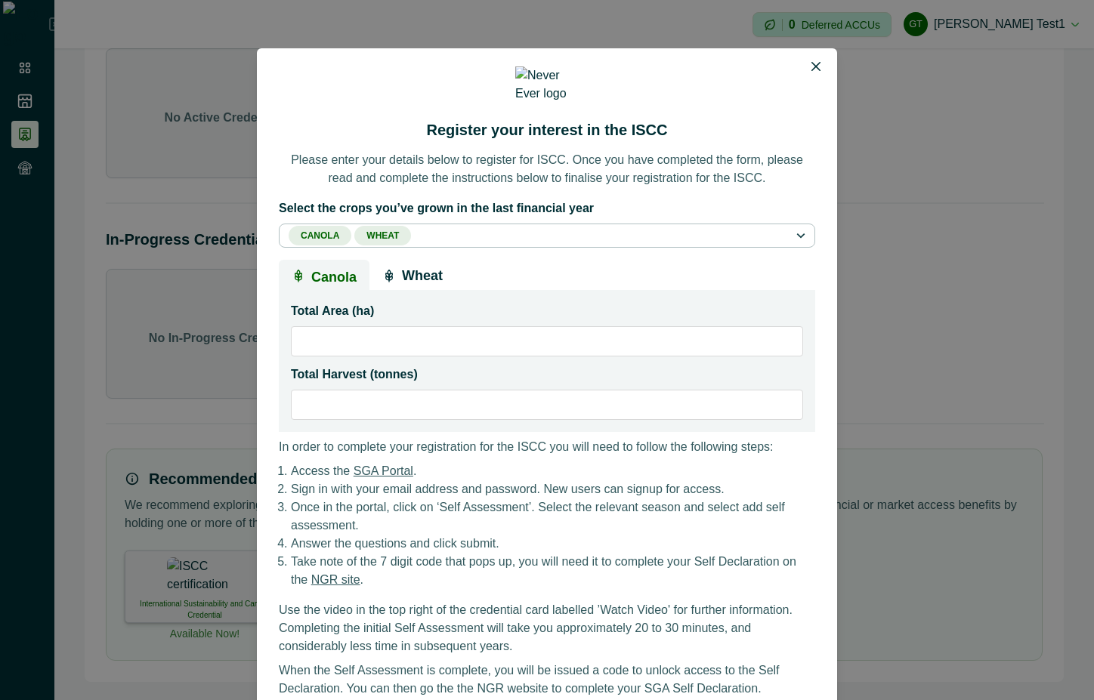
click at [402, 280] on p "Wheat" at bounding box center [422, 276] width 41 height 14
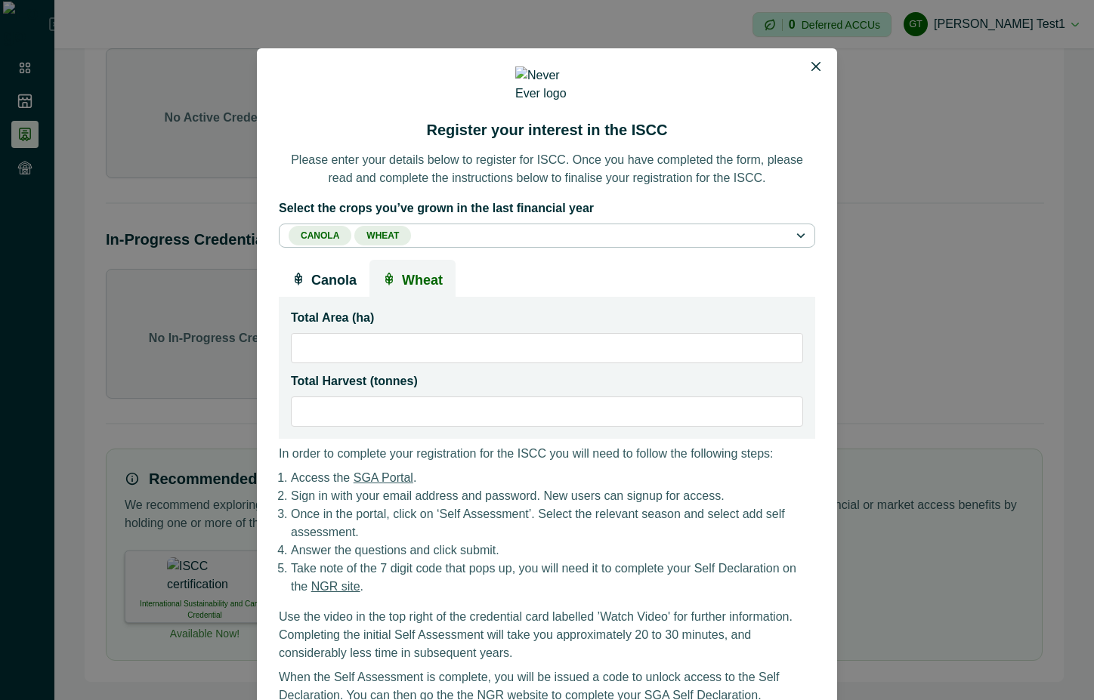
click at [321, 270] on p "Canola" at bounding box center [333, 279] width 45 height 24
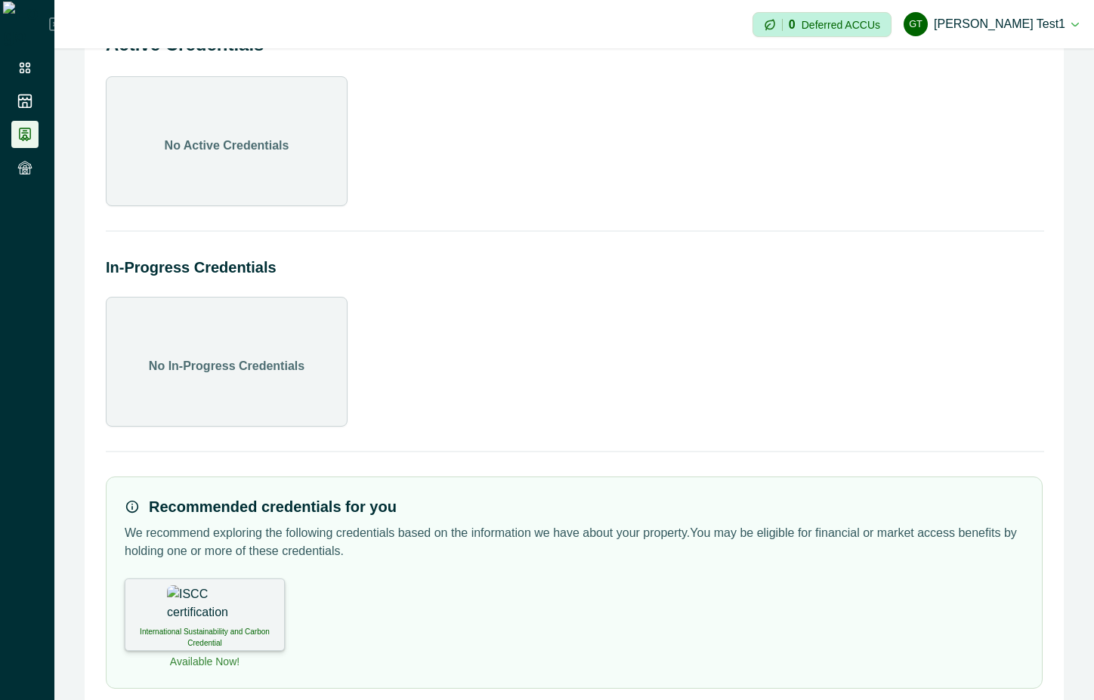
scroll to position [85, 0]
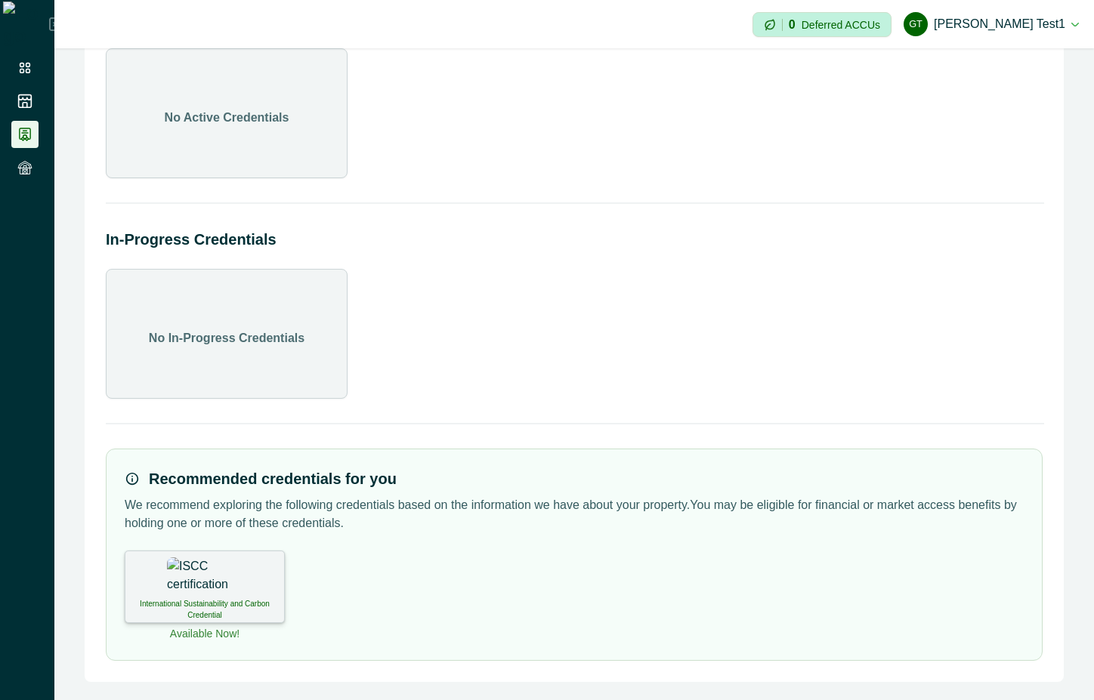
click at [160, 576] on div "International Sustainability and Carbon Credential" at bounding box center [205, 587] width 160 height 73
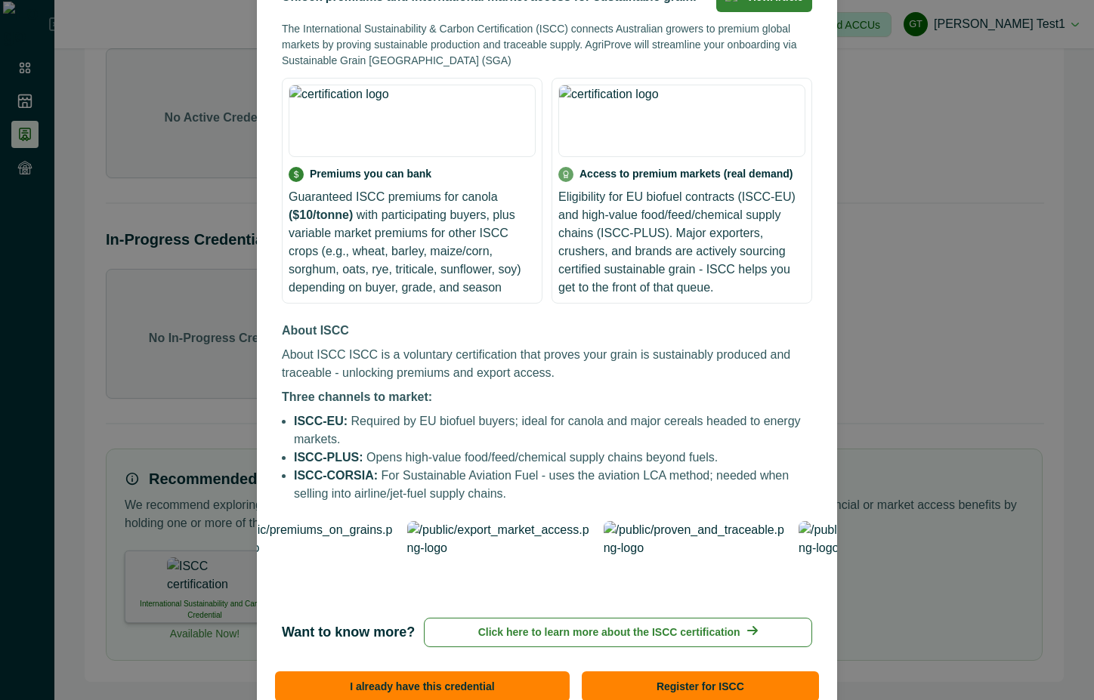
scroll to position [190, 0]
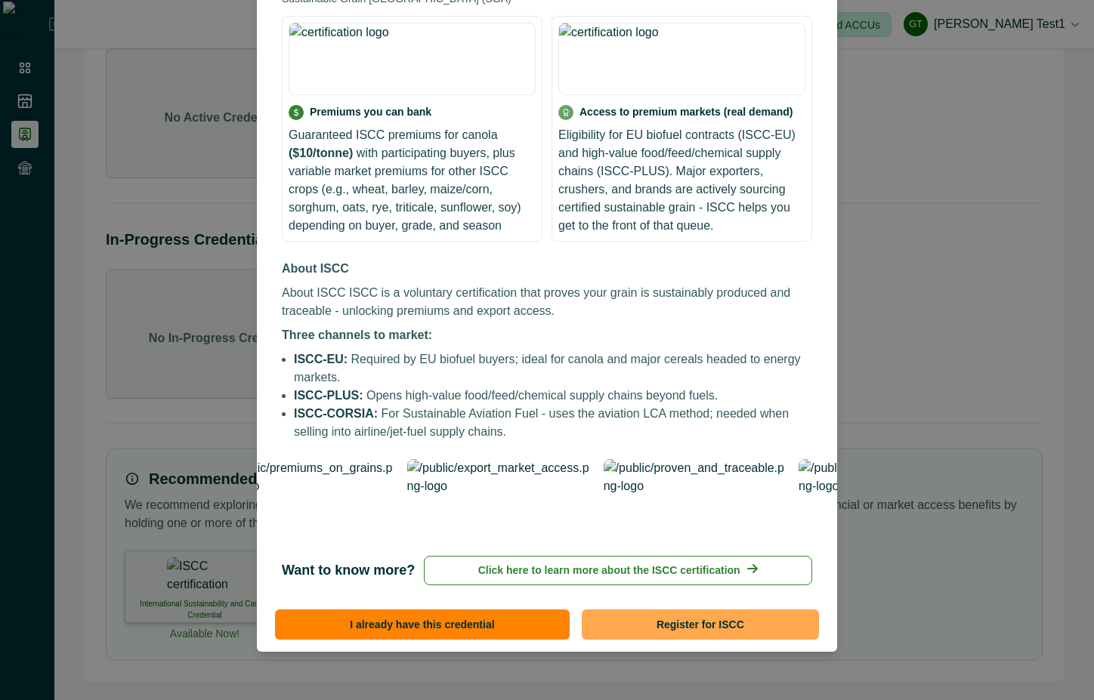
click at [683, 625] on button "Register for ISCC" at bounding box center [700, 624] width 237 height 30
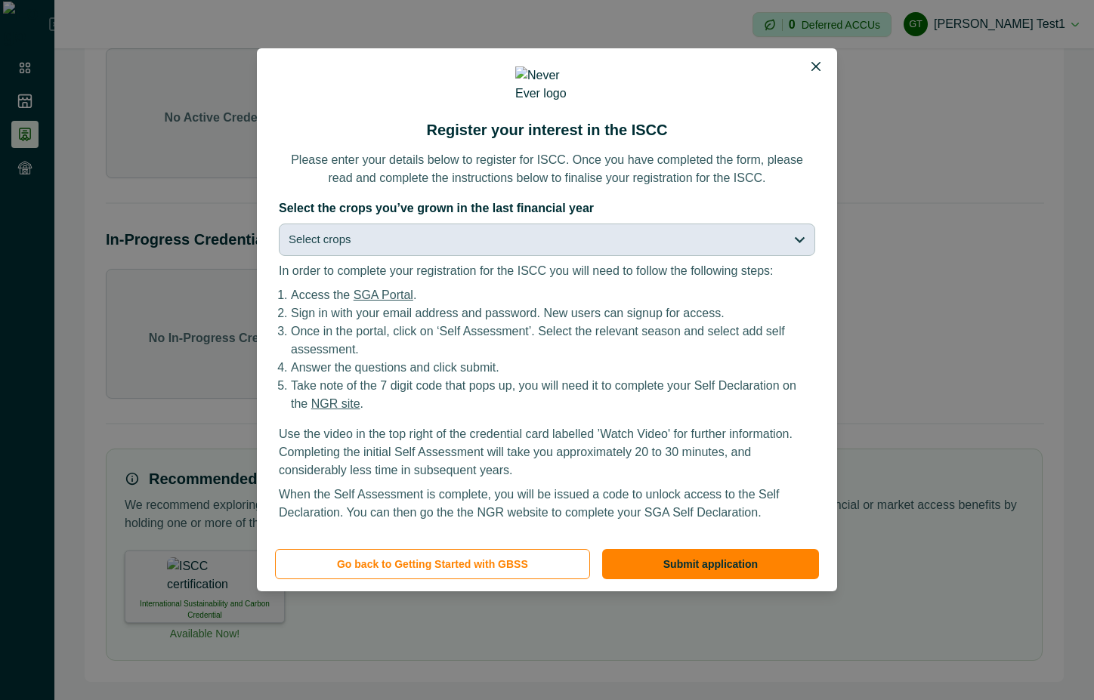
click at [504, 242] on button "Select crops" at bounding box center [547, 240] width 536 height 32
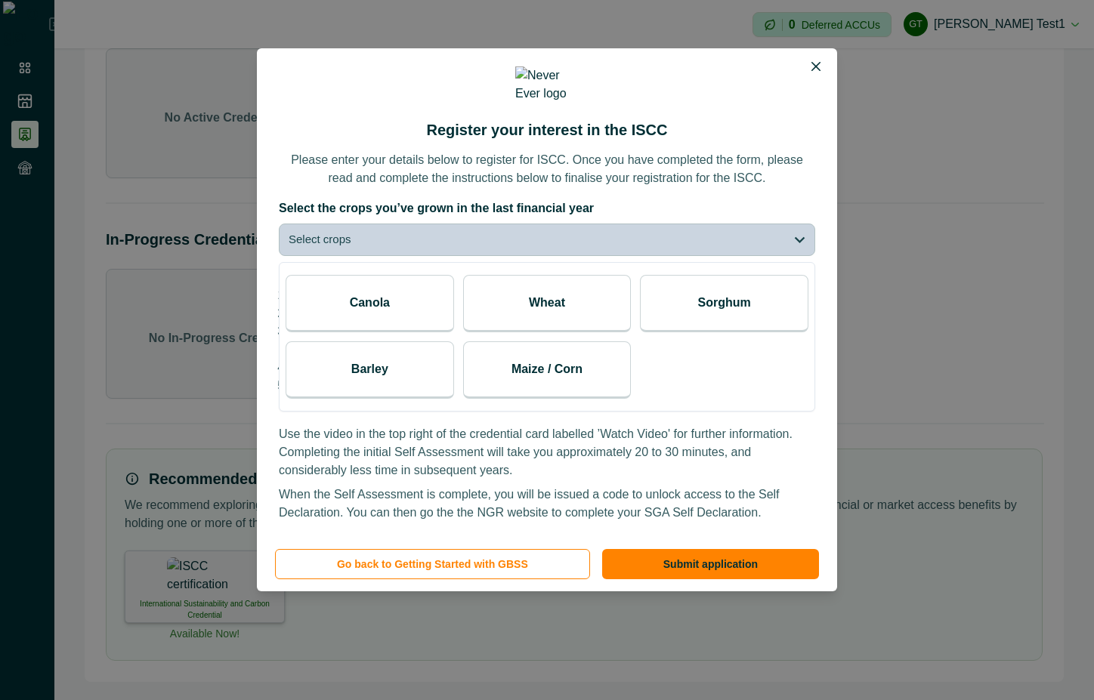
click at [504, 304] on div "Wheat" at bounding box center [547, 303] width 168 height 57
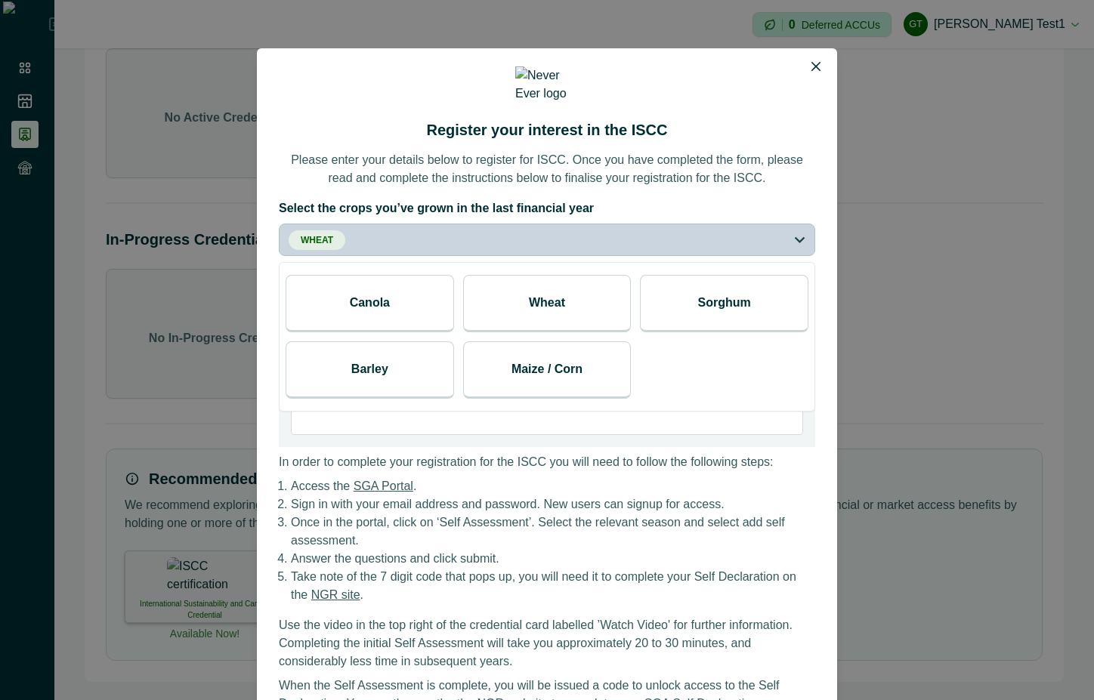
click at [384, 290] on div "Canola" at bounding box center [369, 303] width 168 height 57
click at [791, 199] on label "Select the crops you’ve grown in the last financial year" at bounding box center [542, 208] width 527 height 18
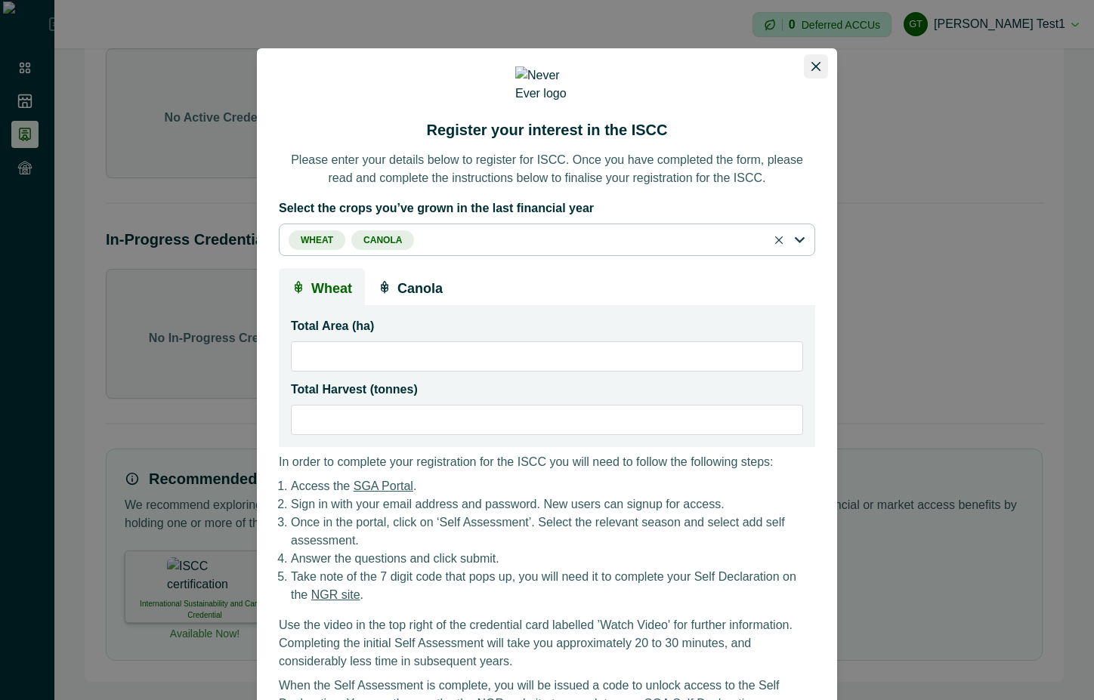
click at [812, 66] on icon "Close" at bounding box center [815, 66] width 9 height 9
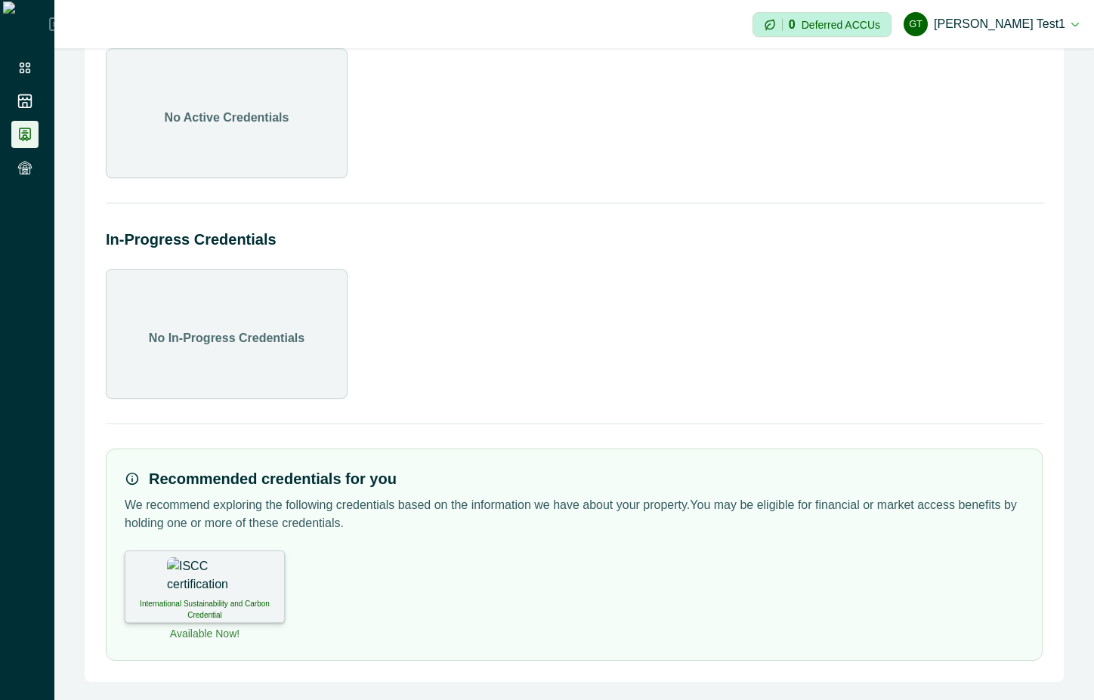
click at [223, 582] on img at bounding box center [205, 576] width 76 height 38
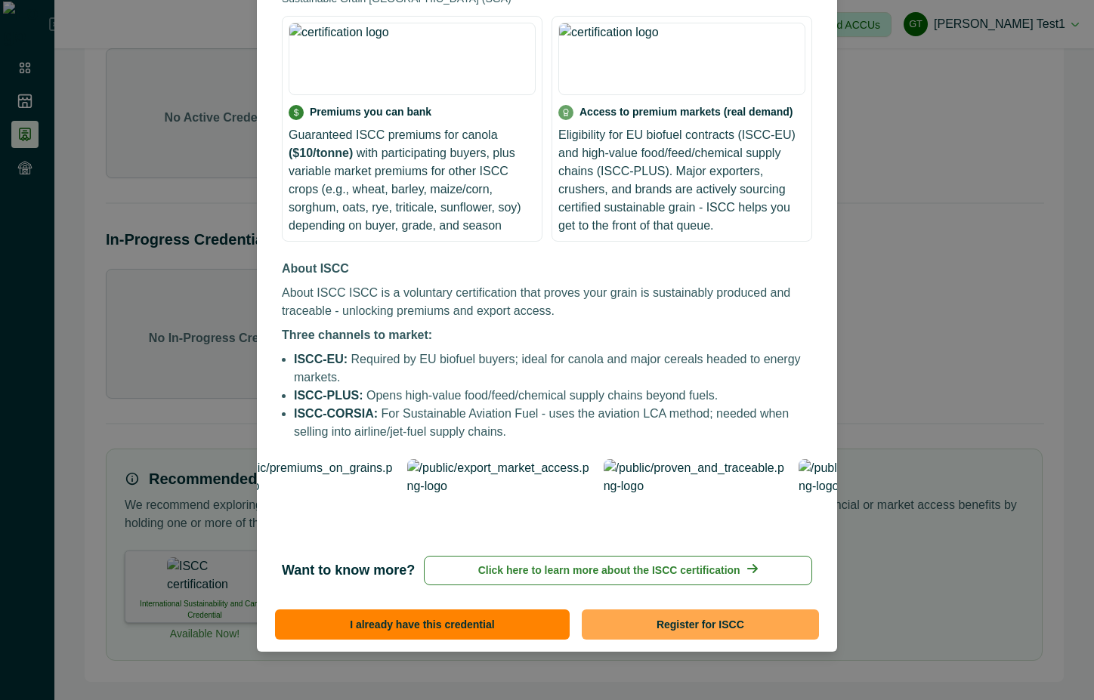
click at [697, 622] on button "Register for ISCC" at bounding box center [700, 624] width 237 height 30
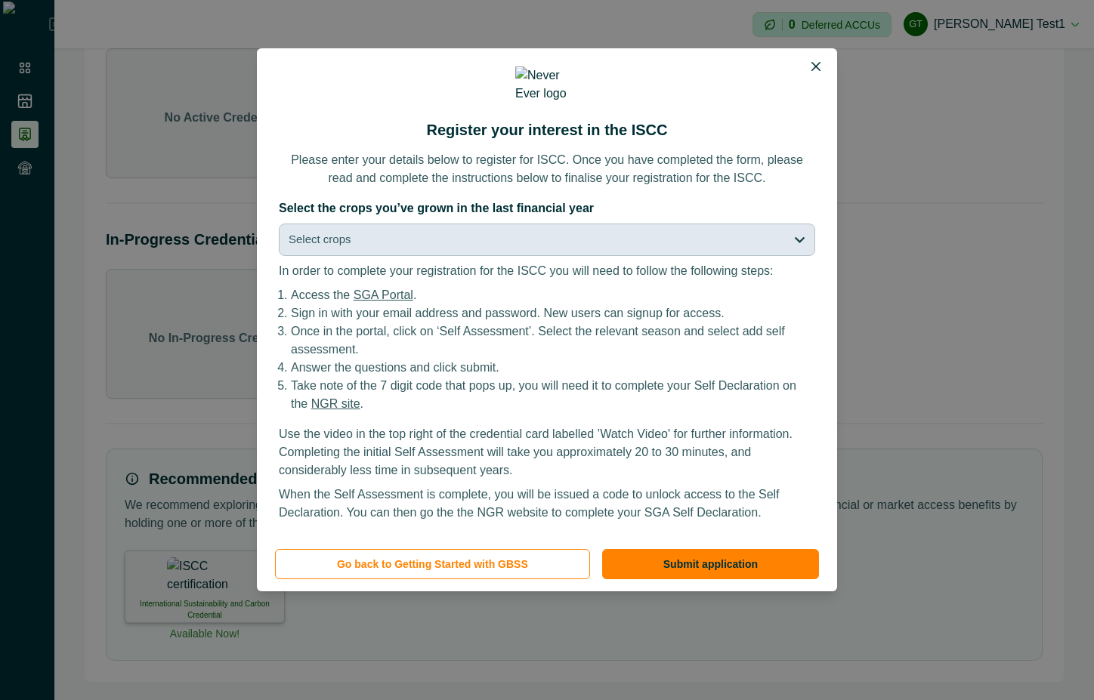
click at [683, 224] on button "Select crops" at bounding box center [547, 240] width 536 height 32
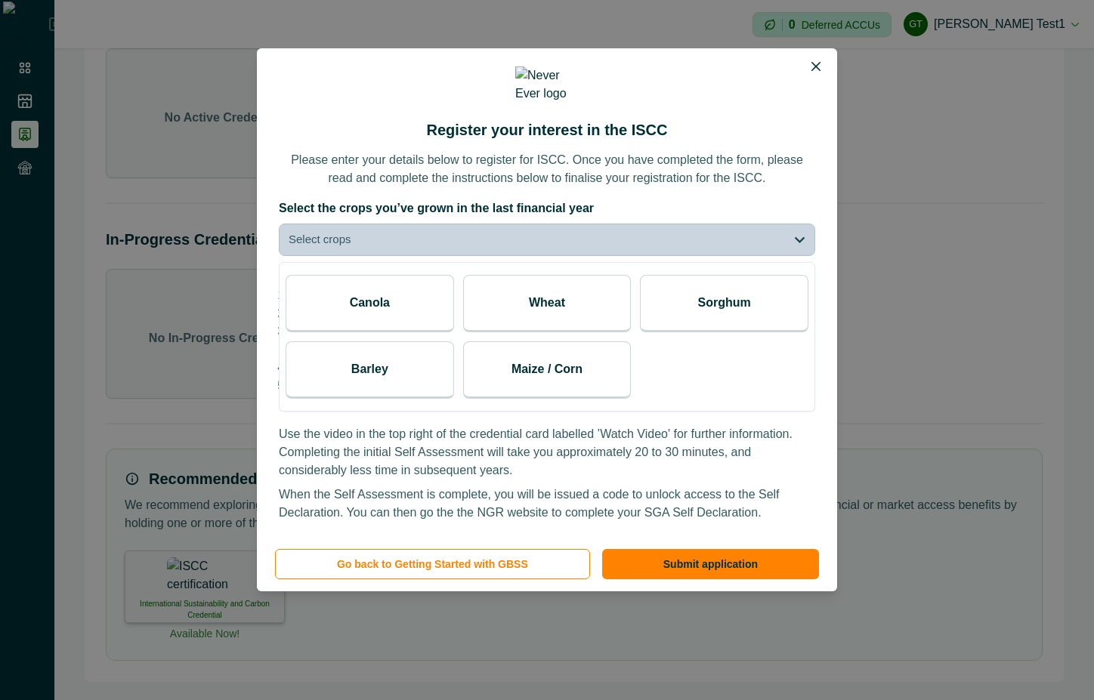
click at [497, 295] on div "Wheat" at bounding box center [547, 303] width 168 height 57
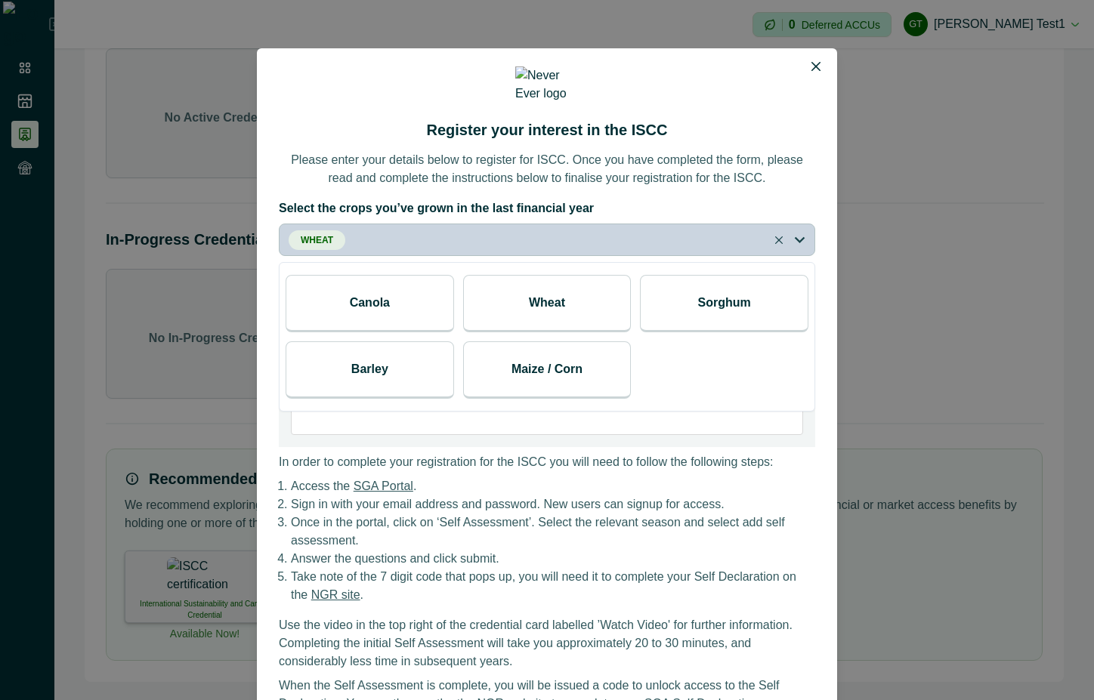
click at [397, 302] on div "Canola" at bounding box center [369, 303] width 168 height 57
click at [791, 177] on p "Please enter your details below to register for ISCC. Once you have completed t…" at bounding box center [547, 169] width 536 height 36
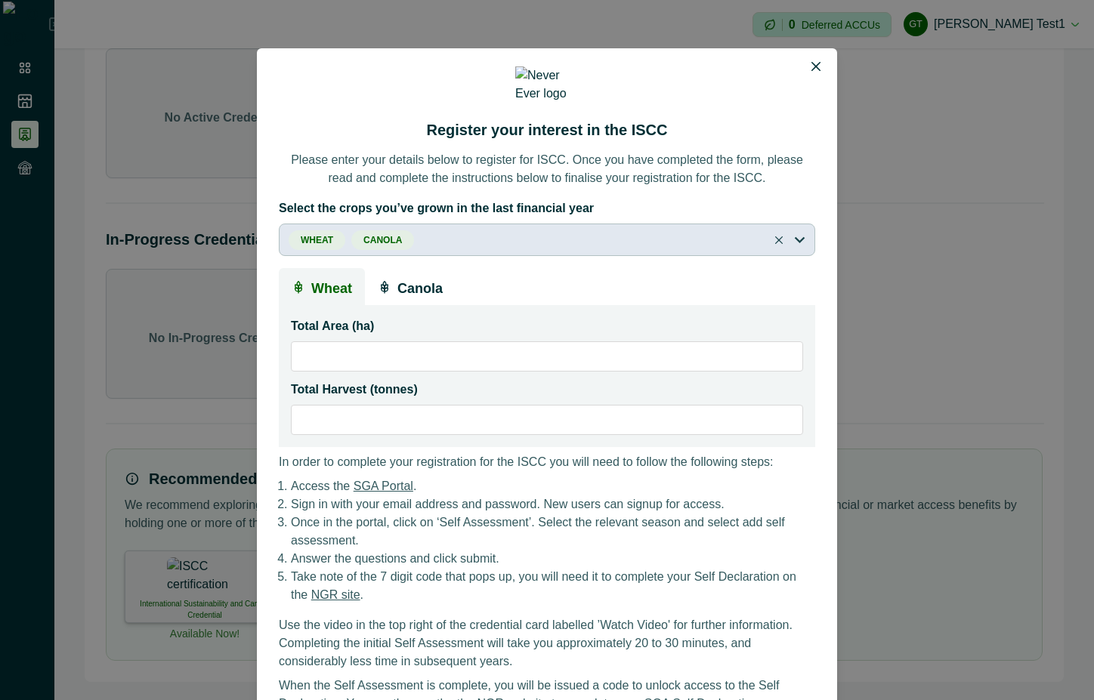
click at [770, 238] on button "Wheat Canola" at bounding box center [547, 240] width 536 height 32
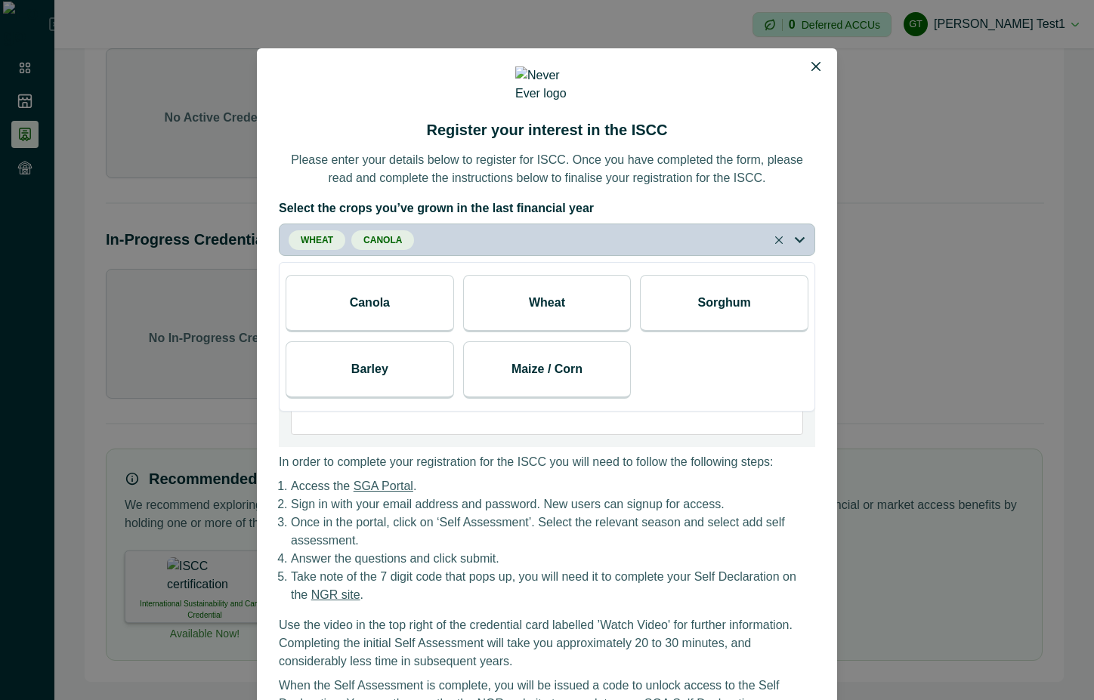
click at [777, 239] on button "Wheat Canola" at bounding box center [547, 240] width 536 height 32
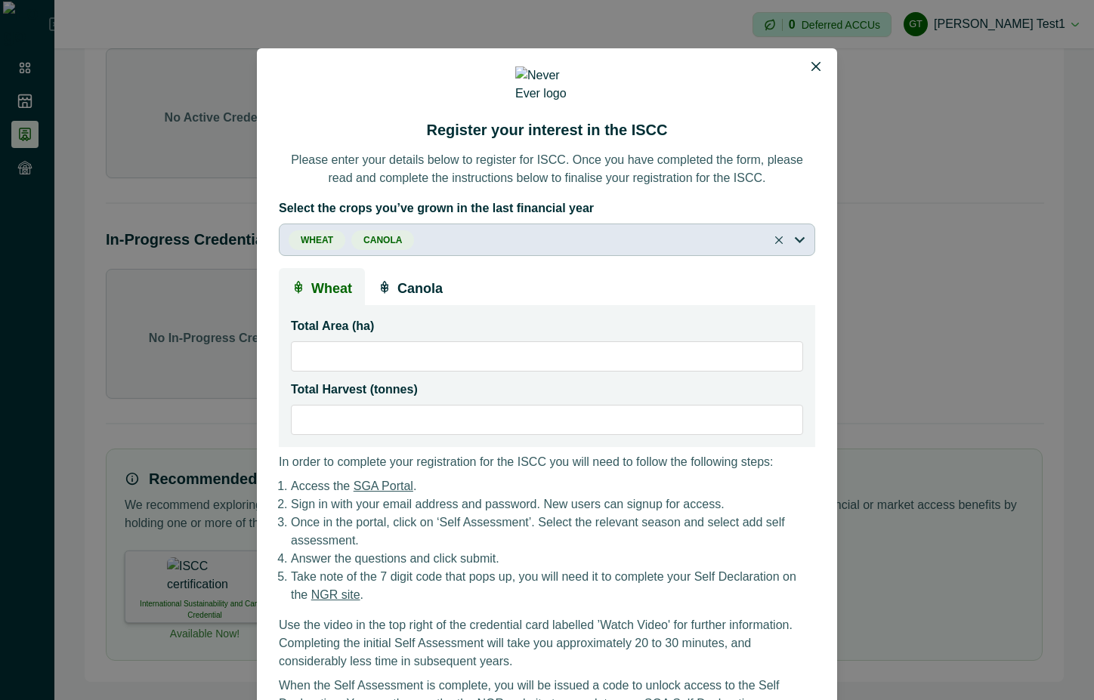
click at [773, 233] on button "Wheat Canola" at bounding box center [547, 240] width 536 height 32
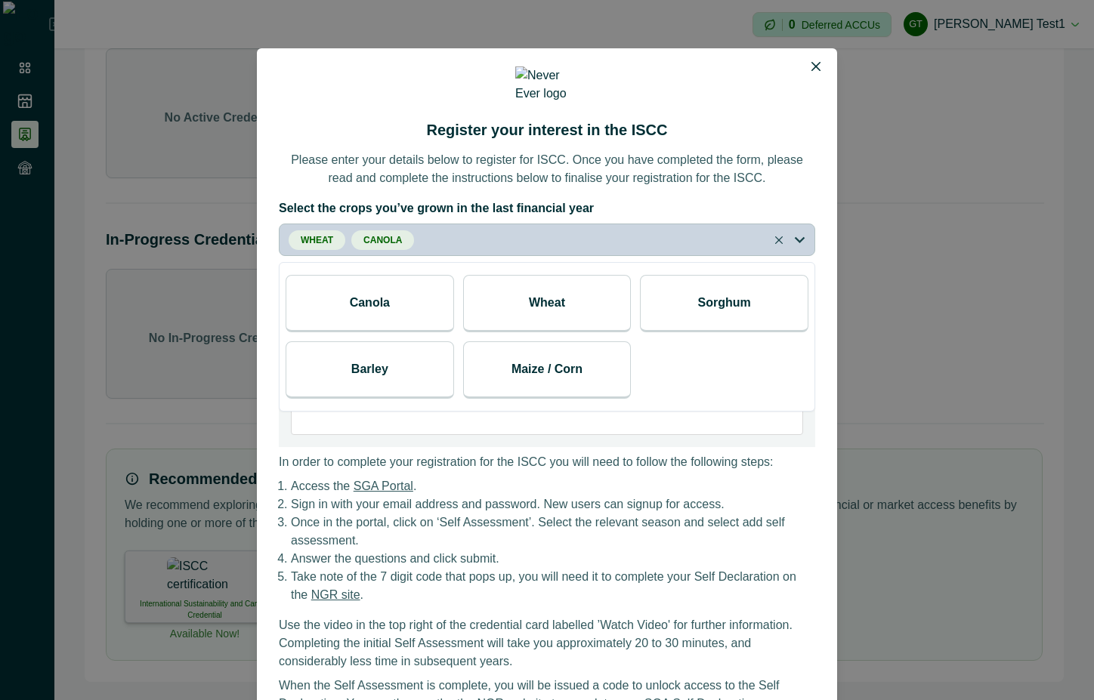
click at [771, 237] on button "Wheat Canola" at bounding box center [547, 240] width 536 height 32
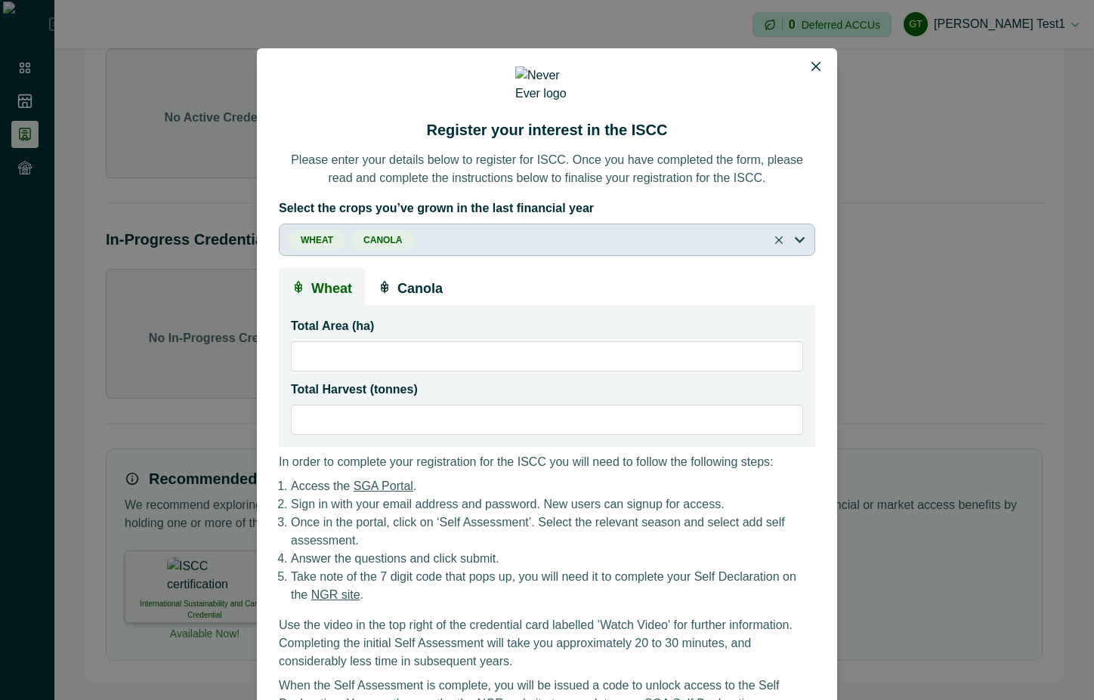
click at [775, 234] on button "Wheat Canola" at bounding box center [547, 240] width 536 height 32
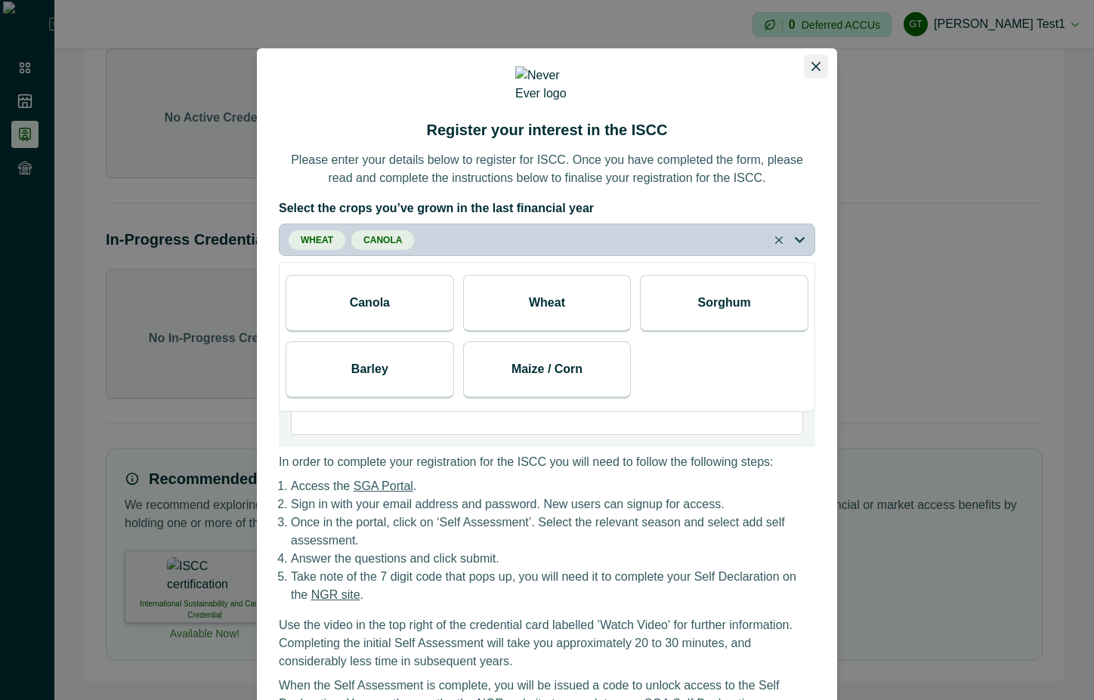
click at [811, 64] on icon "Close" at bounding box center [815, 66] width 9 height 9
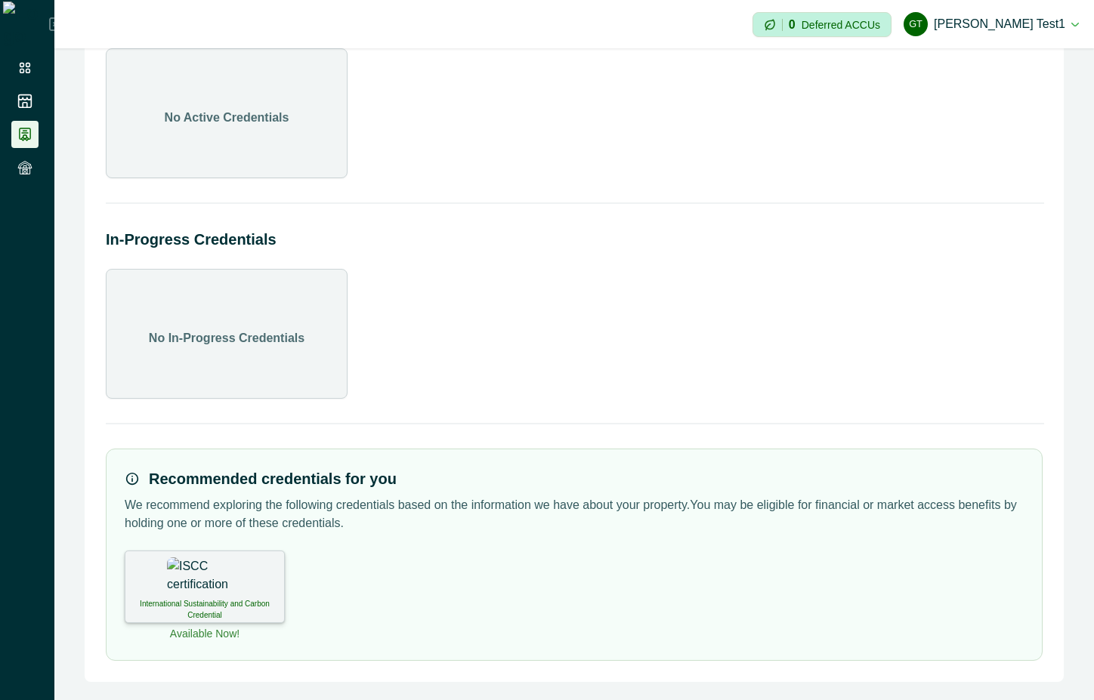
click at [301, 589] on div "International Sustainability and Carbon Credential Available Now!" at bounding box center [574, 596] width 899 height 91
click at [214, 588] on img at bounding box center [205, 576] width 76 height 38
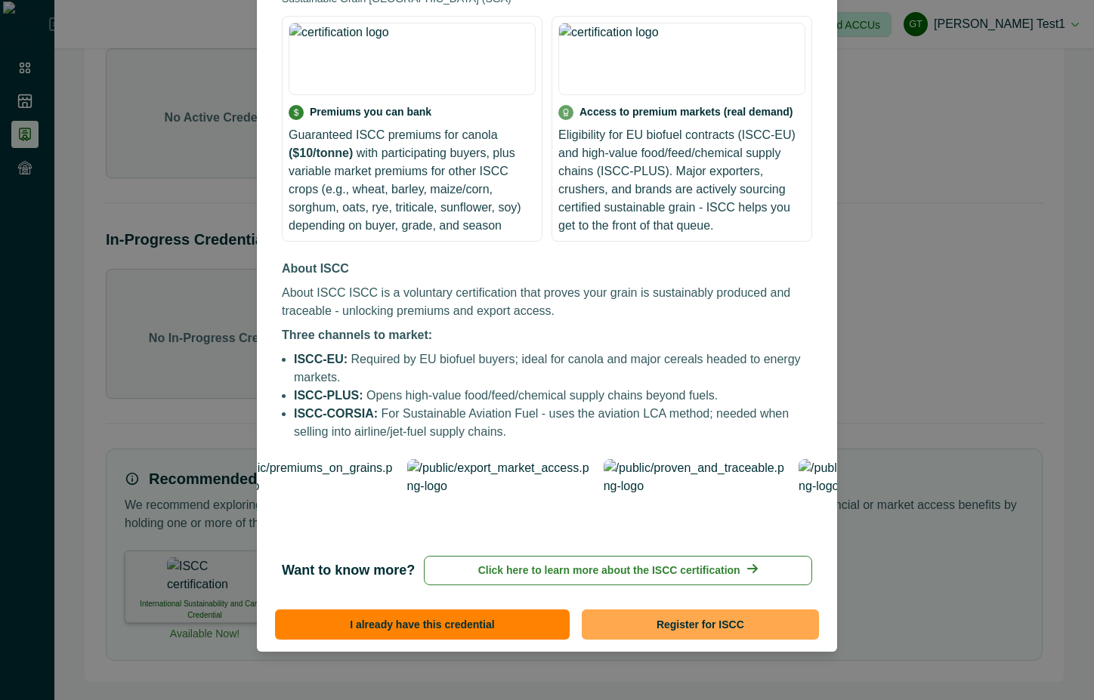
click at [721, 622] on button "Register for ISCC" at bounding box center [700, 624] width 237 height 30
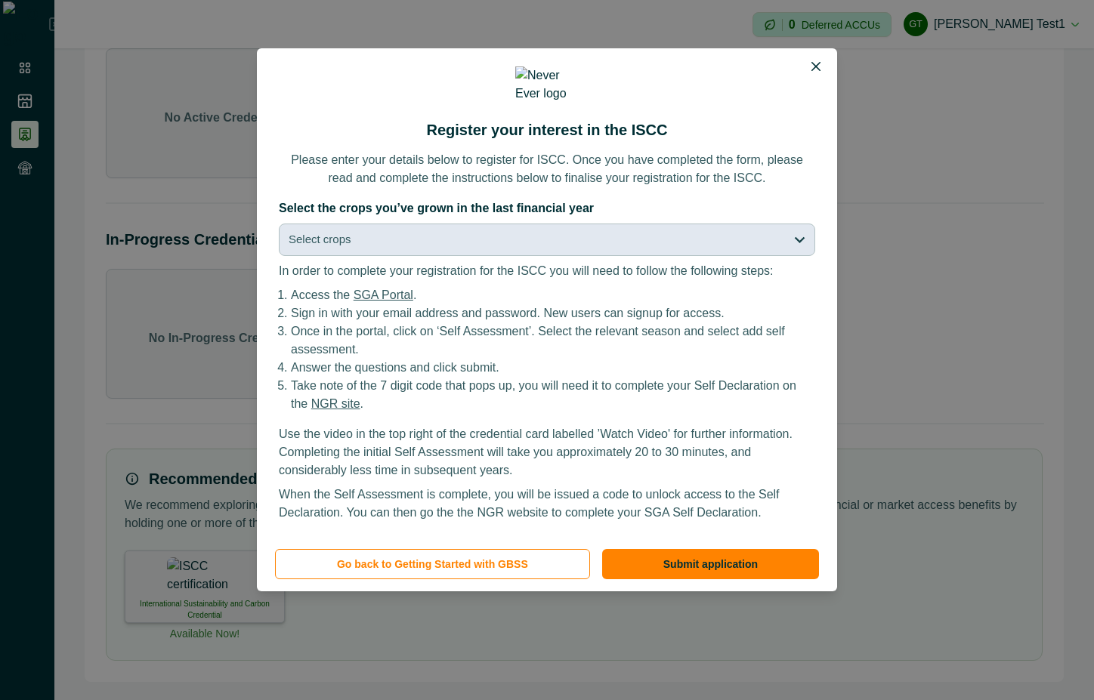
click at [569, 226] on button "Select crops" at bounding box center [547, 240] width 536 height 32
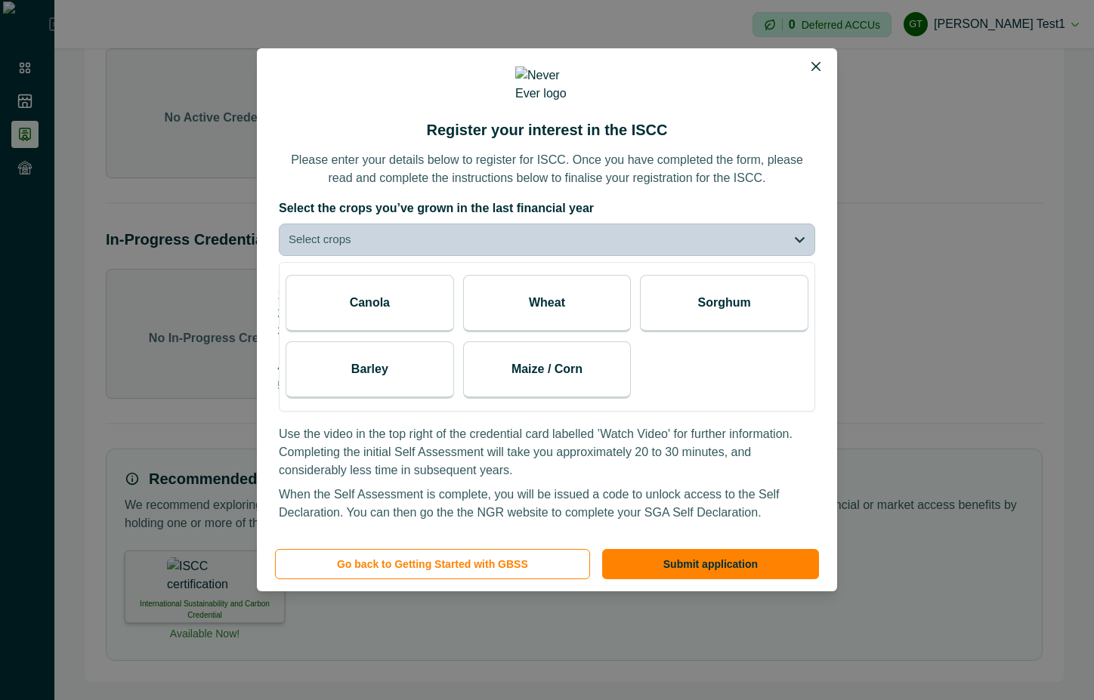
click at [392, 292] on div "Canola" at bounding box center [369, 303] width 168 height 57
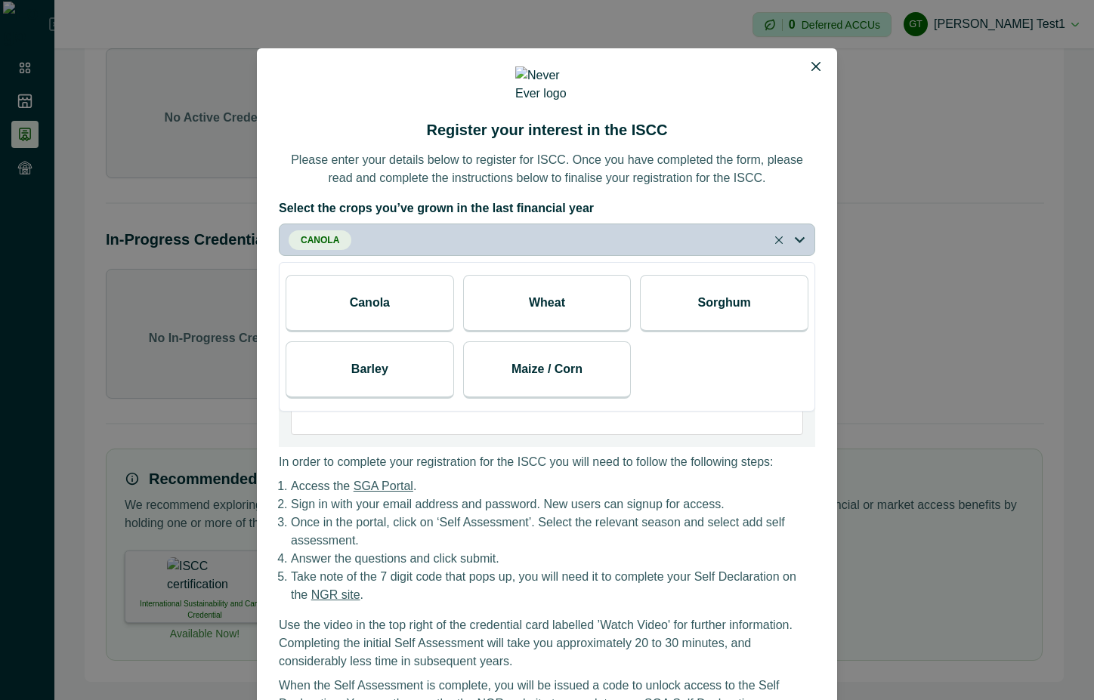
click at [547, 297] on p "Wheat" at bounding box center [547, 303] width 36 height 18
click at [727, 151] on p "Please enter your details below to register for ISCC. Once you have completed t…" at bounding box center [547, 169] width 536 height 36
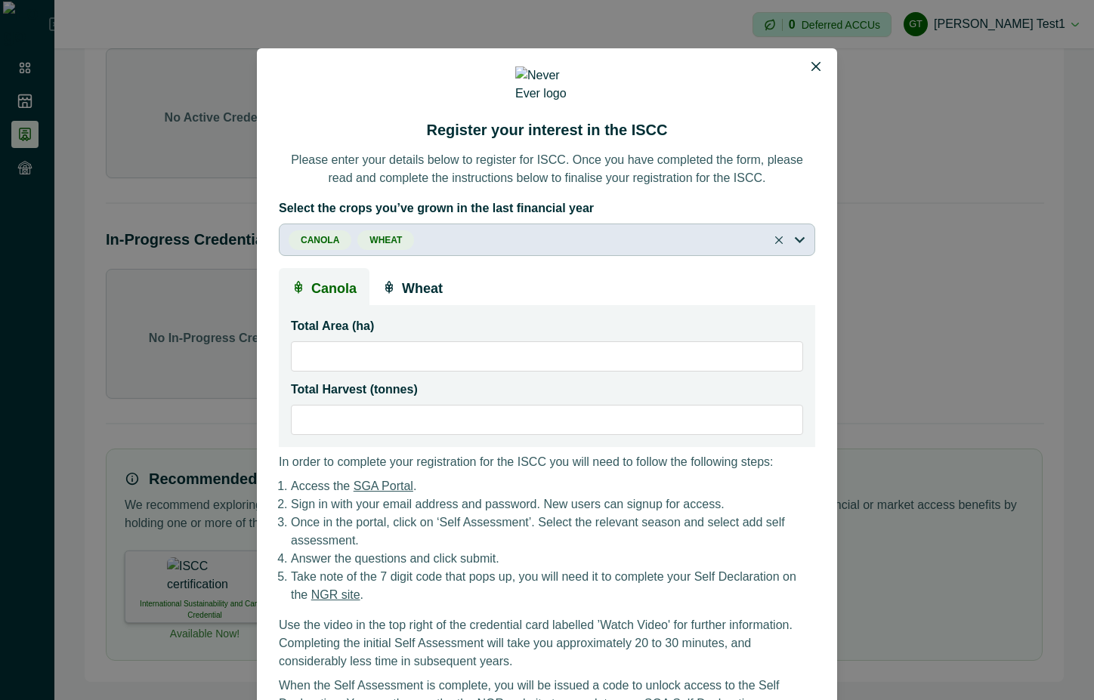
click at [772, 235] on button "Canola Wheat" at bounding box center [547, 240] width 536 height 32
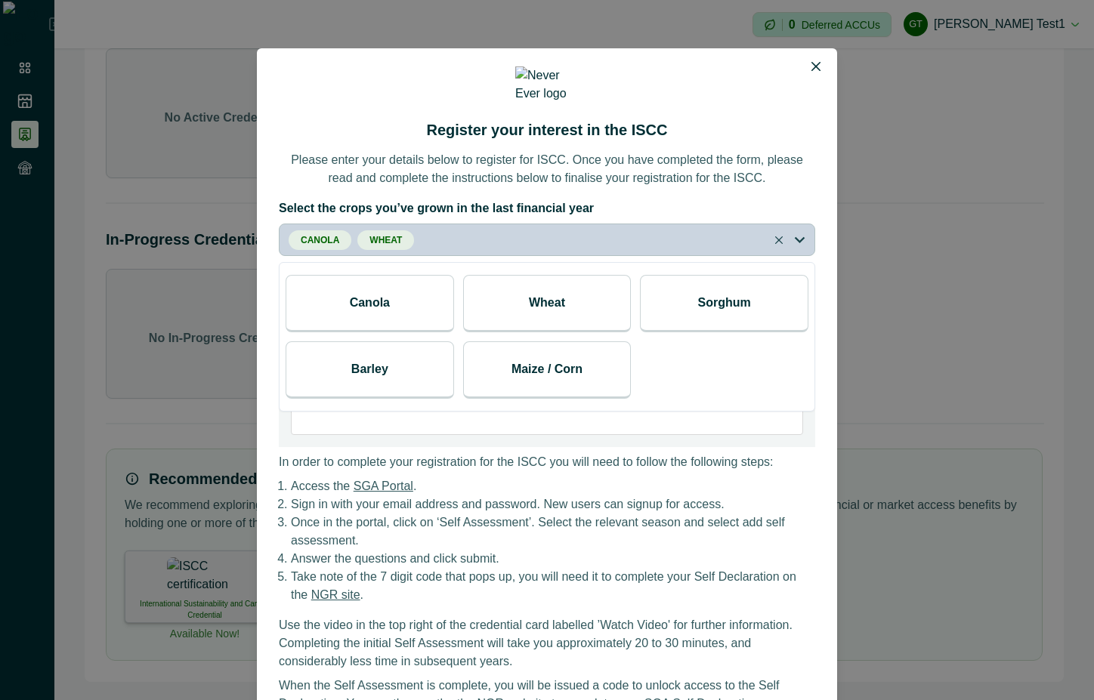
click at [772, 235] on button "Canola Wheat" at bounding box center [547, 240] width 536 height 32
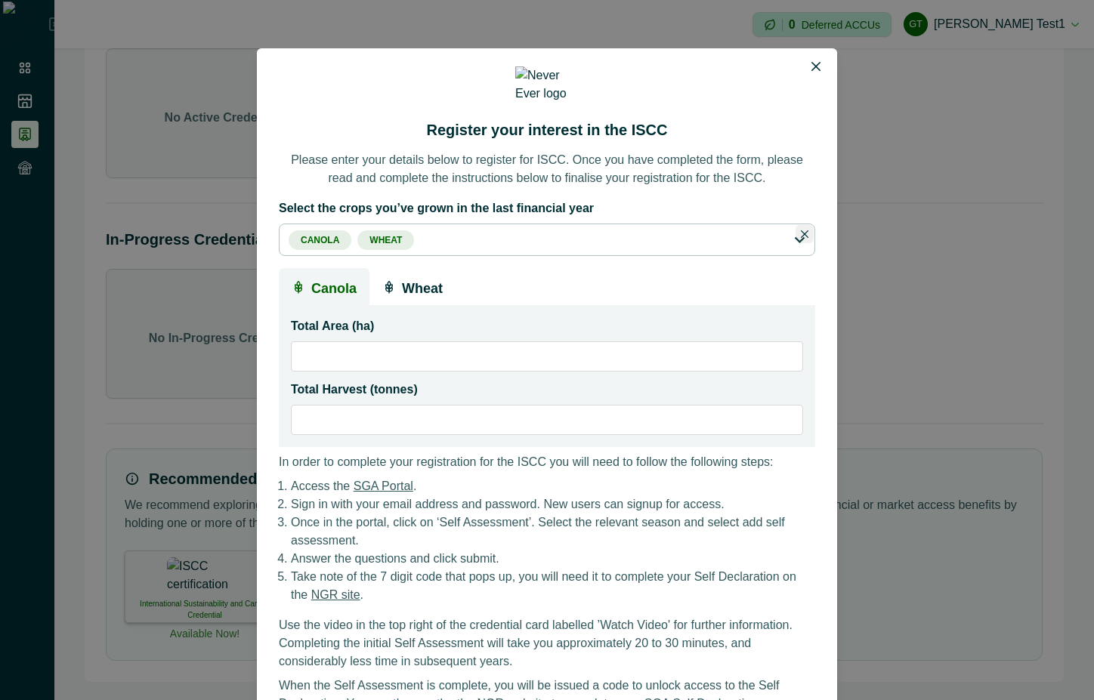
click at [803, 225] on button "Close" at bounding box center [804, 234] width 18 height 18
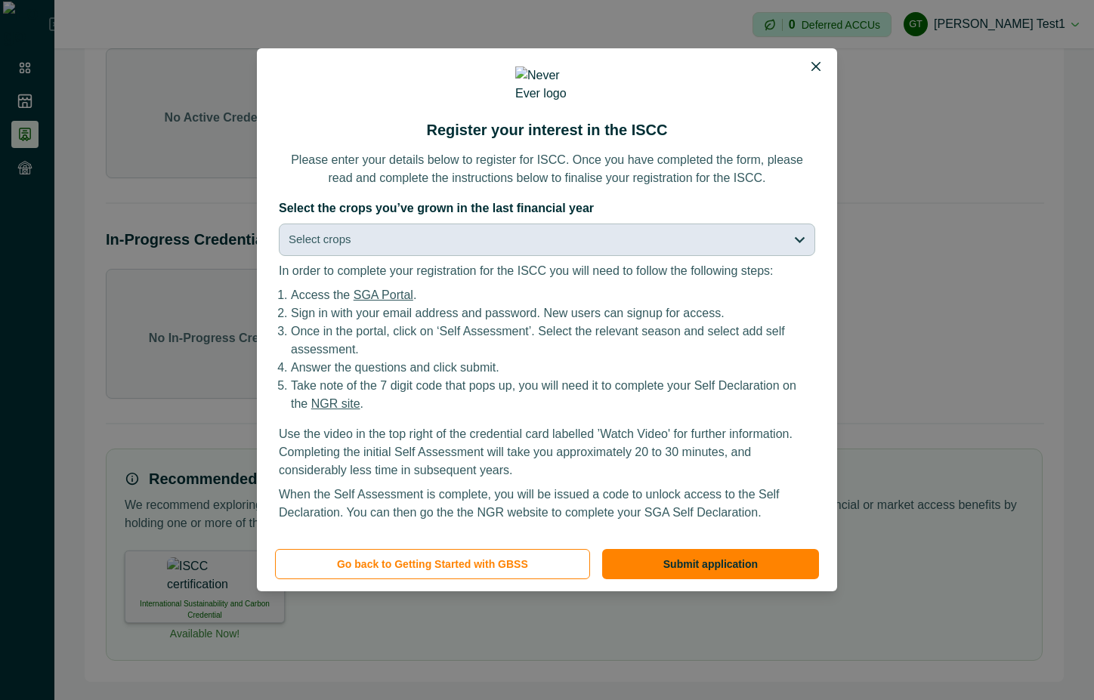
click at [455, 243] on button "Select crops" at bounding box center [547, 240] width 536 height 32
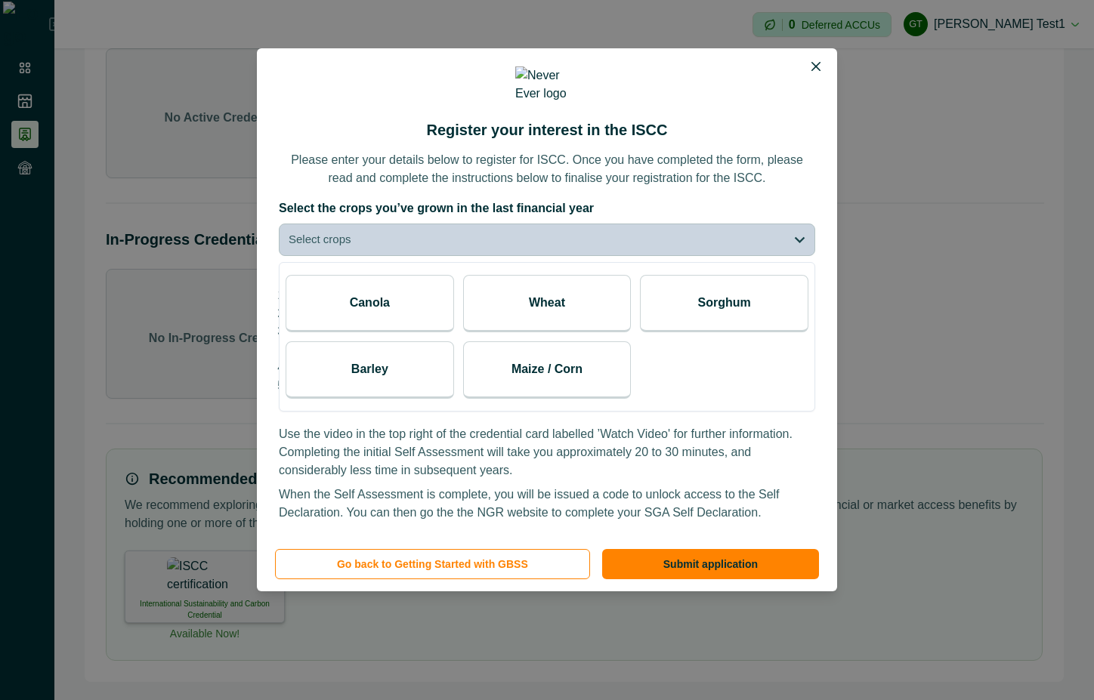
click at [353, 294] on p "Canola" at bounding box center [370, 303] width 40 height 18
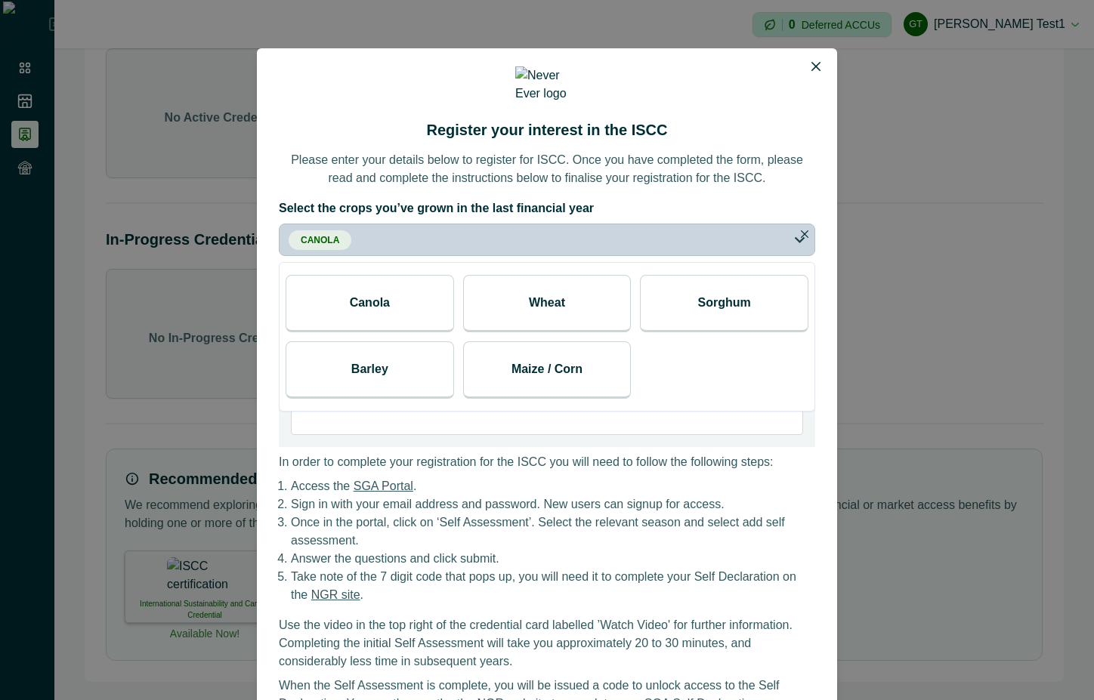
click at [452, 292] on div "Canola Wheat Sorghum Barley Maize / Corn" at bounding box center [546, 337] width 535 height 136
click at [773, 240] on button "Close" at bounding box center [782, 240] width 18 height 18
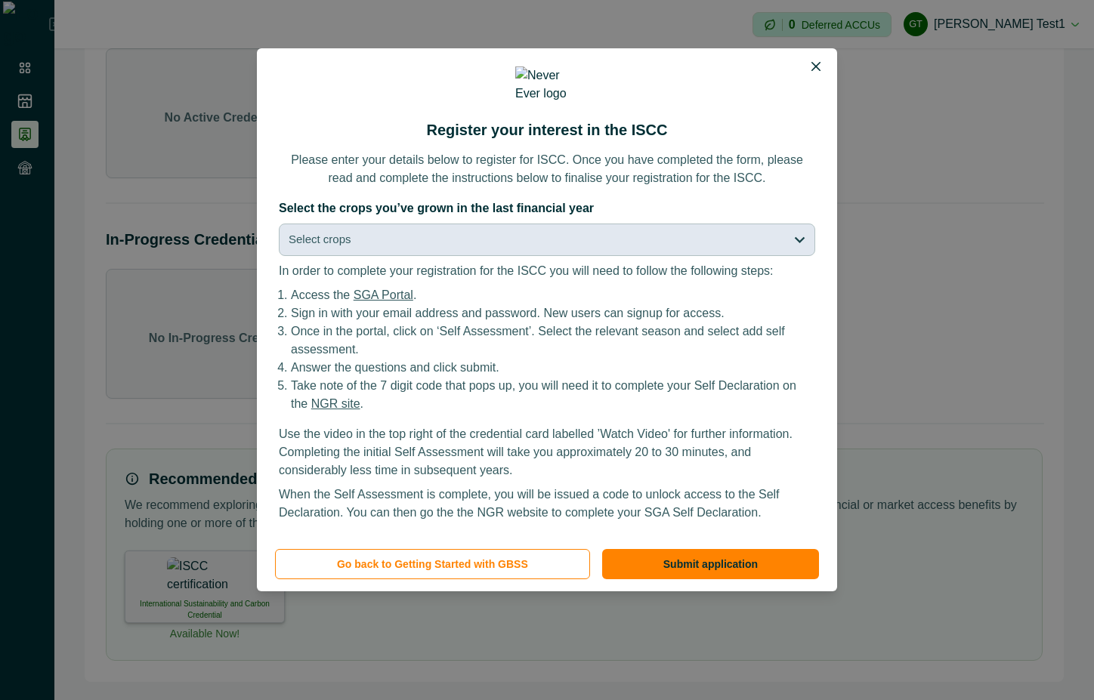
click at [754, 248] on button "Select crops" at bounding box center [547, 240] width 536 height 32
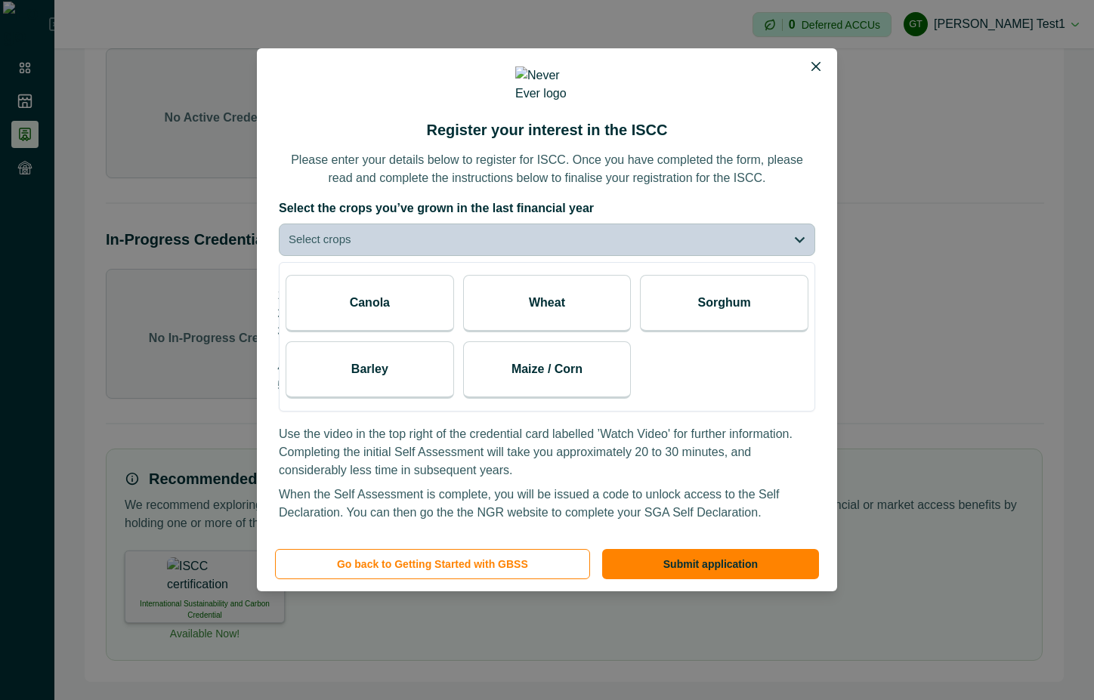
click at [399, 295] on div "Canola" at bounding box center [369, 303] width 168 height 57
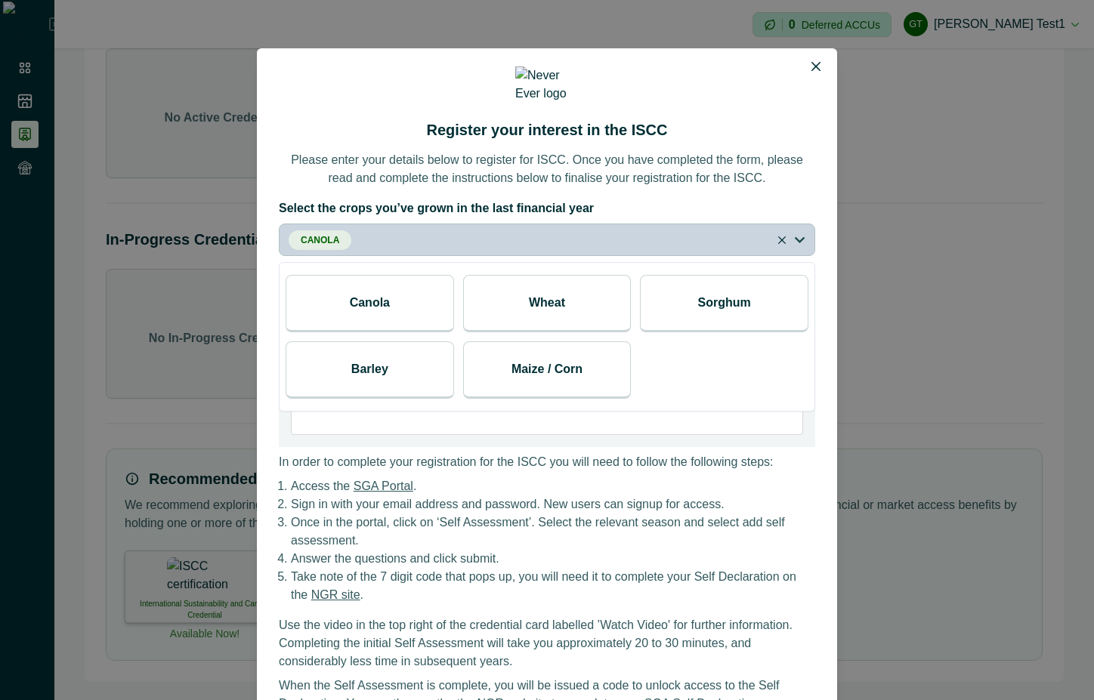
click at [505, 295] on div "Wheat" at bounding box center [547, 303] width 168 height 57
click at [771, 186] on div "Register your interest in the ISCC Please enter your details below to register …" at bounding box center [547, 389] width 580 height 683
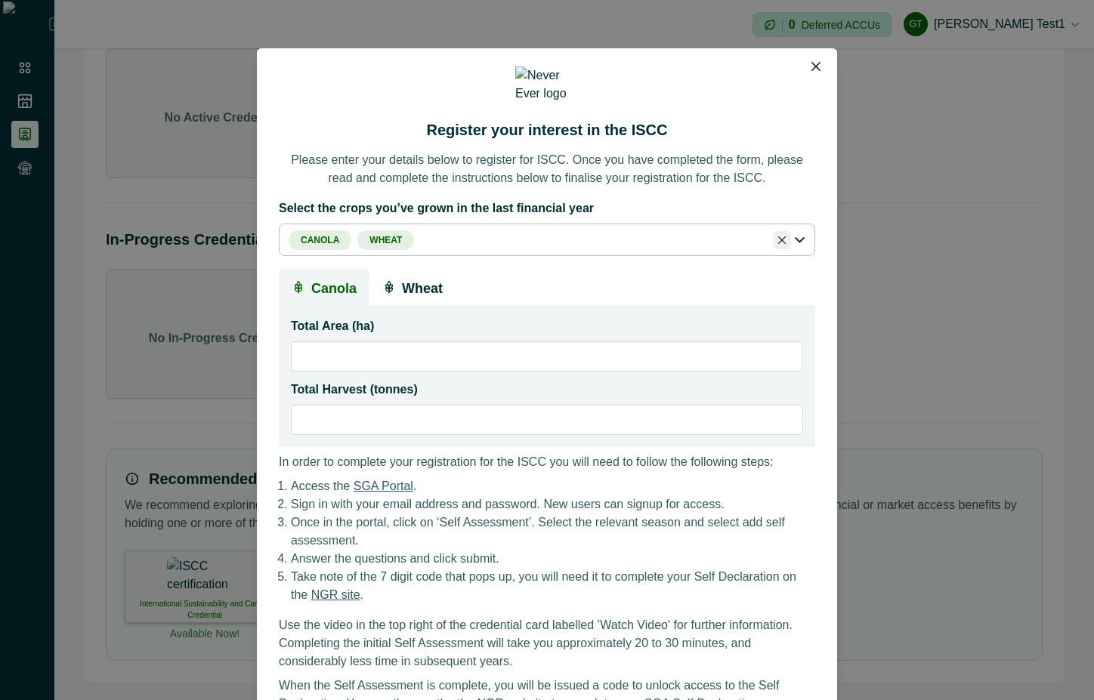
click at [778, 238] on icon "Close" at bounding box center [782, 240] width 8 height 8
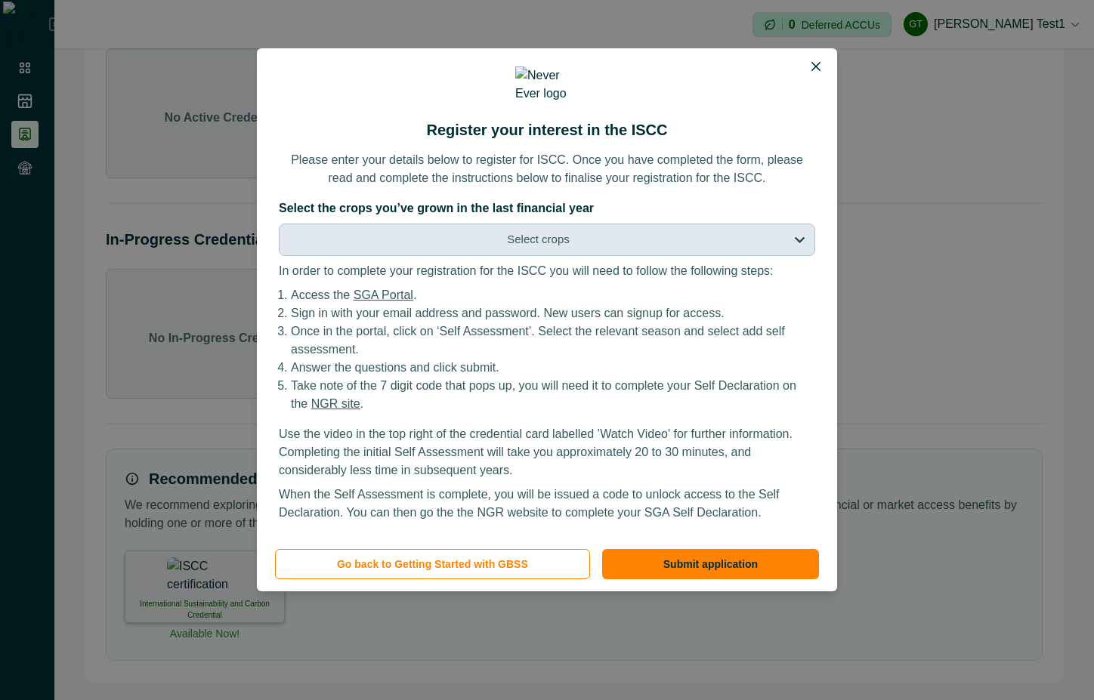
click at [588, 238] on button "Select crops" at bounding box center [547, 240] width 536 height 32
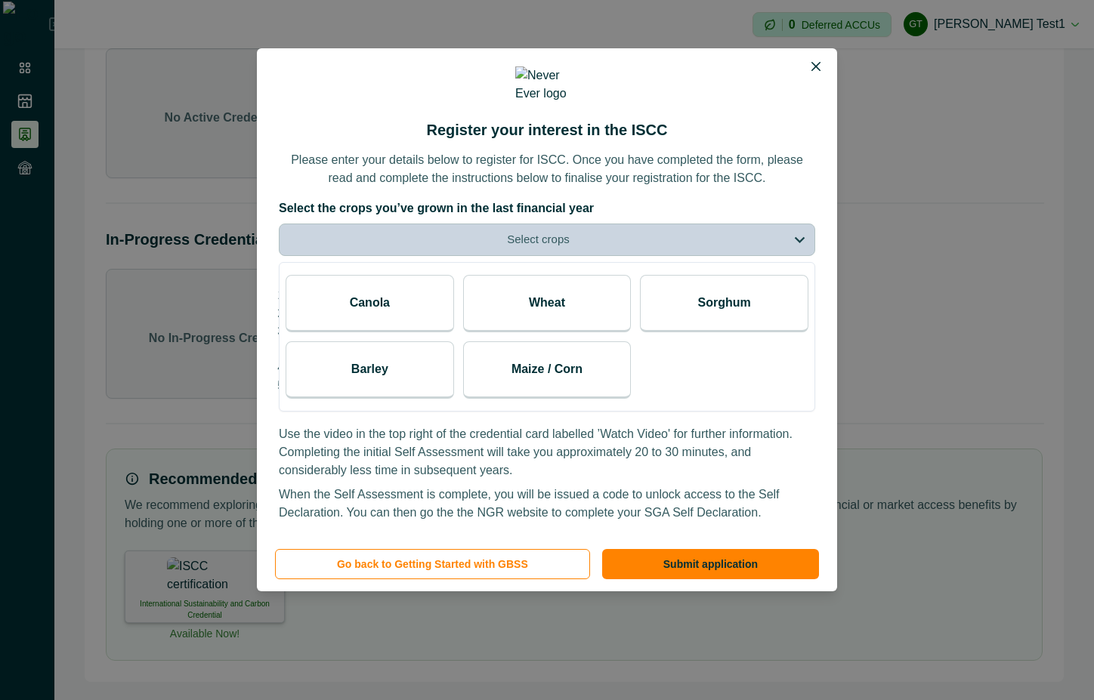
click at [362, 298] on p "Canola" at bounding box center [370, 303] width 40 height 18
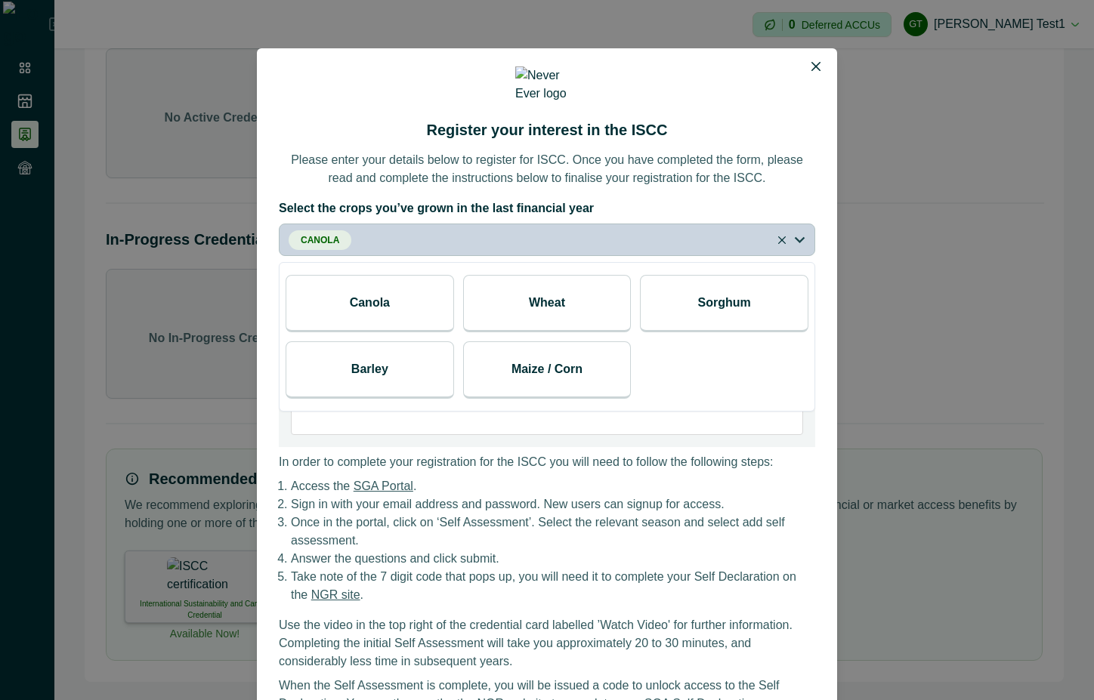
click at [570, 293] on div "Wheat" at bounding box center [547, 303] width 168 height 57
click at [767, 177] on p "Please enter your details below to register for ISCC. Once you have completed t…" at bounding box center [547, 169] width 536 height 36
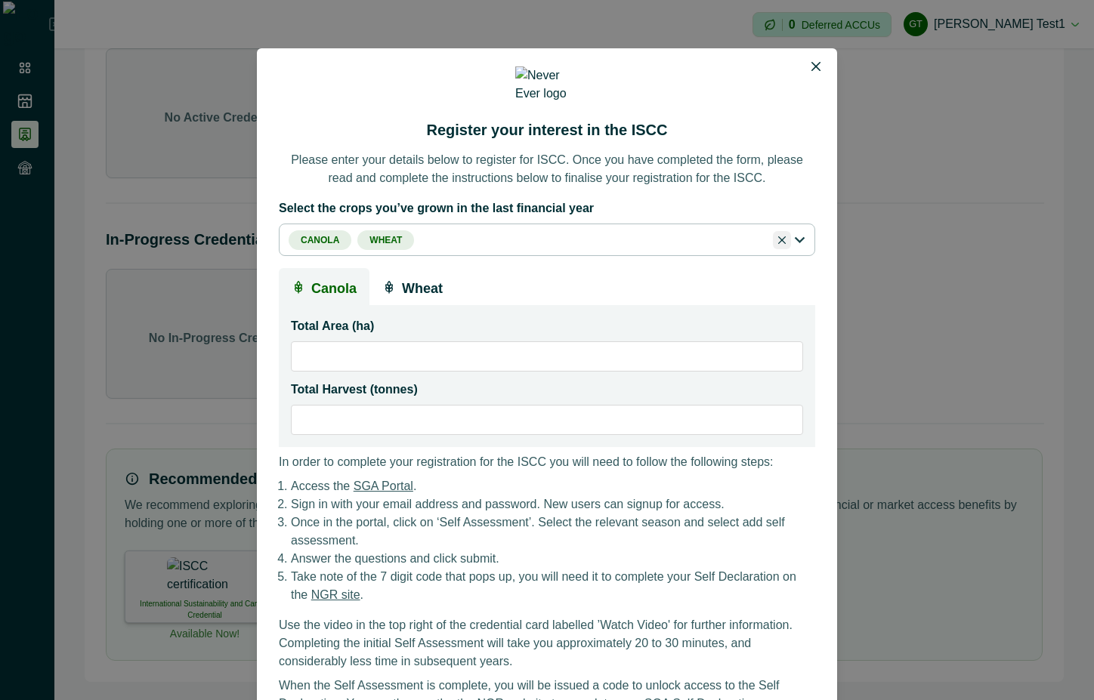
click at [773, 237] on button "Close" at bounding box center [782, 240] width 18 height 18
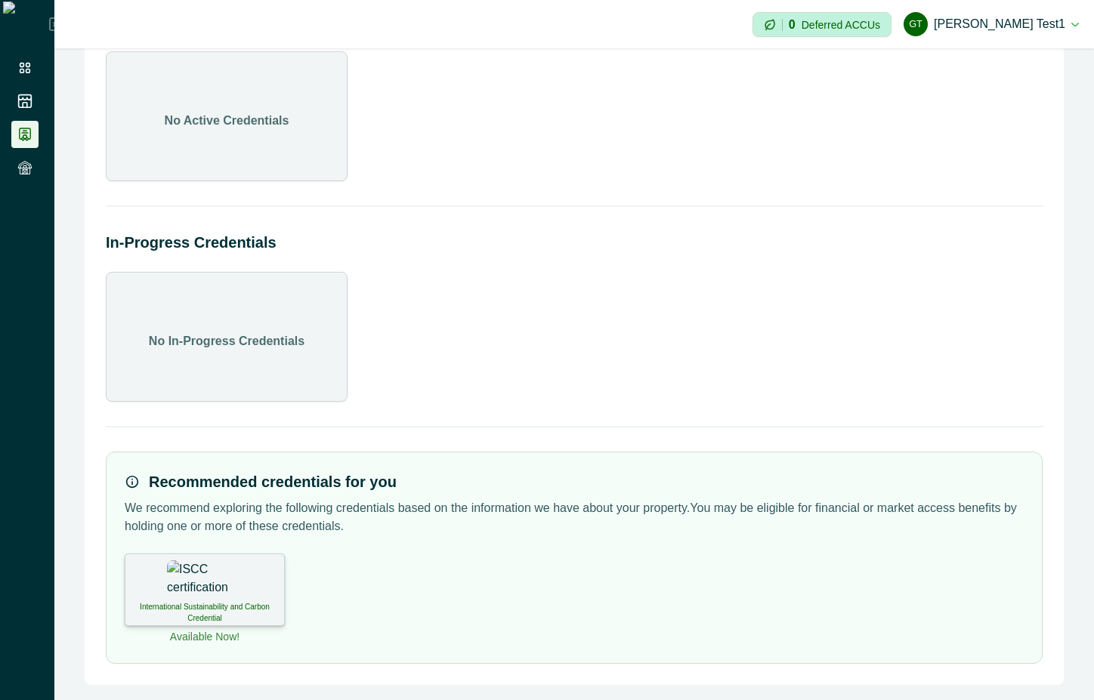
scroll to position [85, 0]
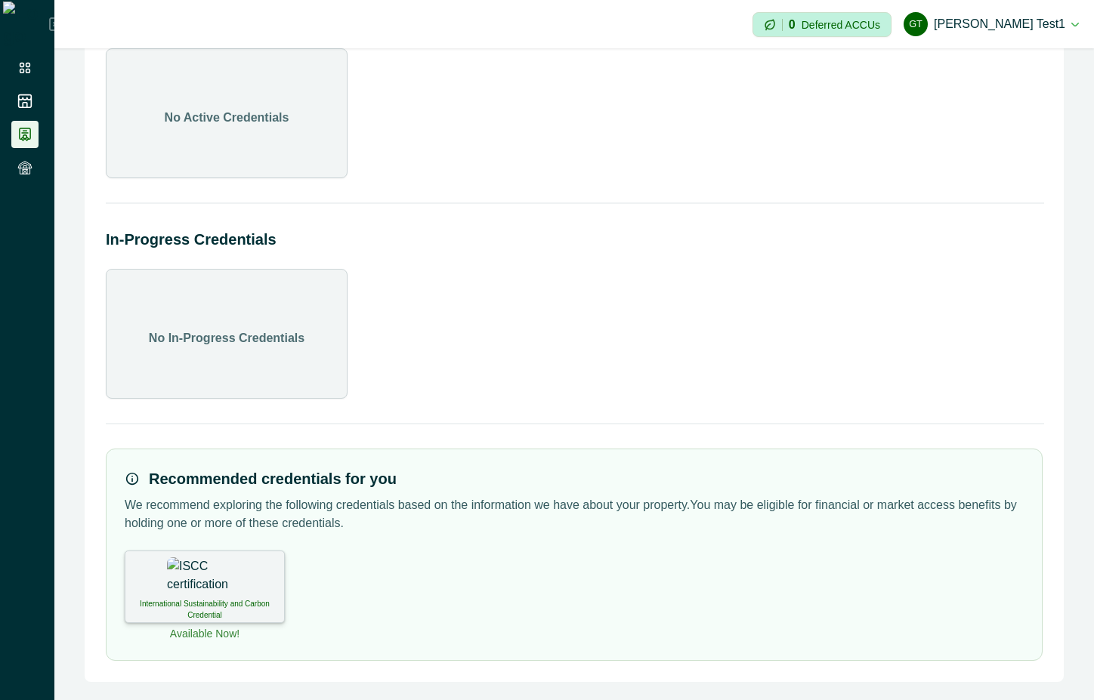
click at [250, 564] on div "International Sustainability and Carbon Credential" at bounding box center [205, 587] width 160 height 73
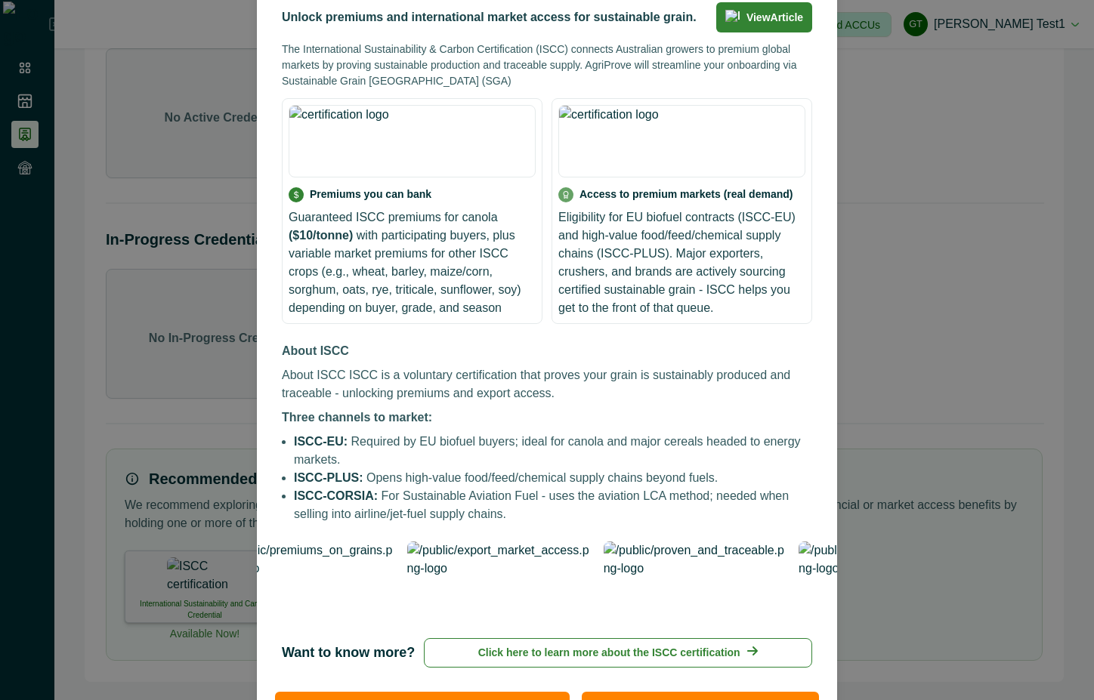
scroll to position [190, 0]
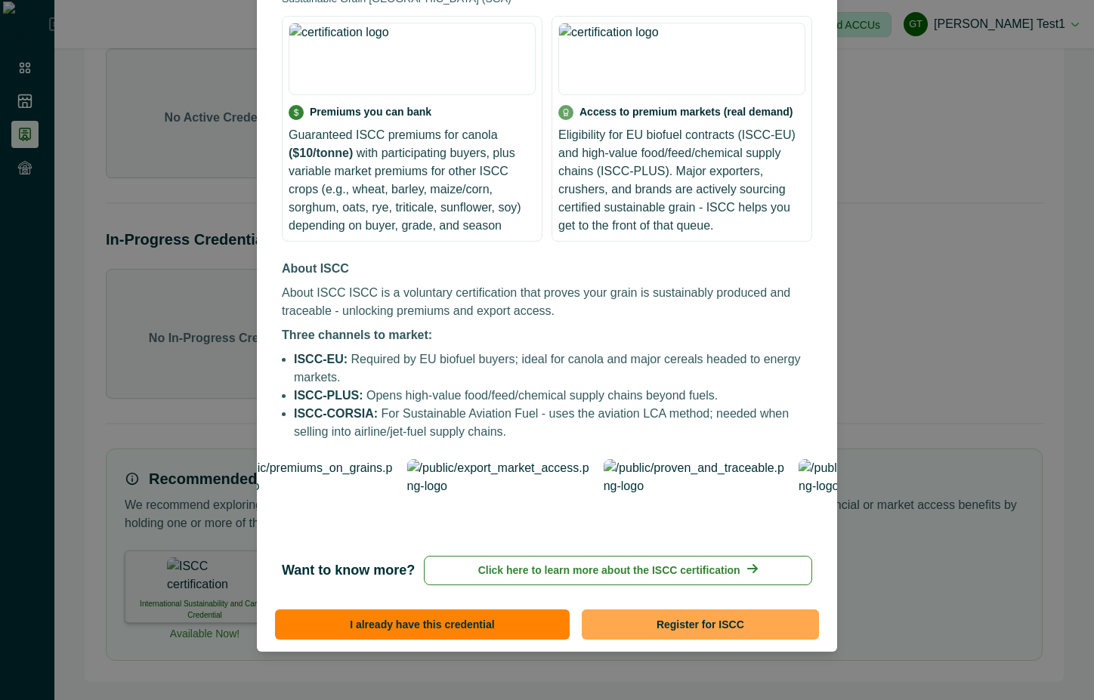
click at [742, 619] on button "Register for ISCC" at bounding box center [700, 624] width 237 height 30
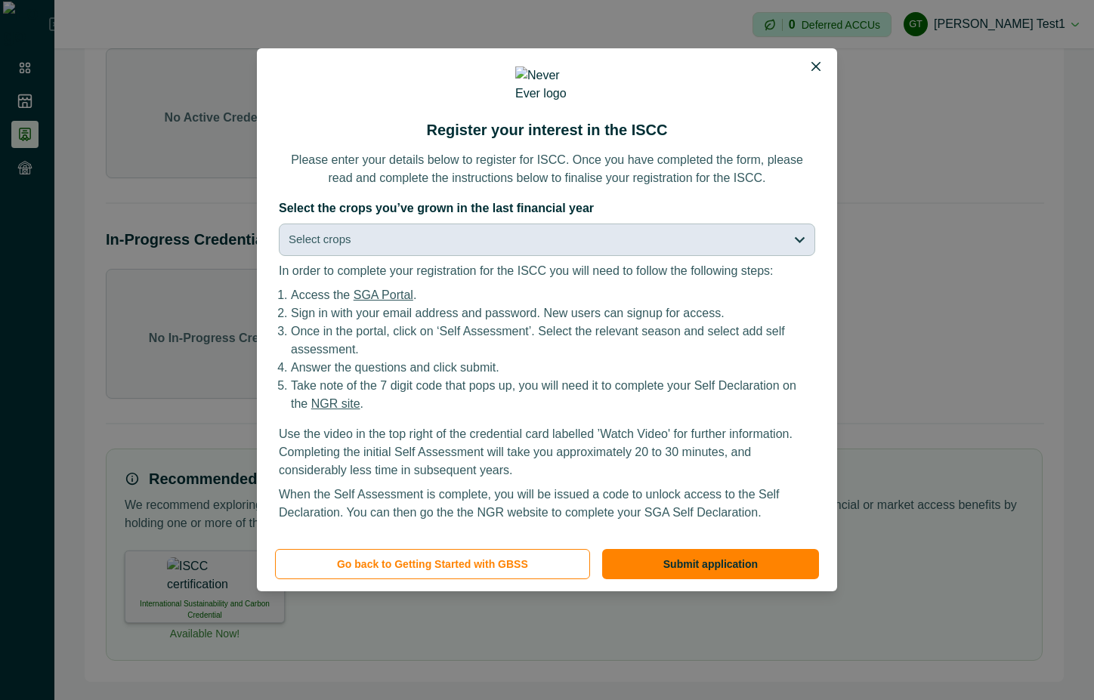
click at [612, 239] on button "Select crops" at bounding box center [547, 240] width 536 height 32
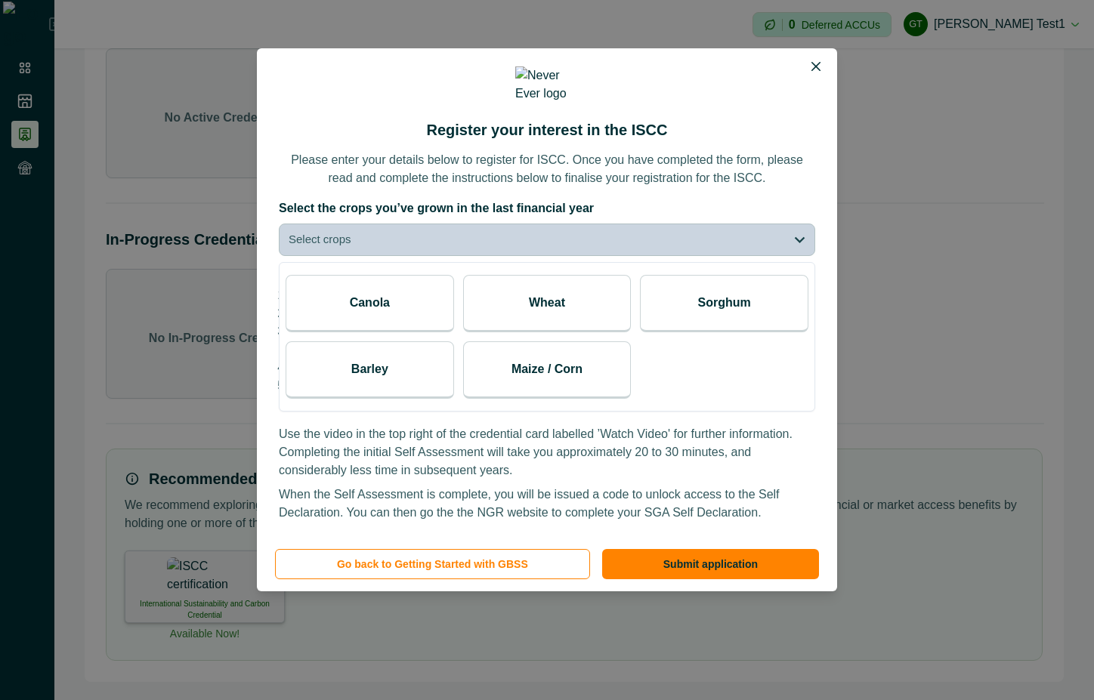
click at [418, 301] on div "Canola" at bounding box center [369, 303] width 168 height 57
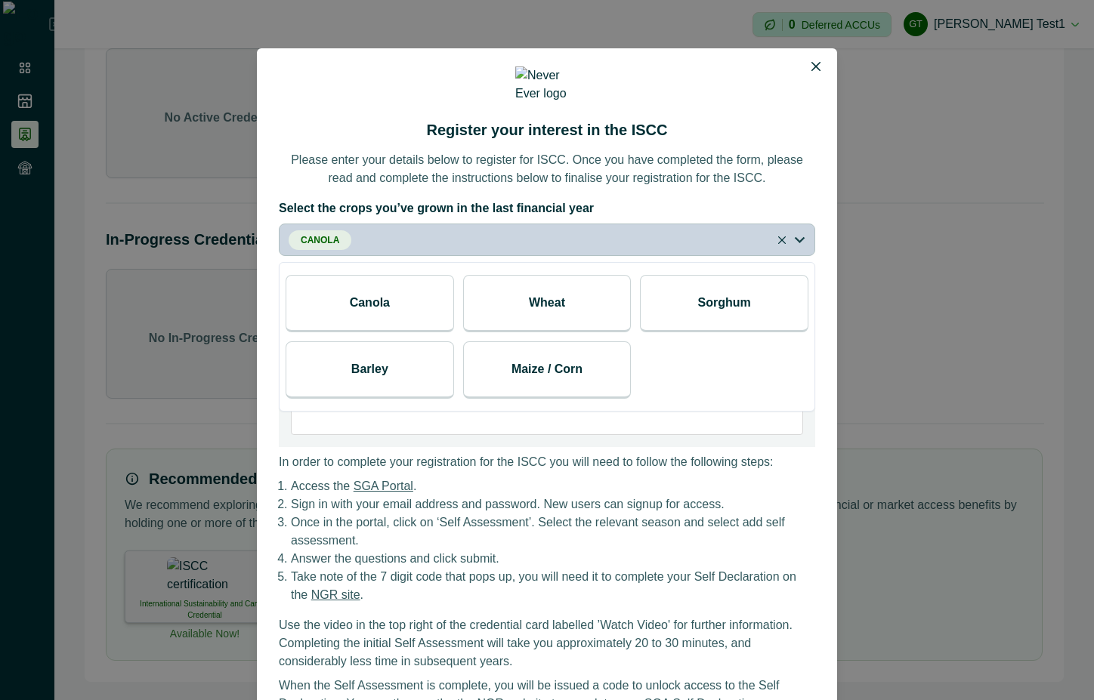
click at [538, 298] on p "Wheat" at bounding box center [547, 303] width 36 height 18
click at [744, 208] on label "Select the crops you’ve grown in the last financial year" at bounding box center [542, 208] width 527 height 18
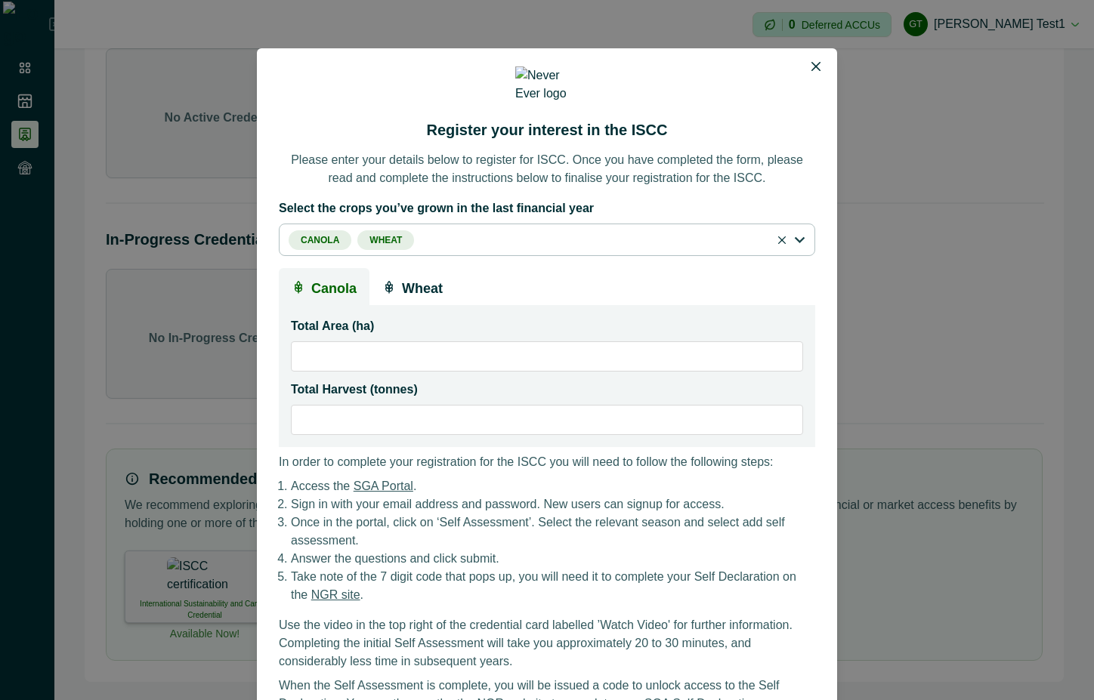
click at [402, 283] on p "Wheat" at bounding box center [422, 287] width 41 height 24
click at [329, 283] on p "Canola" at bounding box center [333, 287] width 45 height 24
click at [778, 236] on icon "Close" at bounding box center [782, 240] width 8 height 8
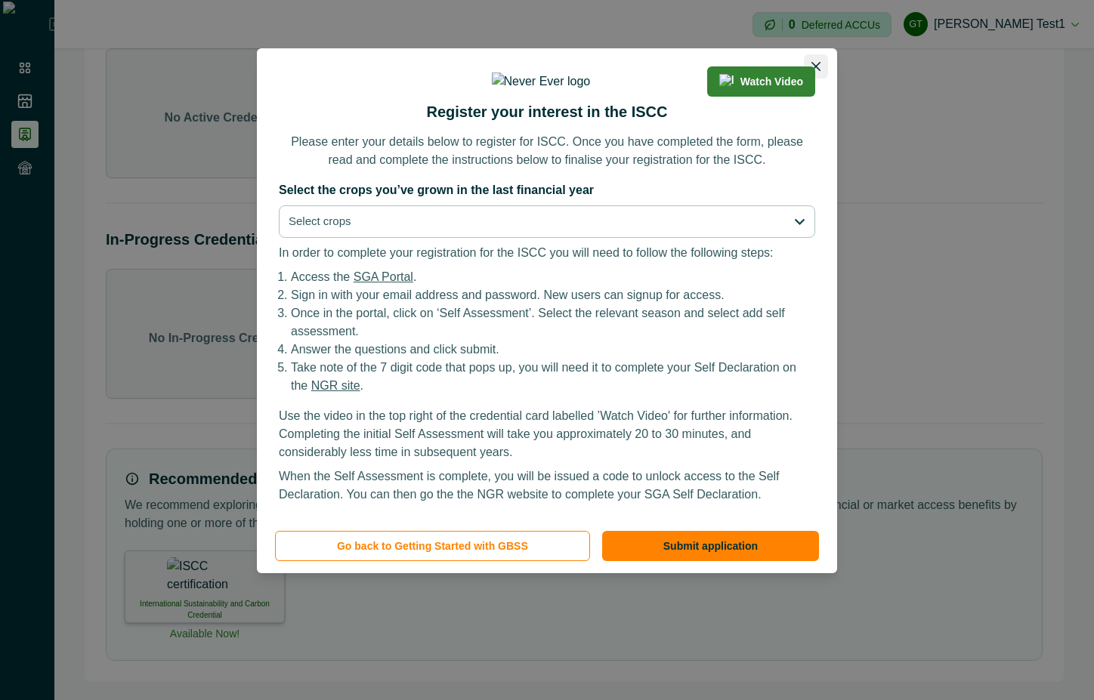
click at [815, 65] on icon "Close" at bounding box center [815, 66] width 9 height 9
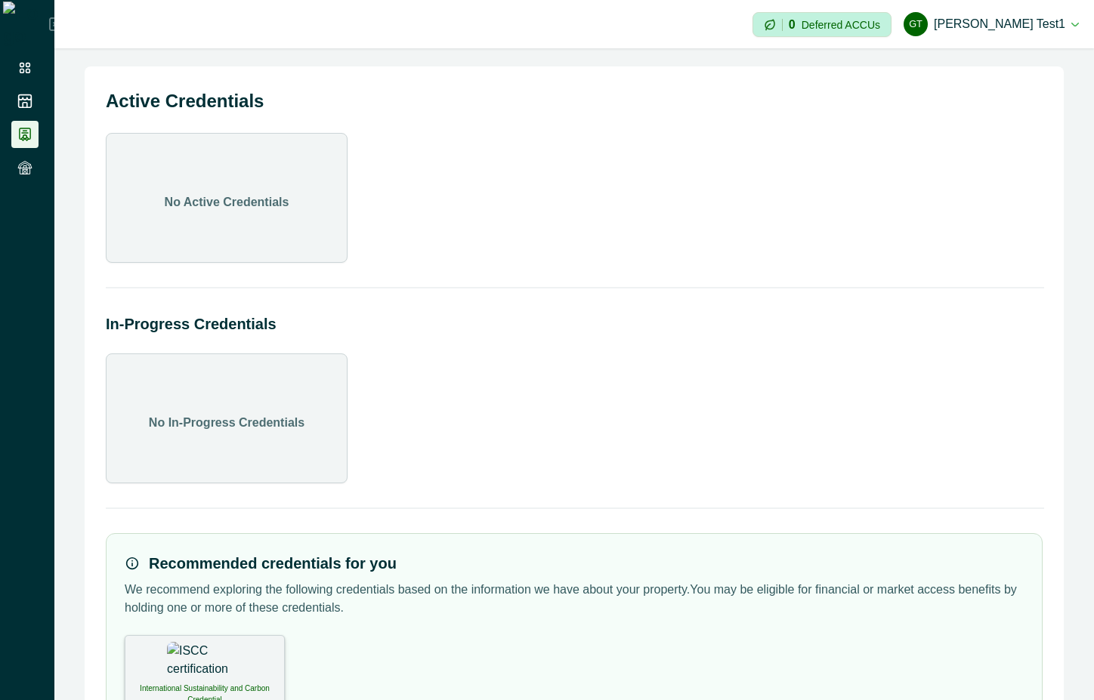
click at [1060, 23] on button "Gt [PERSON_NAME] test1" at bounding box center [990, 24] width 175 height 36
click at [1007, 63] on button "Sign out" at bounding box center [994, 67] width 168 height 25
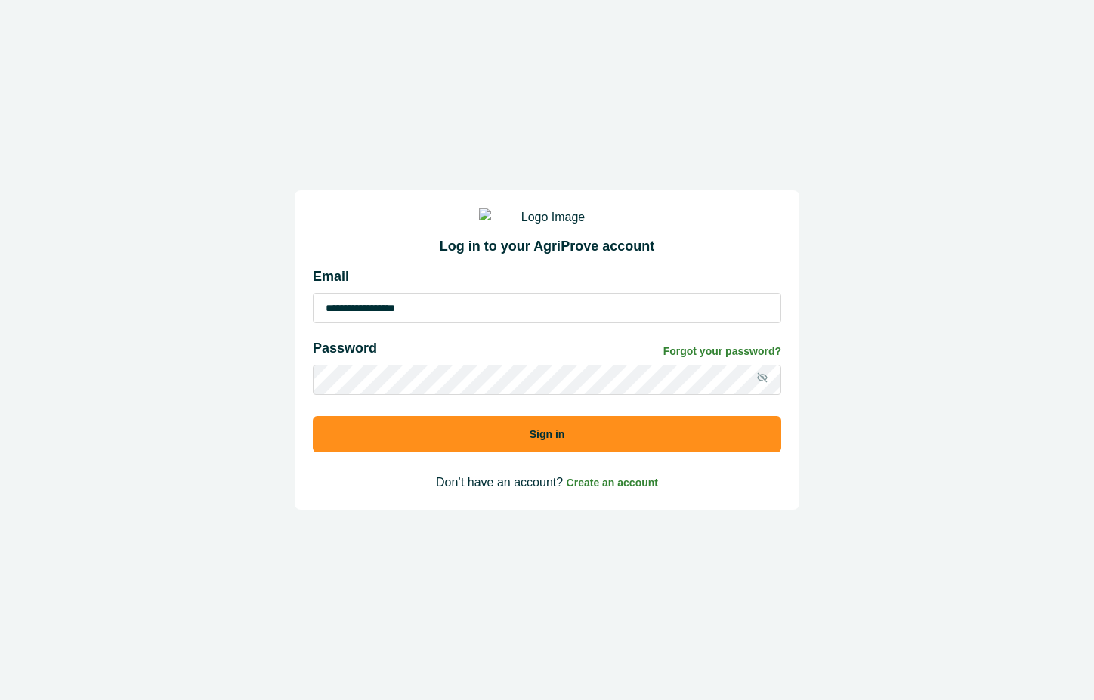
click at [483, 323] on input "**********" at bounding box center [547, 308] width 468 height 30
type input "**********"
click at [699, 452] on button "Sign in" at bounding box center [547, 434] width 468 height 36
